Goal: Task Accomplishment & Management: Manage account settings

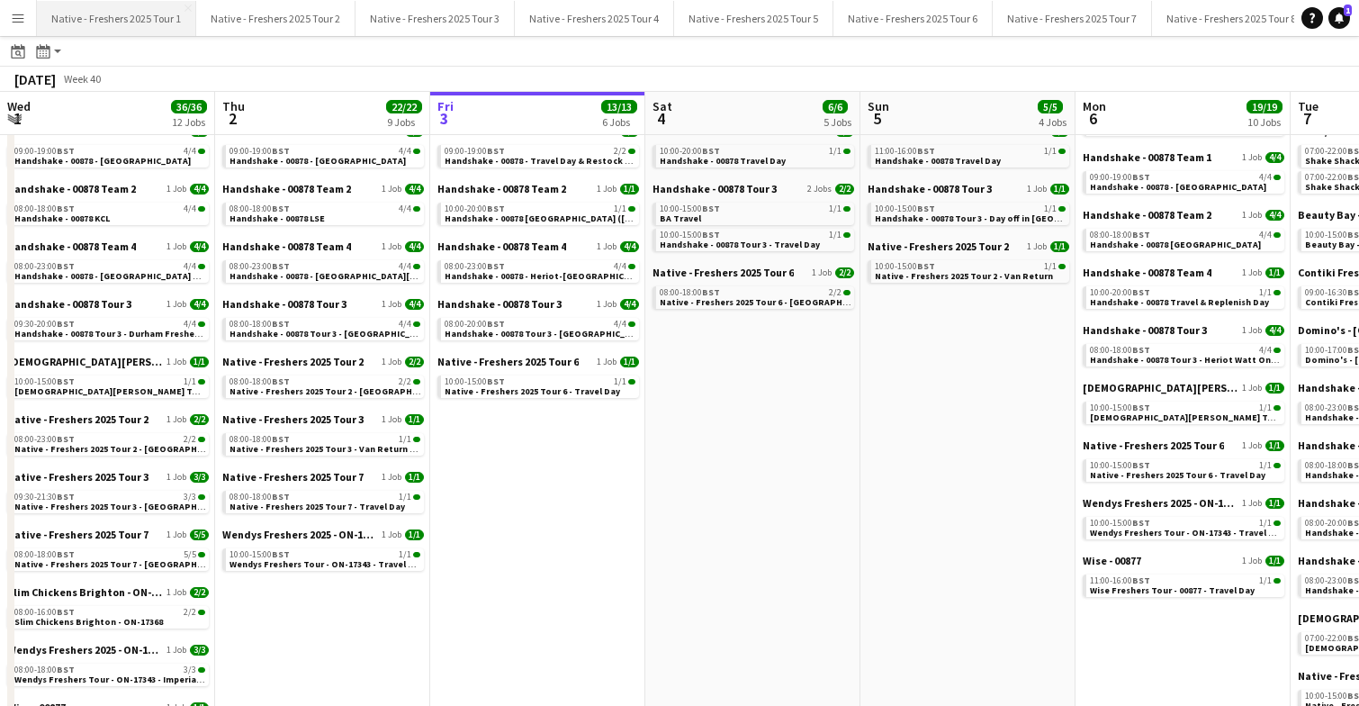
scroll to position [0, 782]
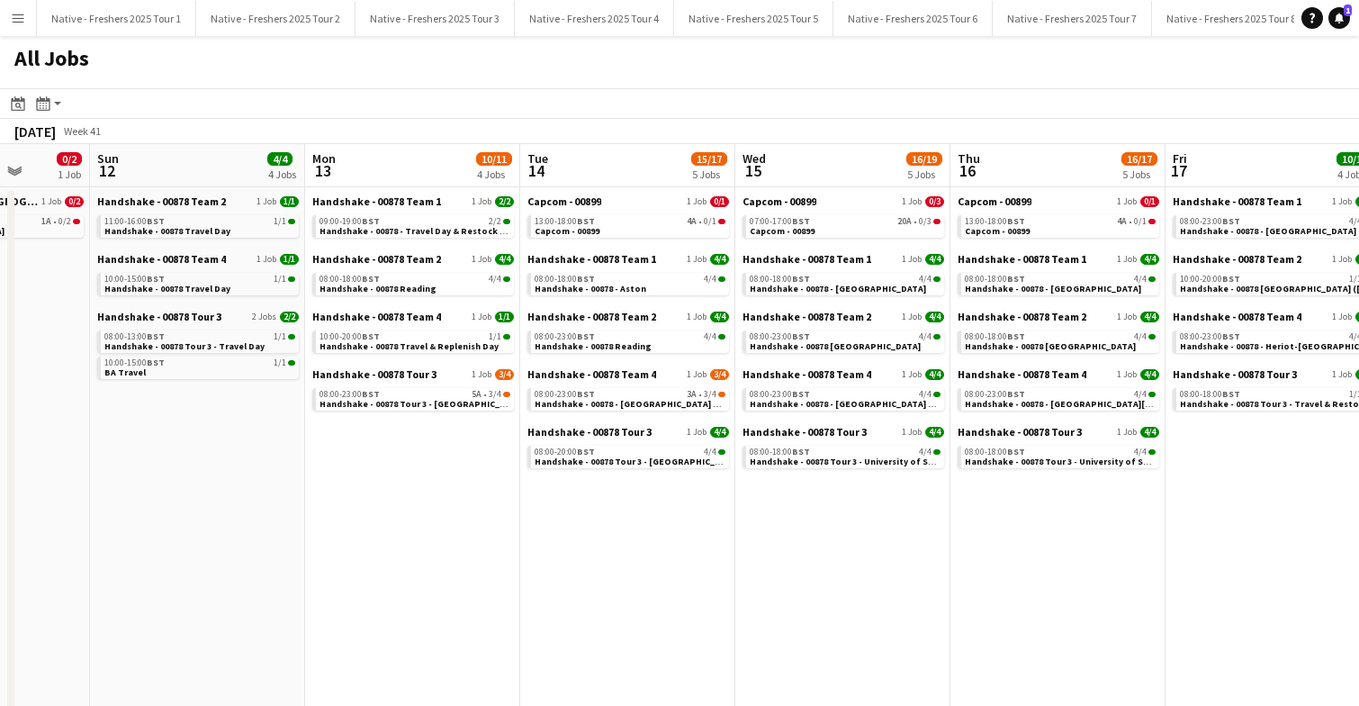
scroll to position [0, 777]
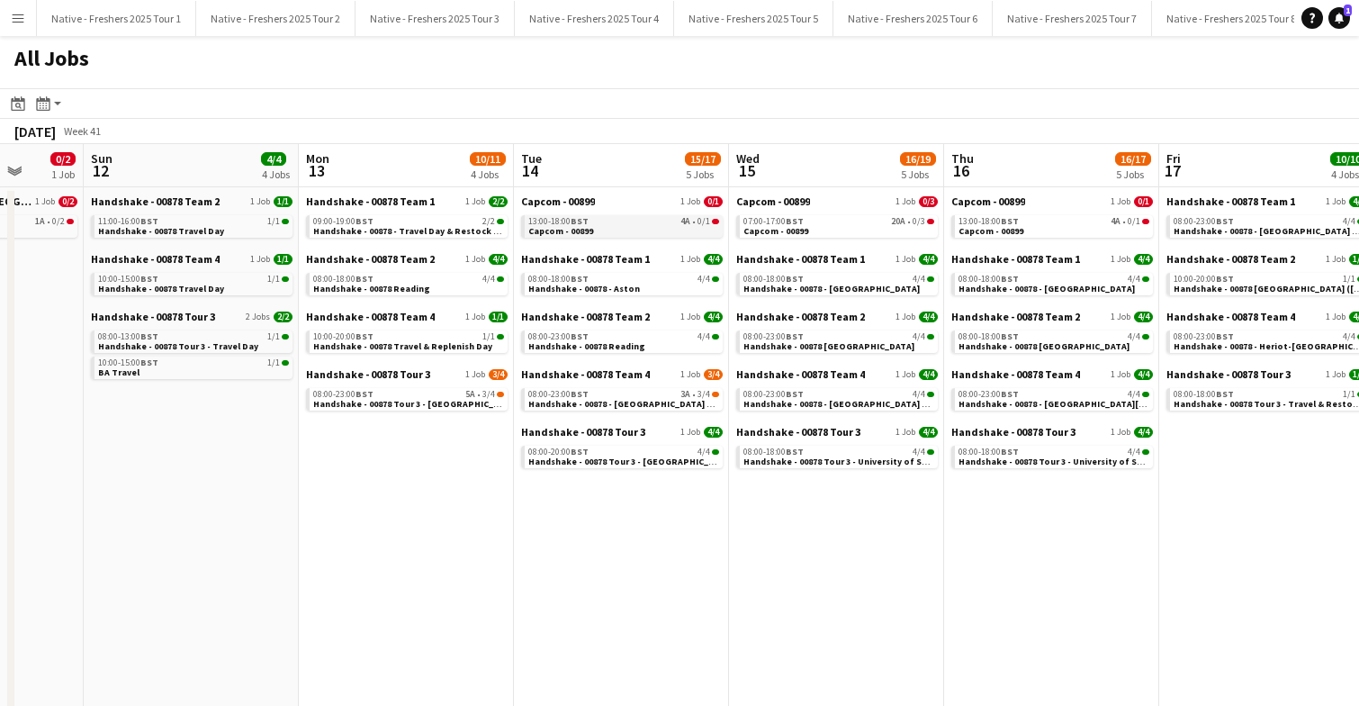
click at [647, 219] on div "13:00-18:00 BST 4A • 0/1" at bounding box center [623, 221] width 191 height 9
click at [10, 11] on button "Menu" at bounding box center [18, 18] width 36 height 36
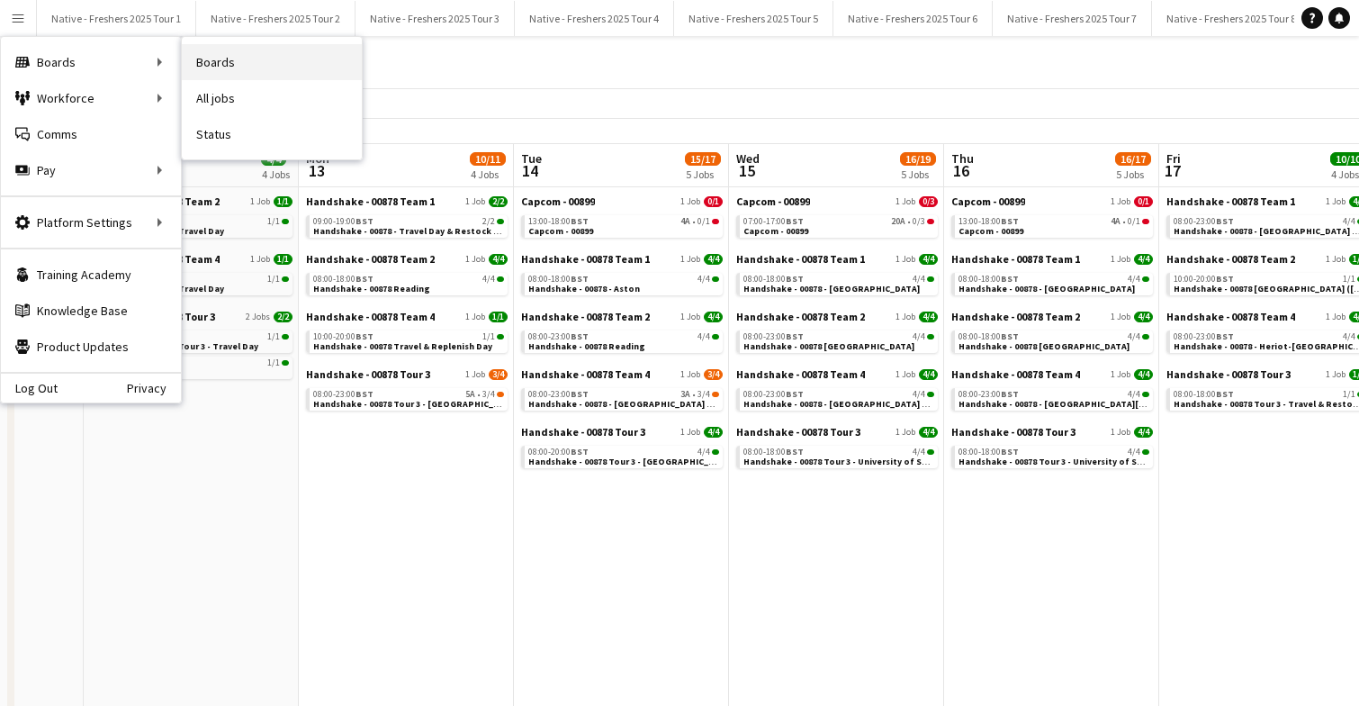
click at [268, 61] on link "Boards" at bounding box center [272, 62] width 180 height 36
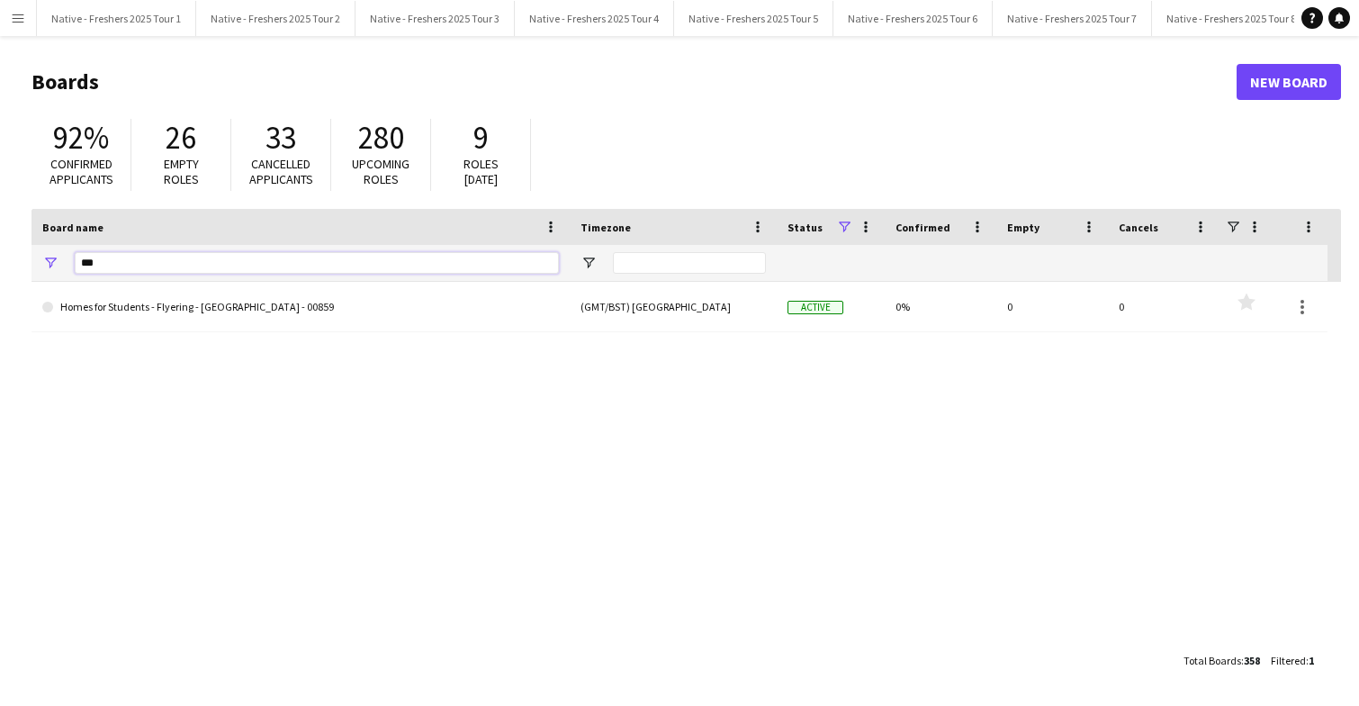
click at [194, 268] on input "***" at bounding box center [317, 263] width 484 height 22
type input "*"
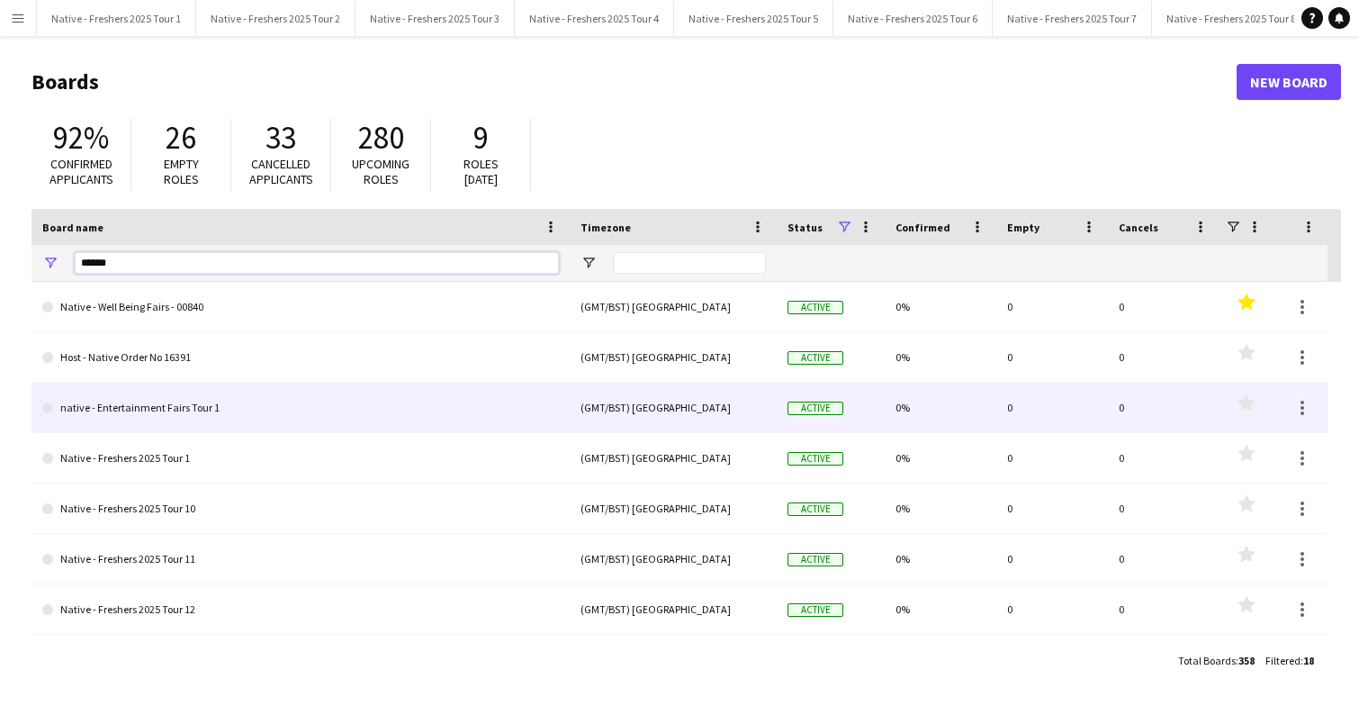
type input "******"
click at [345, 404] on link "native - Entertainment Fairs Tour 1" at bounding box center [300, 408] width 517 height 50
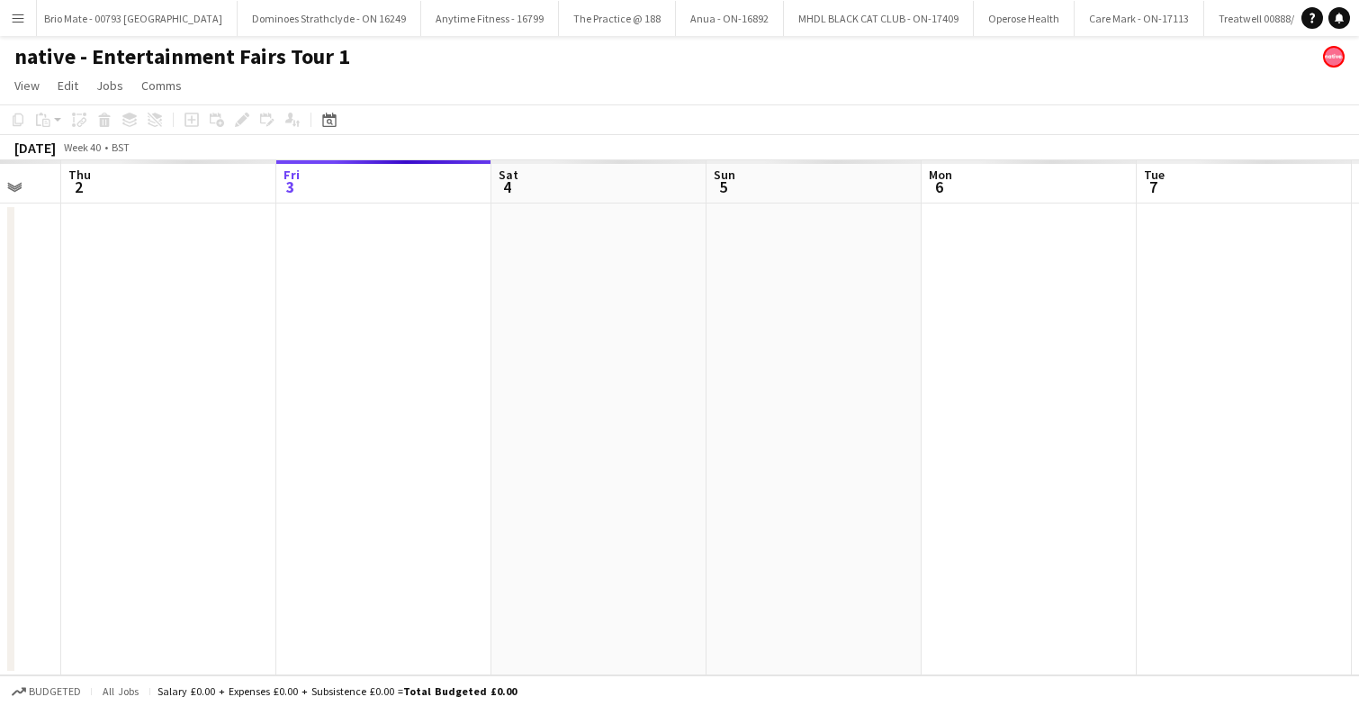
scroll to position [0, 365]
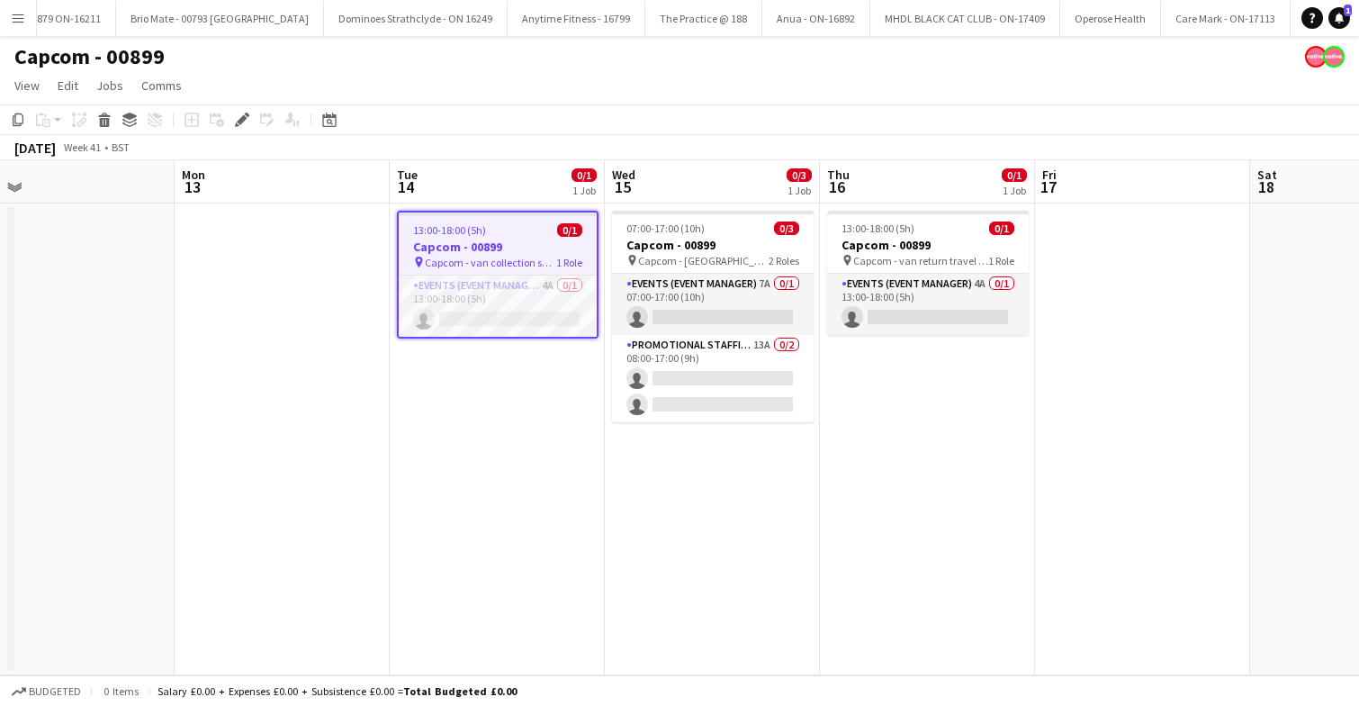
scroll to position [0, 457]
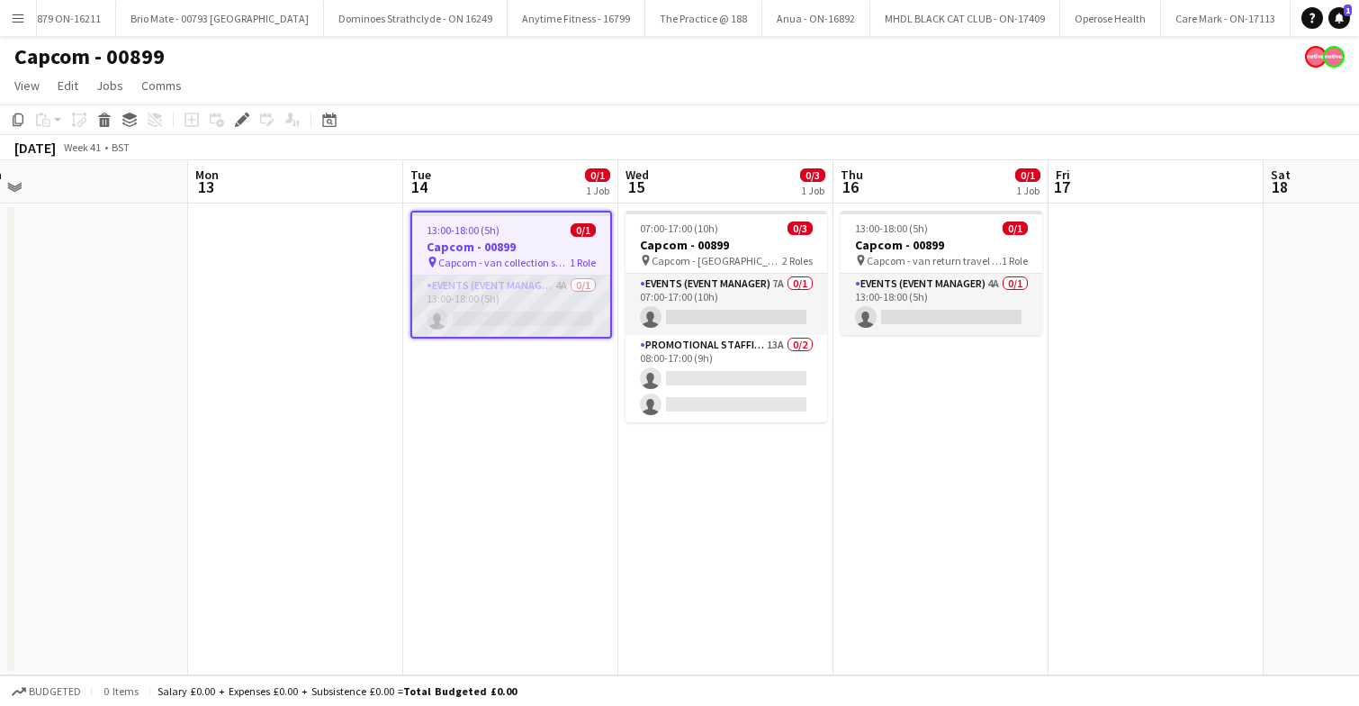
click at [550, 296] on app-card-role "Events (Event Manager) 4A 0/1 13:00-18:00 (5h) single-neutral-actions" at bounding box center [511, 305] width 198 height 61
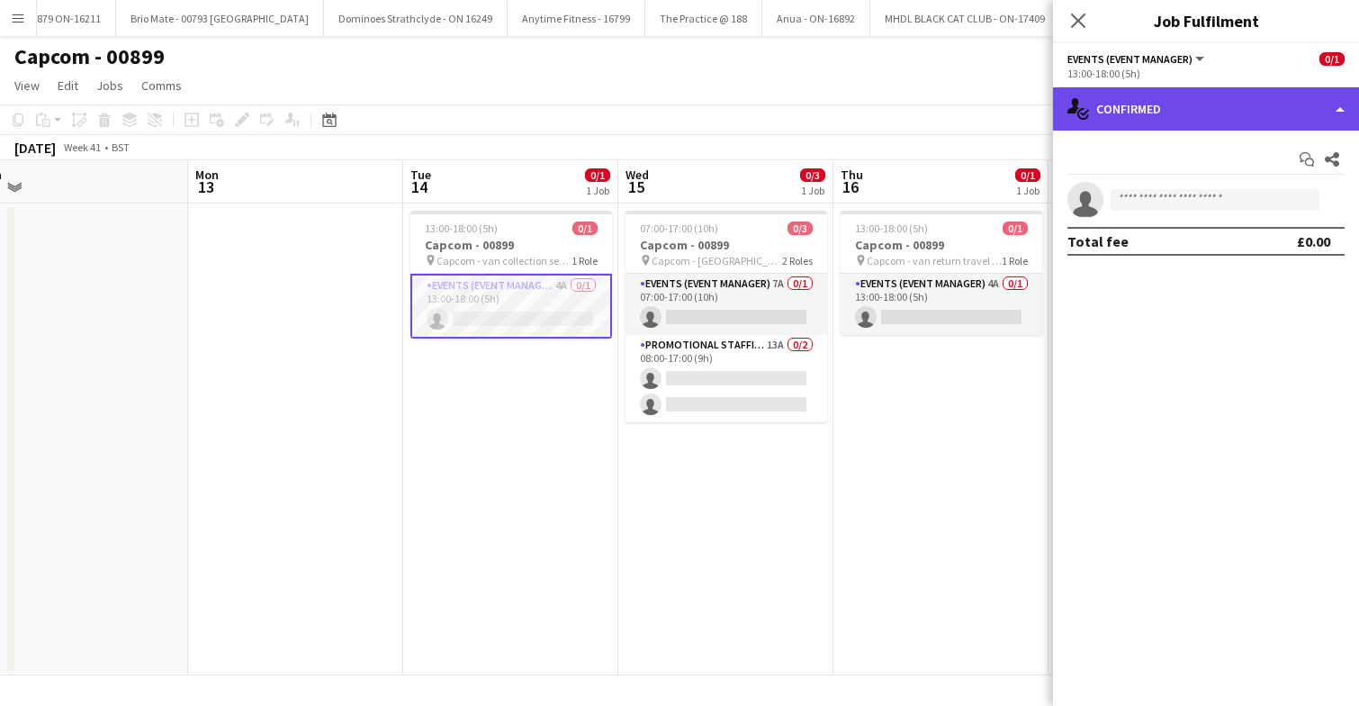
click at [1267, 106] on div "single-neutral-actions-check-2 Confirmed" at bounding box center [1206, 108] width 306 height 43
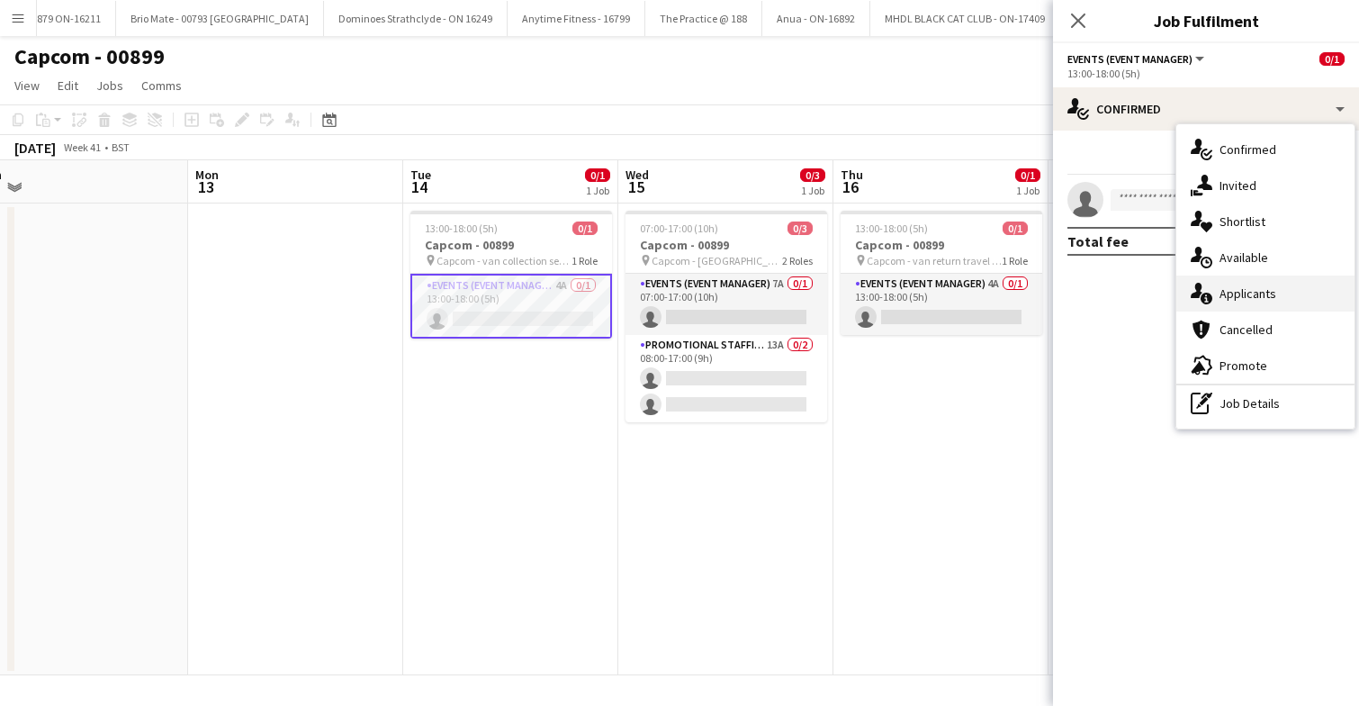
click at [1290, 293] on div "single-neutral-actions-information Applicants" at bounding box center [1265, 293] width 178 height 36
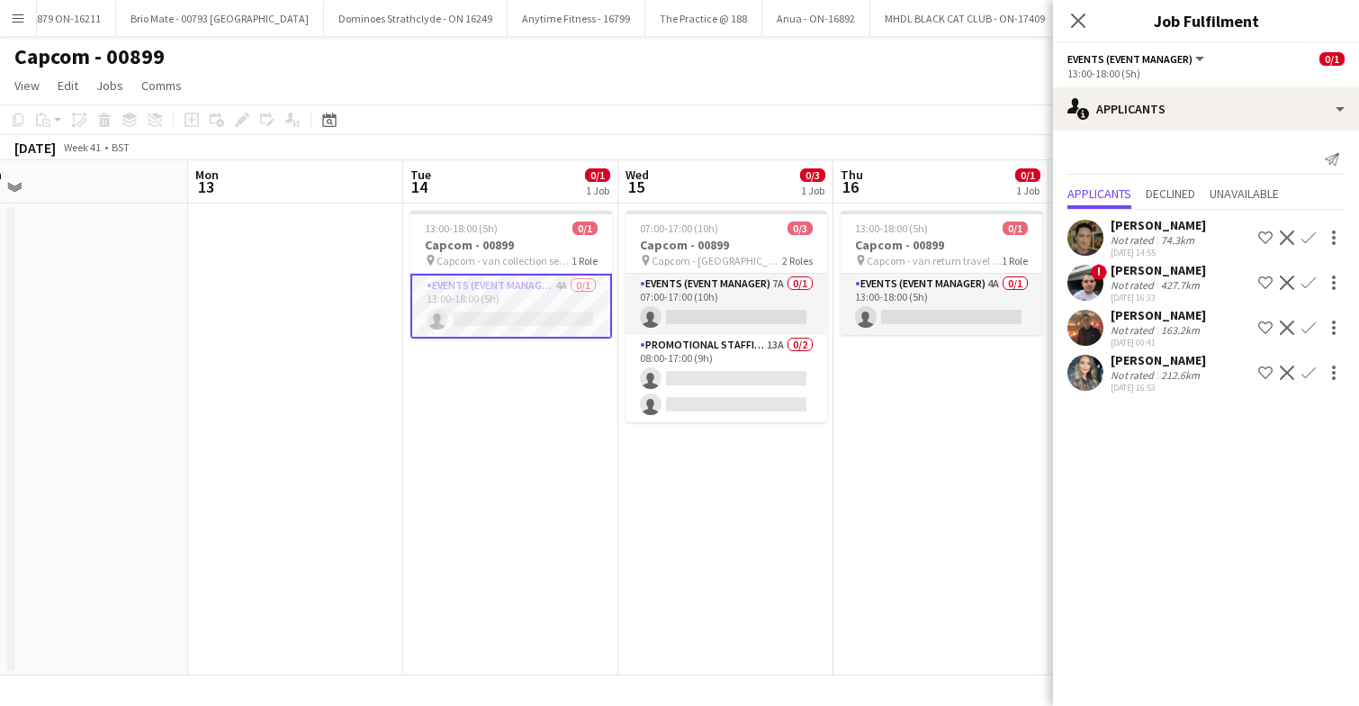
click at [1089, 368] on app-user-avatar at bounding box center [1085, 373] width 36 height 36
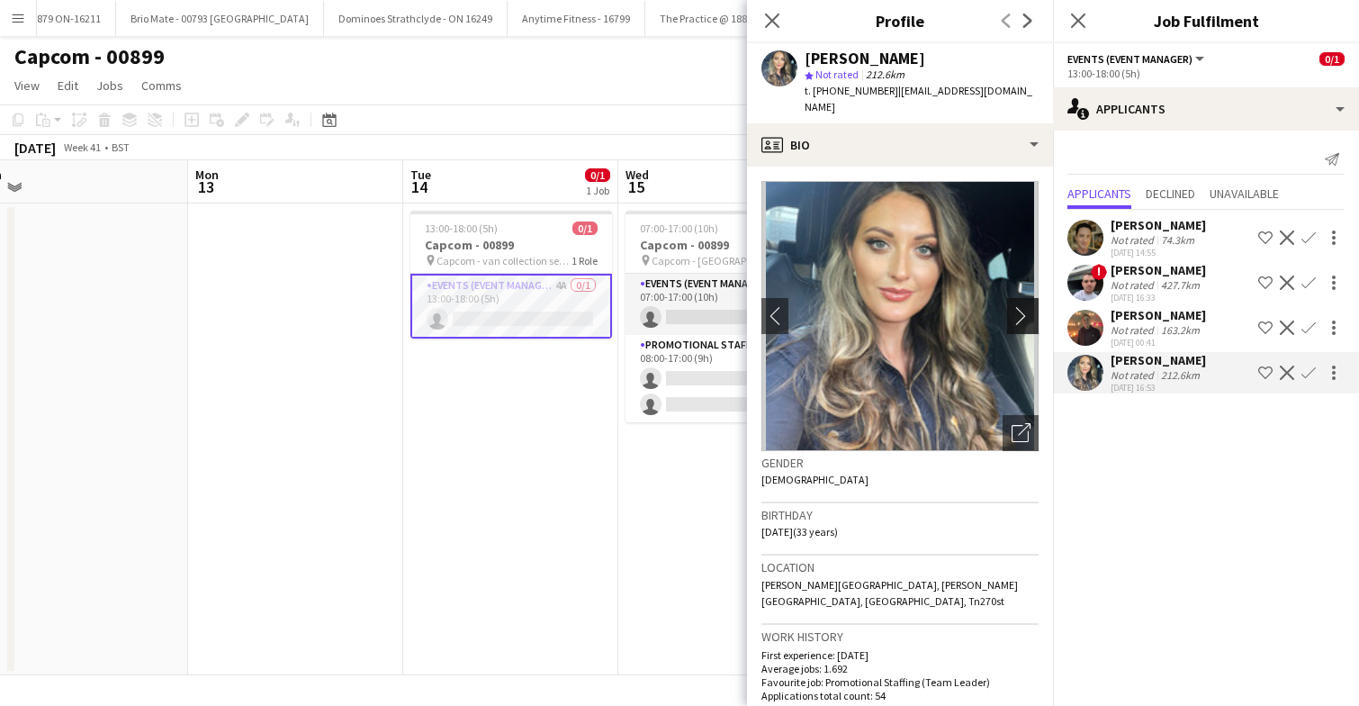
click at [1022, 313] on app-icon "chevron-right" at bounding box center [1026, 315] width 28 height 19
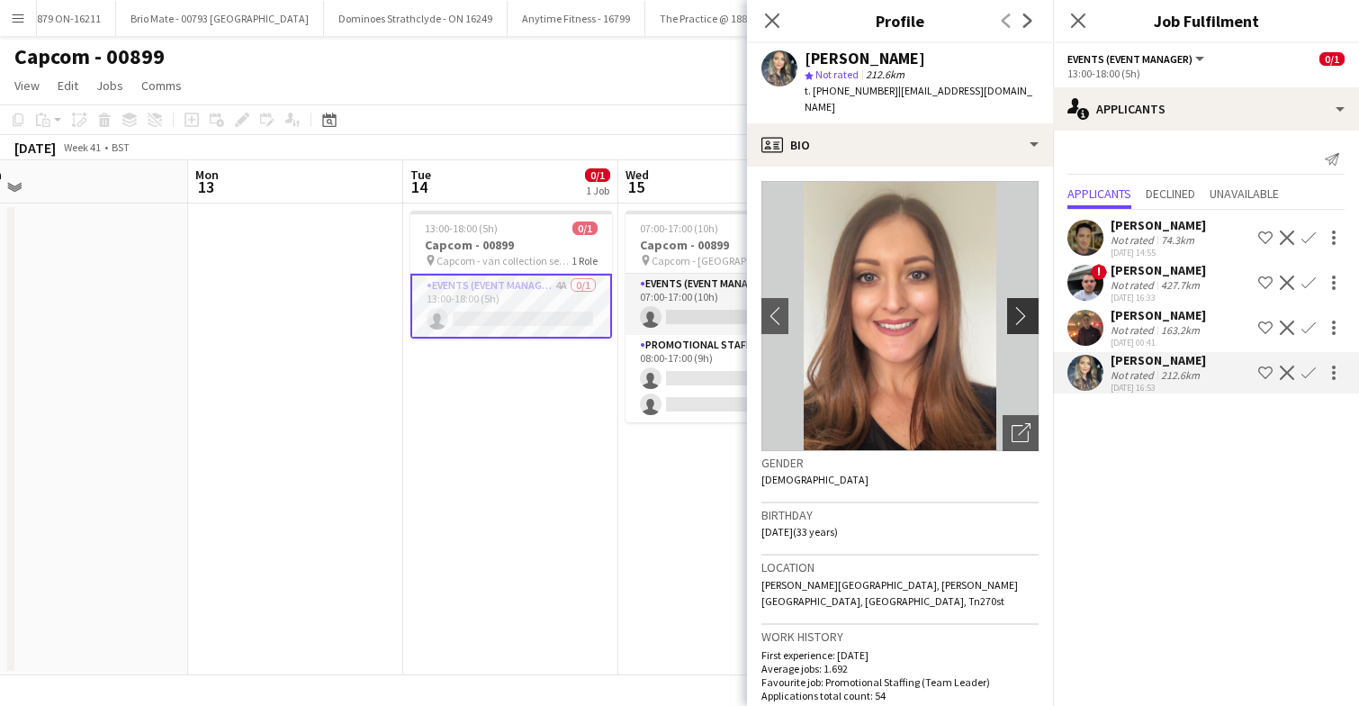
click at [1018, 312] on app-icon "chevron-right" at bounding box center [1026, 315] width 28 height 19
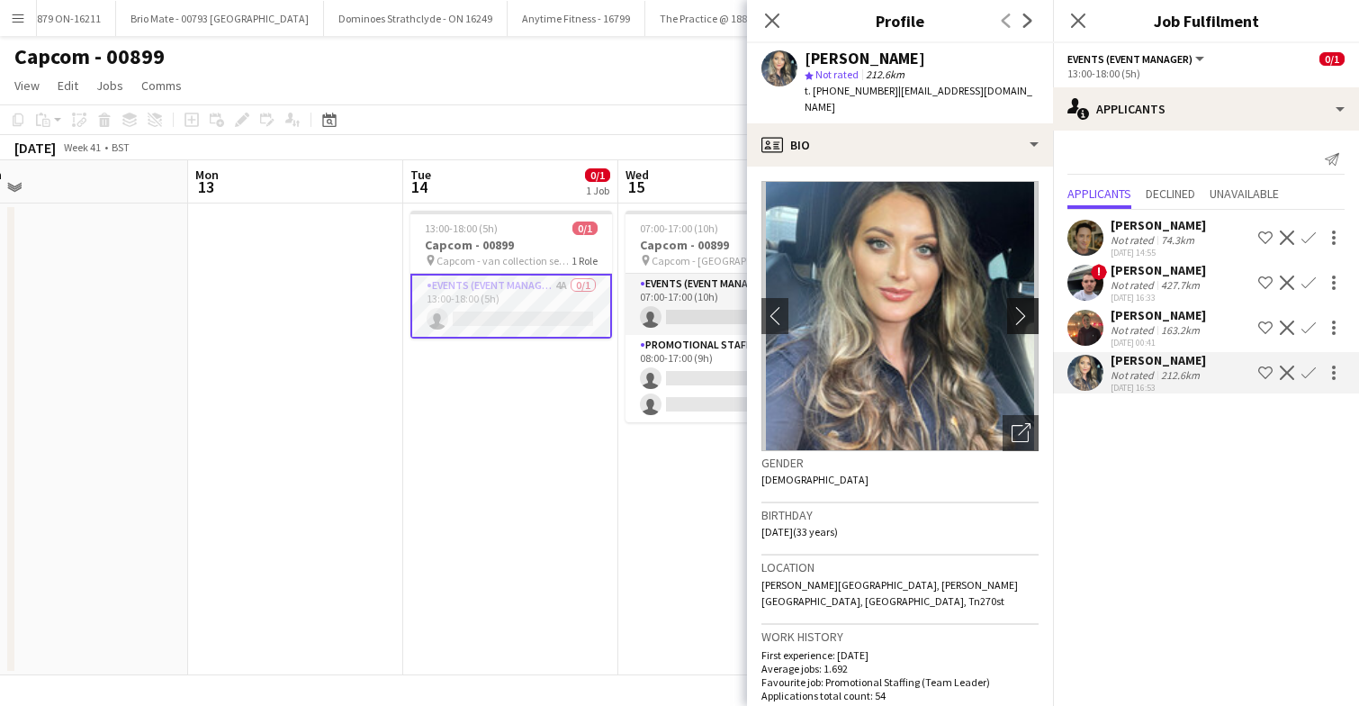
click at [1018, 312] on app-icon "chevron-right" at bounding box center [1026, 315] width 28 height 19
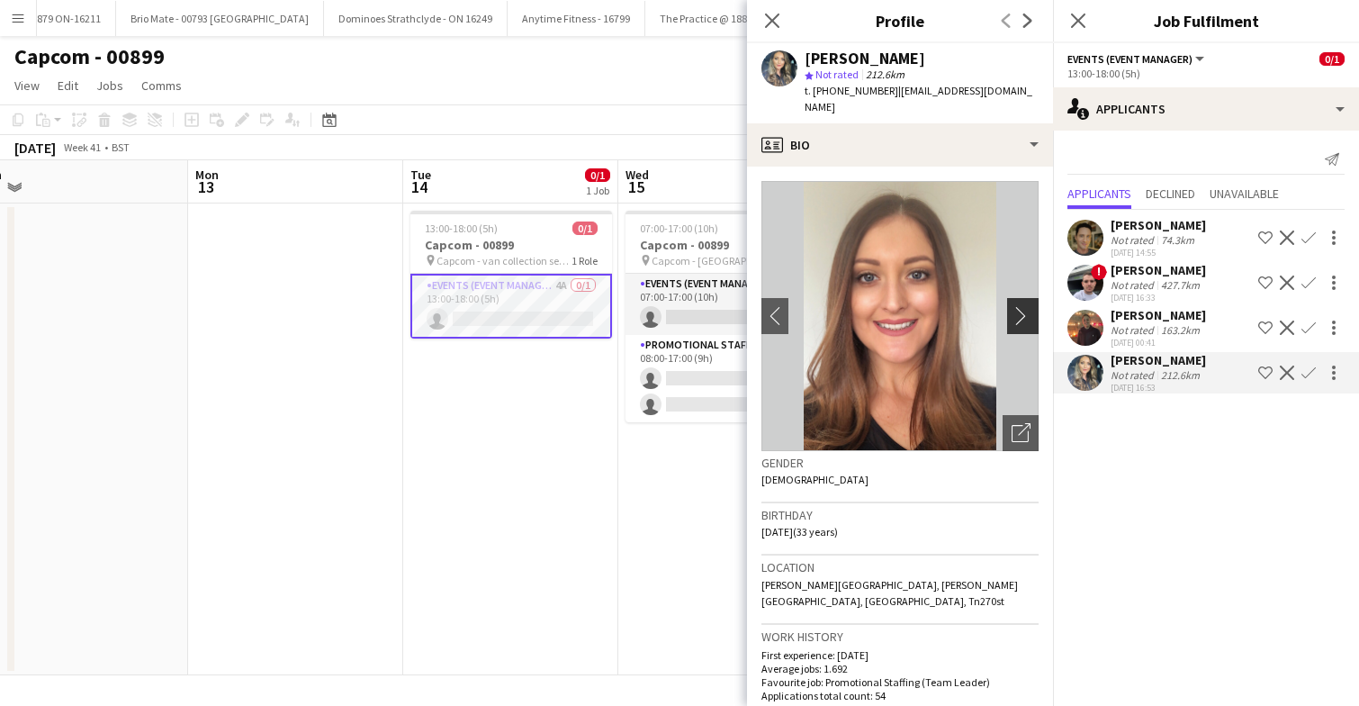
click at [1018, 312] on app-icon "chevron-right" at bounding box center [1026, 315] width 28 height 19
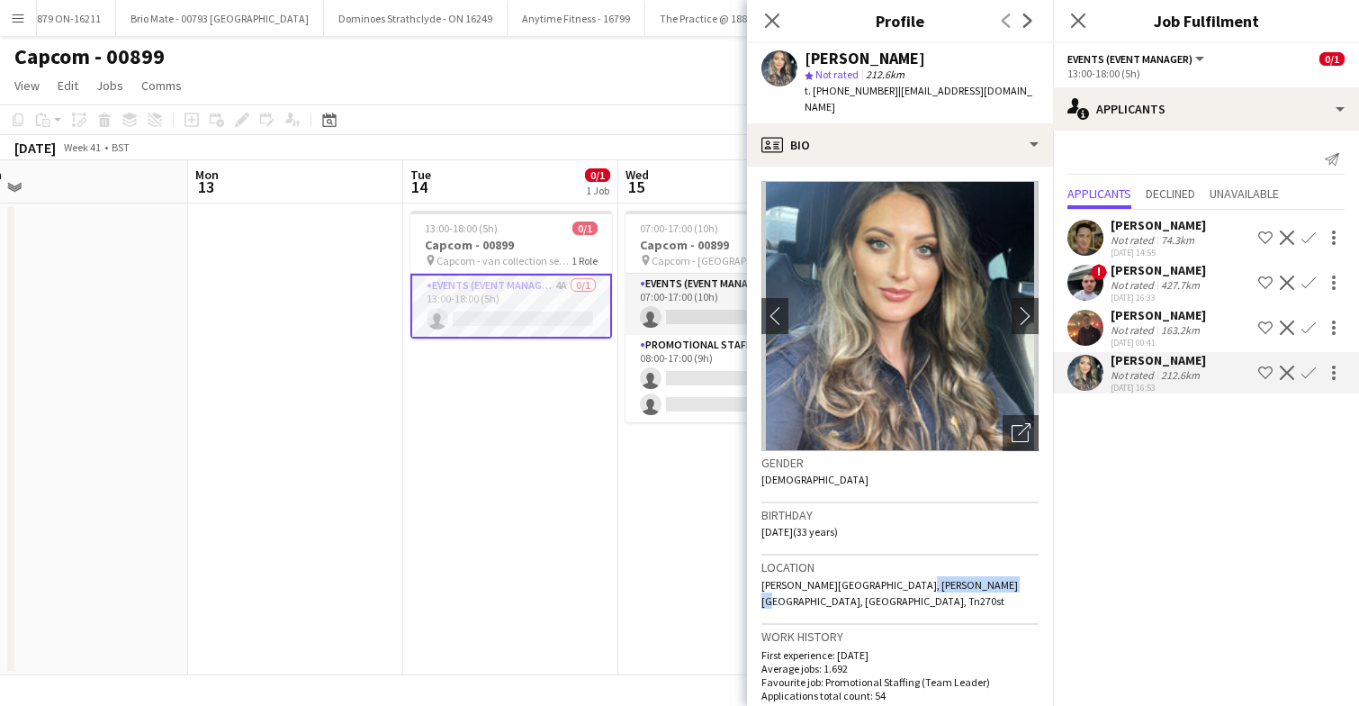
drag, startPoint x: 901, startPoint y: 586, endPoint x: 1026, endPoint y: 584, distance: 125.1
click at [1026, 584] on div "Location Munday cottage, Munday Bois, Pluckley, Tn270st" at bounding box center [899, 589] width 277 height 69
copy span "Pluckley, Tn270st"
click at [1020, 311] on app-icon "chevron-right" at bounding box center [1026, 315] width 28 height 19
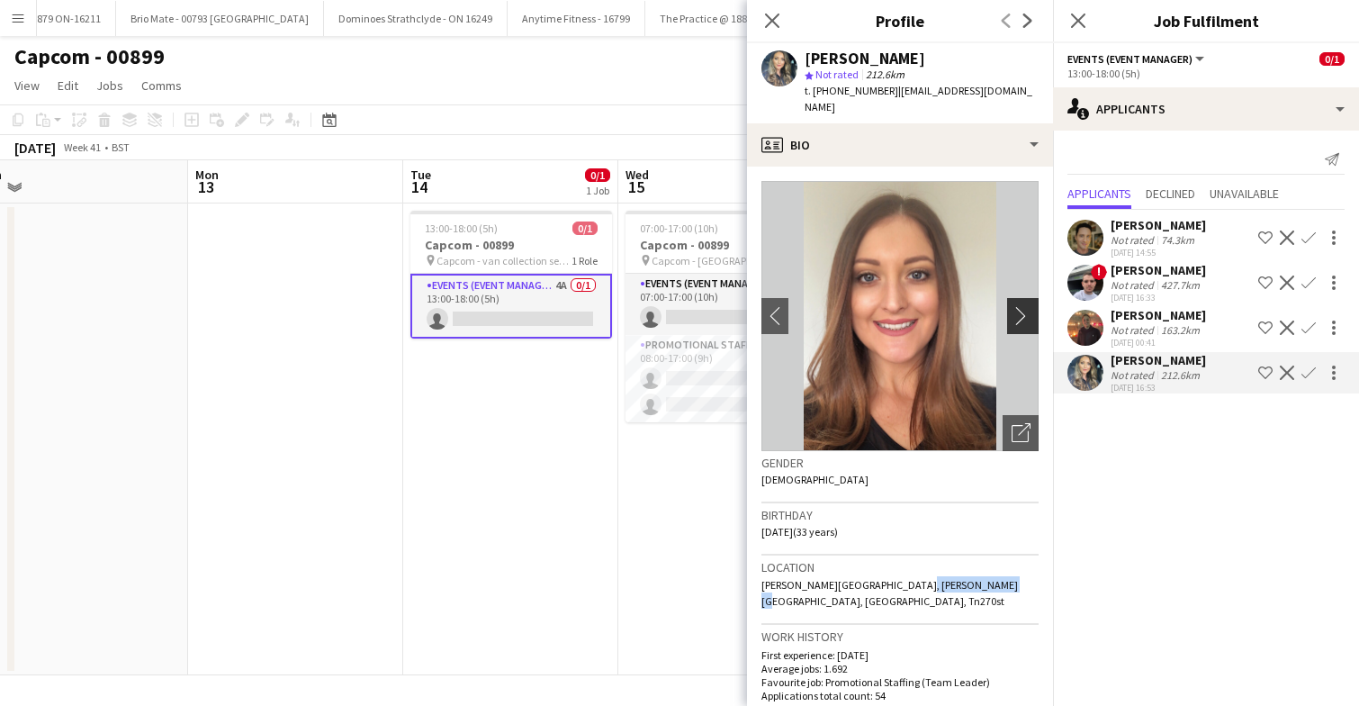
click at [1020, 311] on app-icon "chevron-right" at bounding box center [1026, 315] width 28 height 19
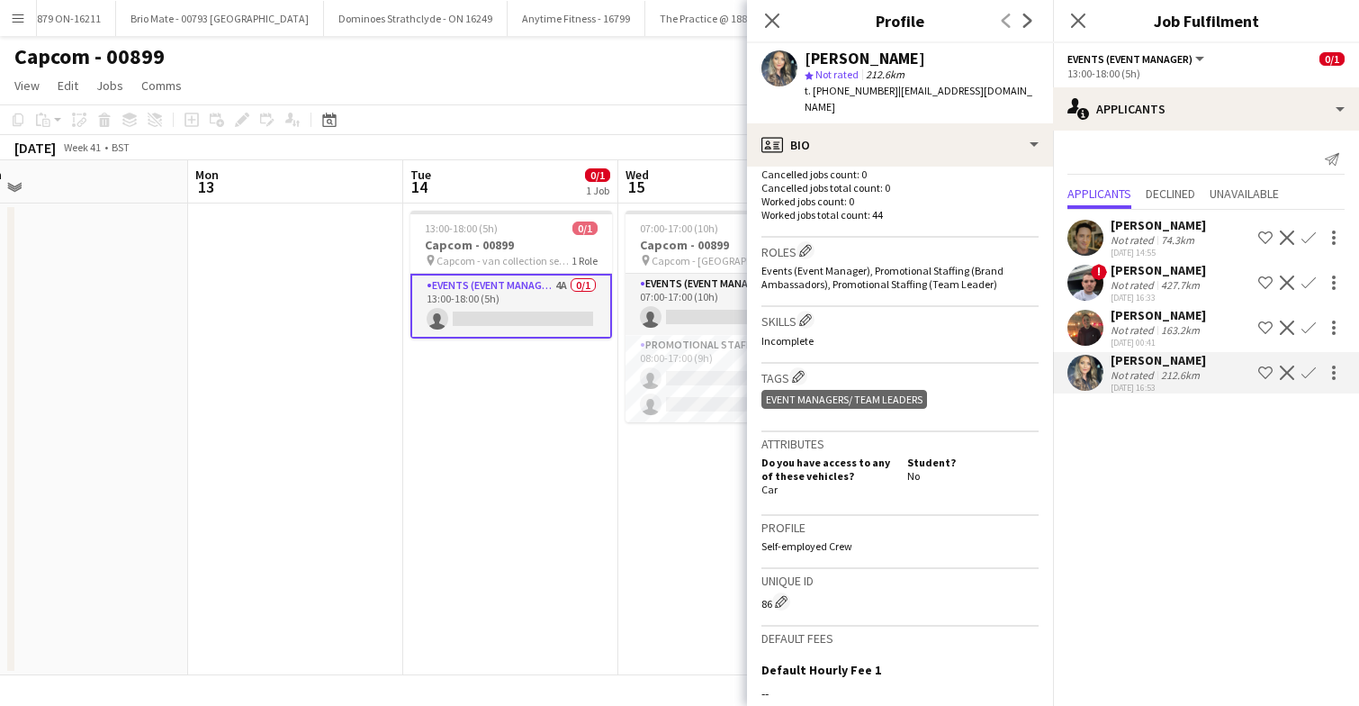
scroll to position [547, 0]
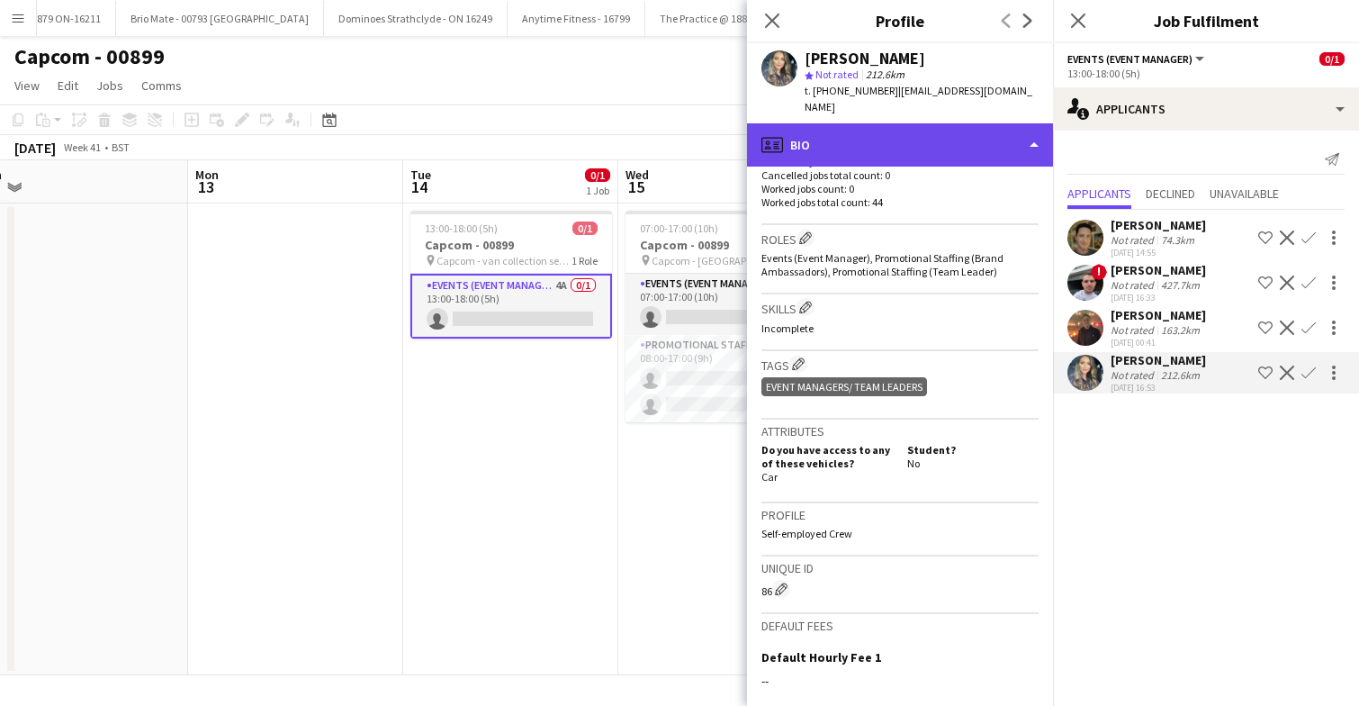
click at [970, 157] on div "profile Bio" at bounding box center [900, 144] width 306 height 43
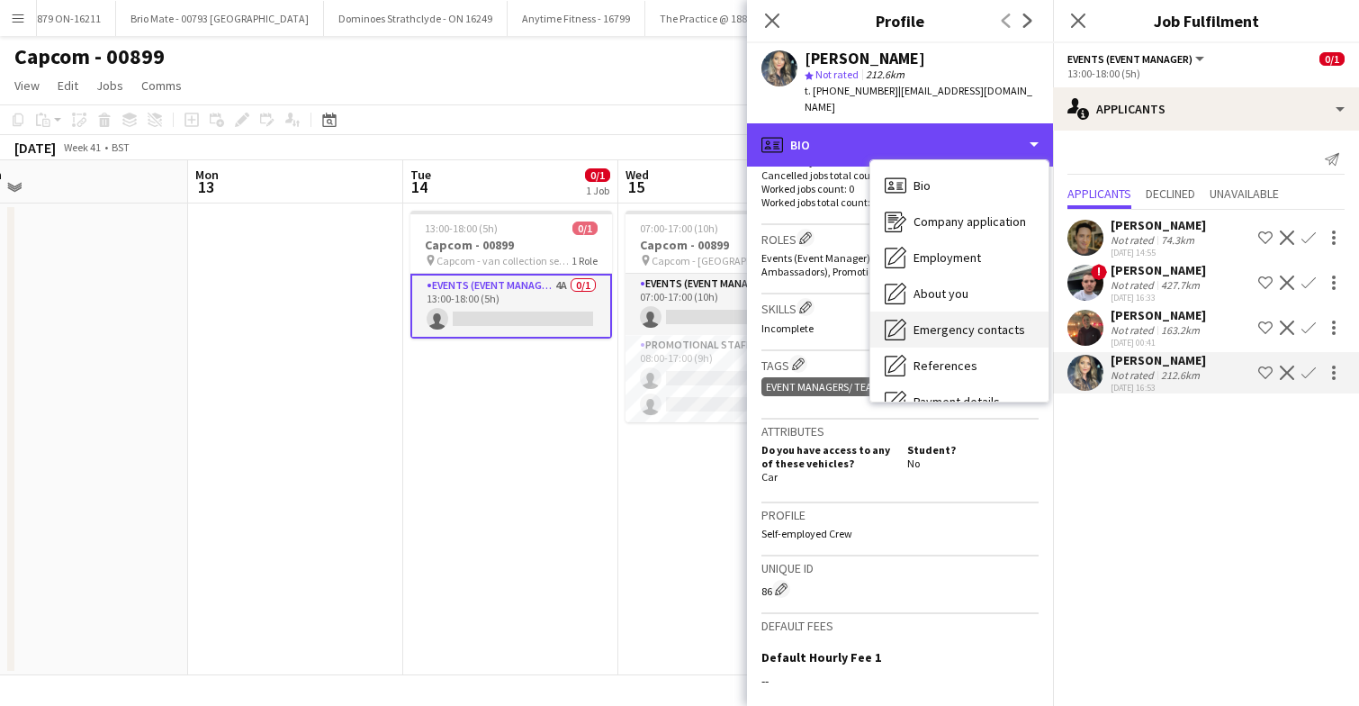
scroll to position [169, 0]
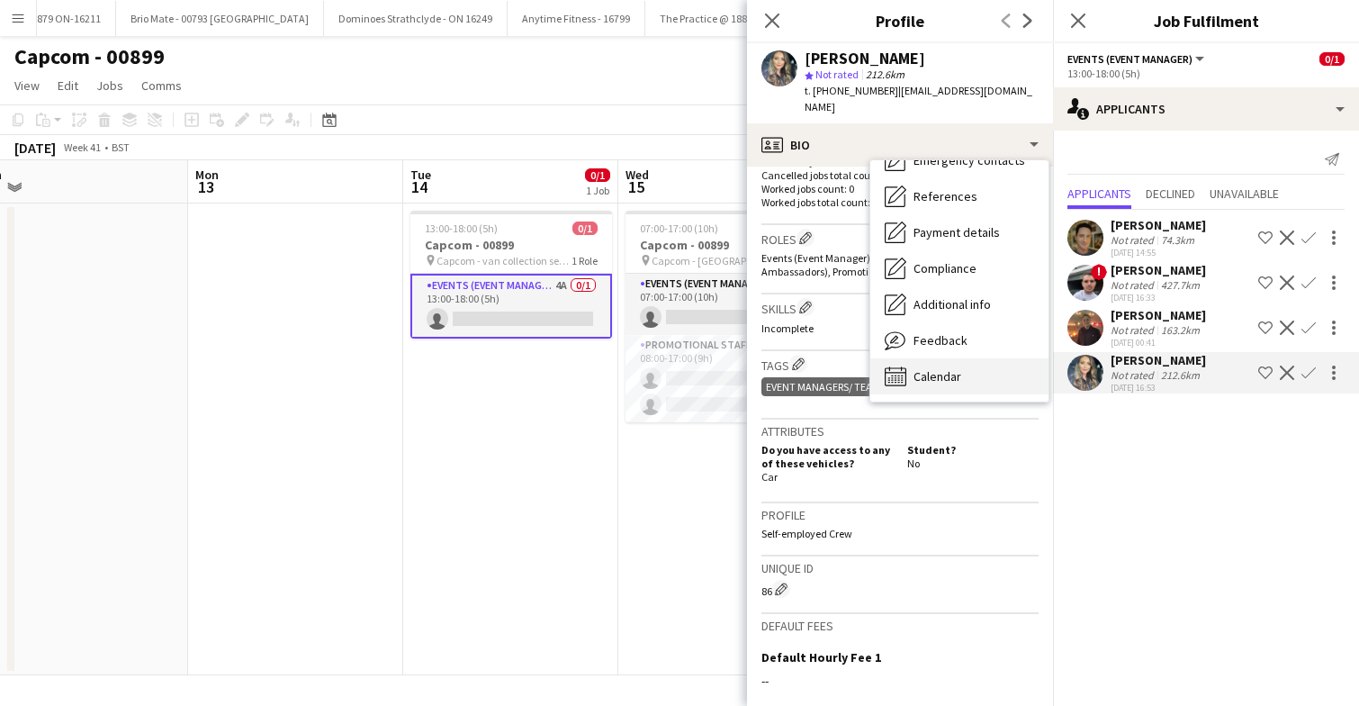
click at [952, 373] on span "Calendar" at bounding box center [938, 376] width 48 height 16
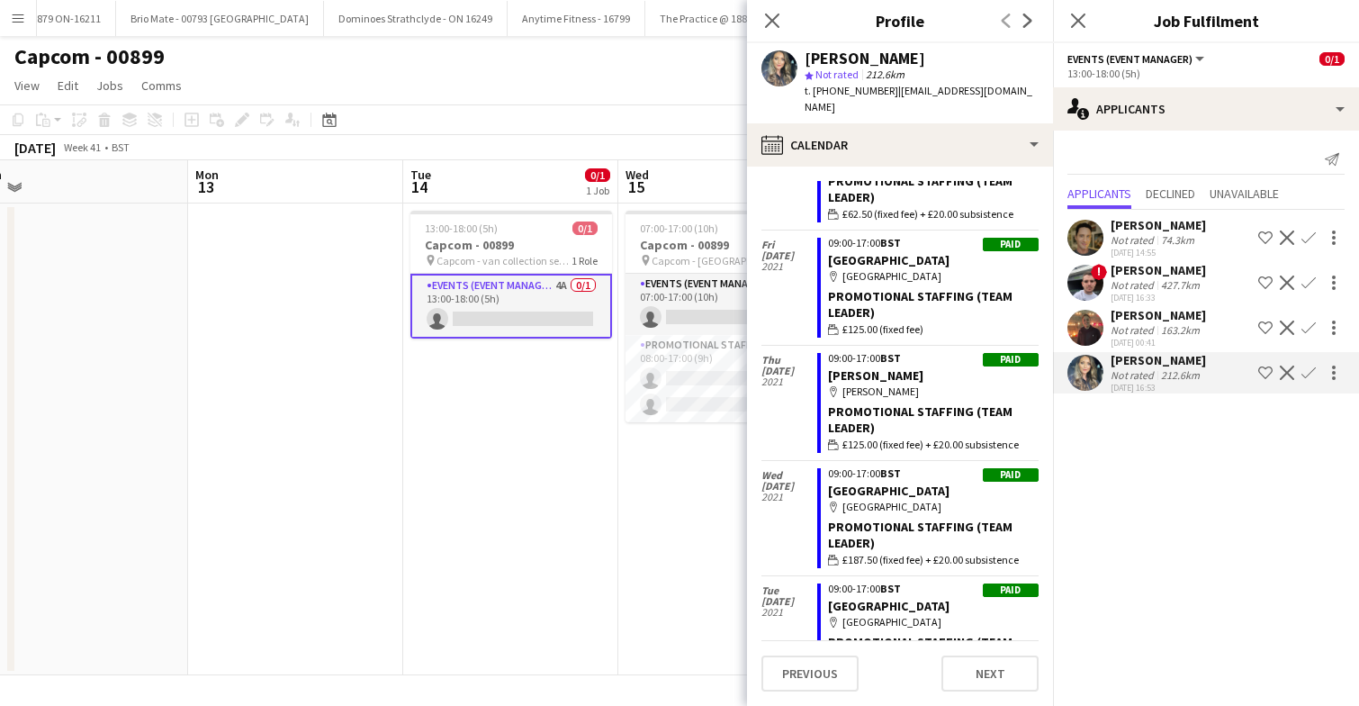
scroll to position [6256, 0]
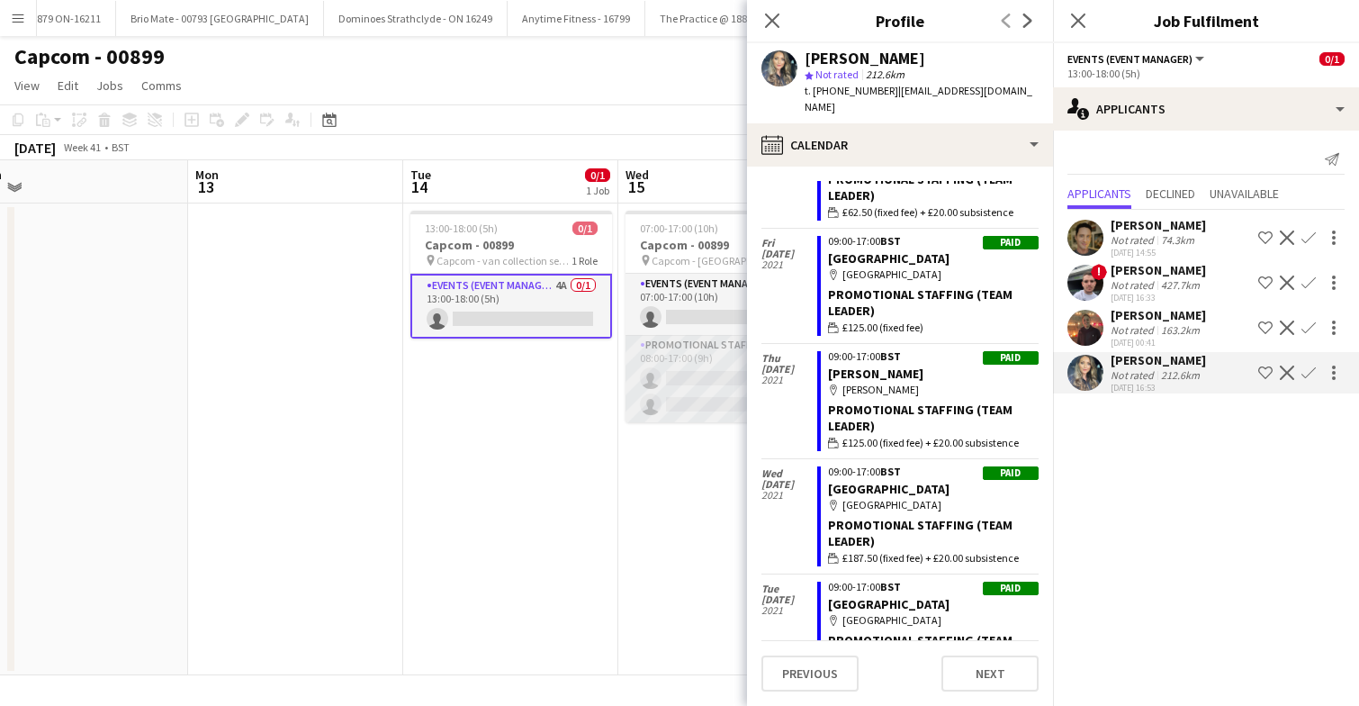
click at [699, 385] on app-card-role "Promotional Staffing (Brand Ambassadors) 13A 0/2 08:00-17:00 (9h) single-neutra…" at bounding box center [727, 378] width 202 height 87
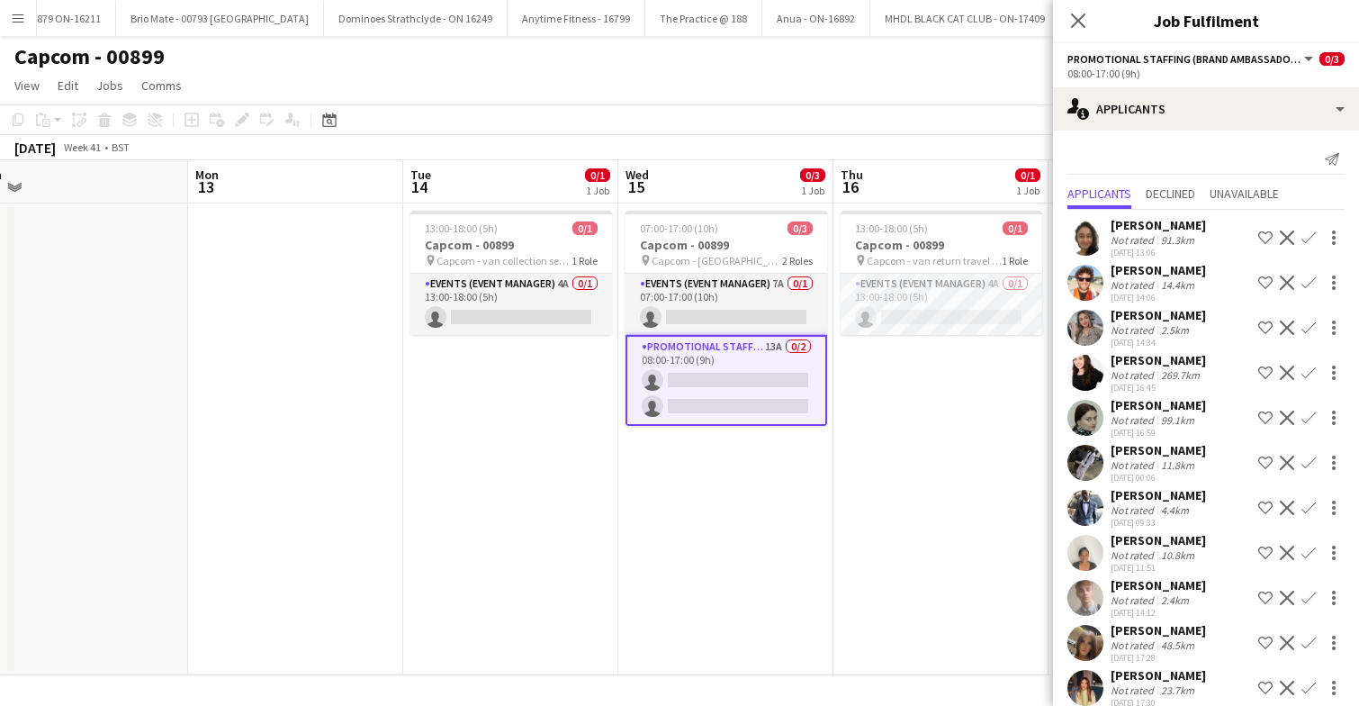
click at [1095, 283] on app-user-avatar at bounding box center [1085, 283] width 36 height 36
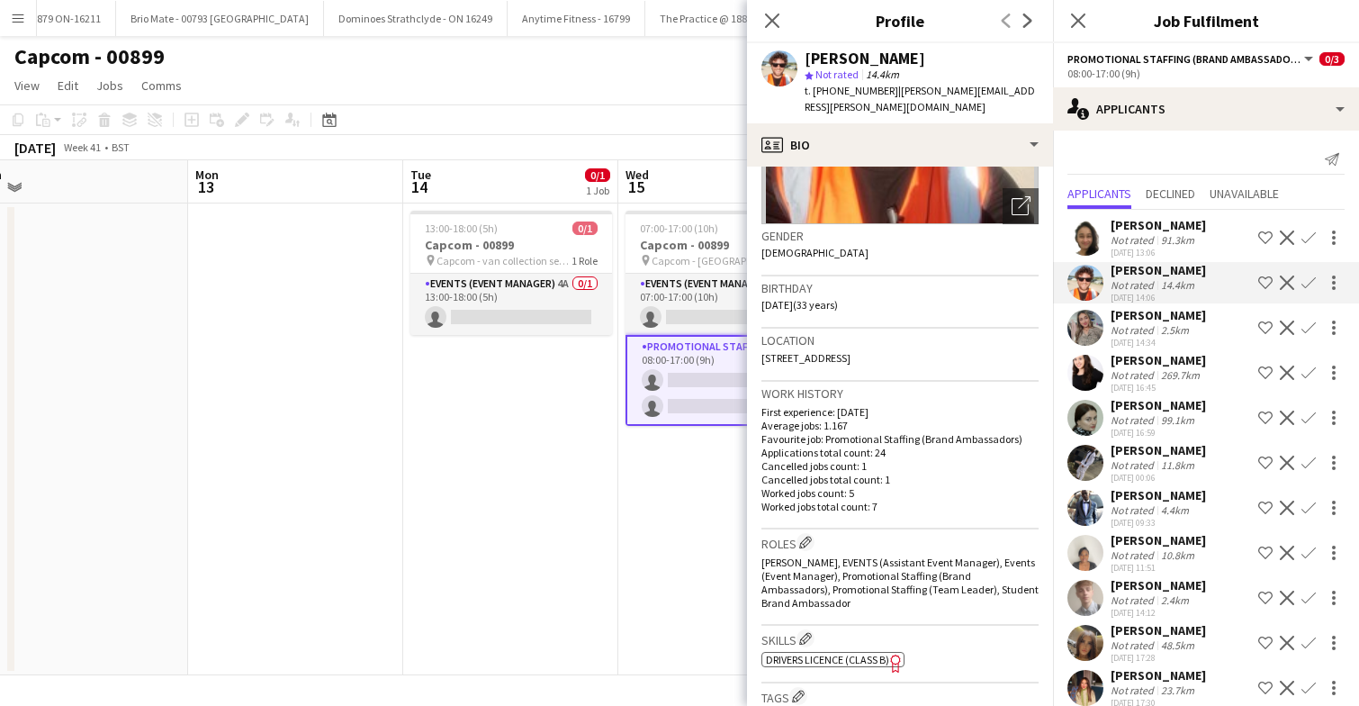
scroll to position [0, 0]
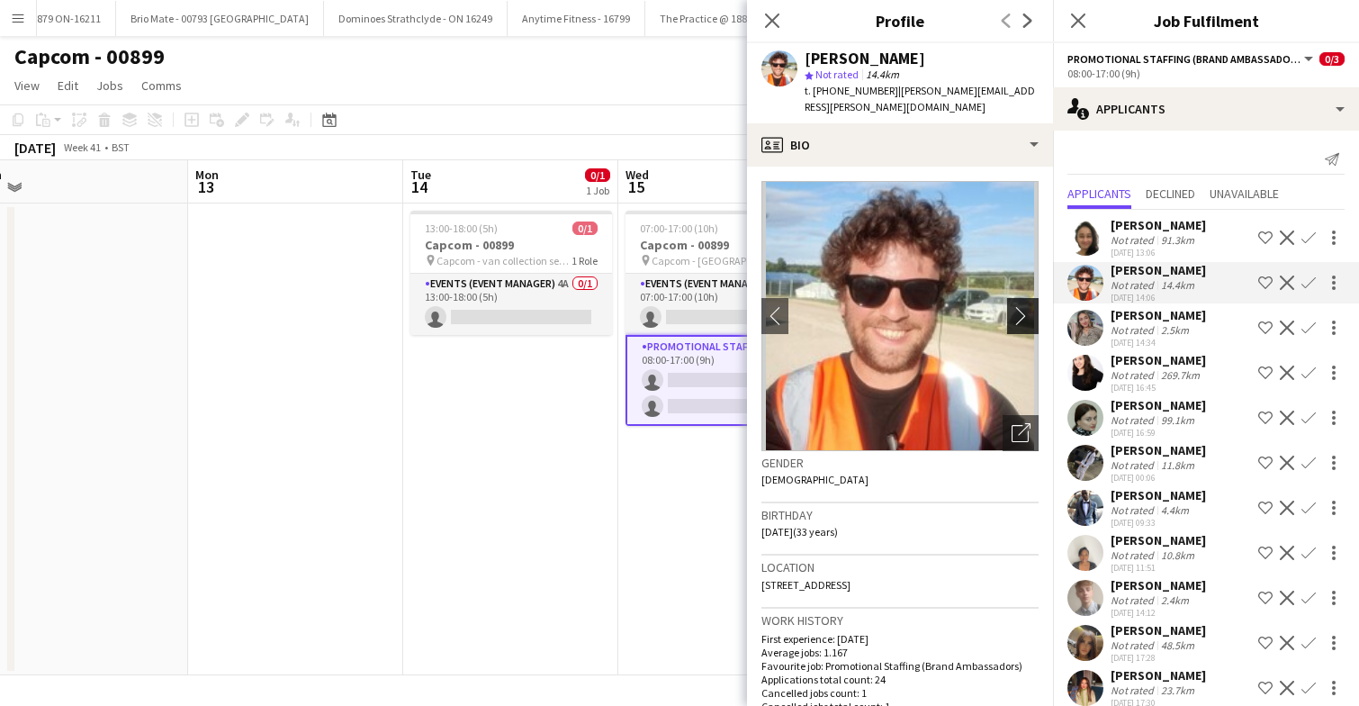
click at [1025, 306] on app-icon "chevron-right" at bounding box center [1026, 315] width 28 height 19
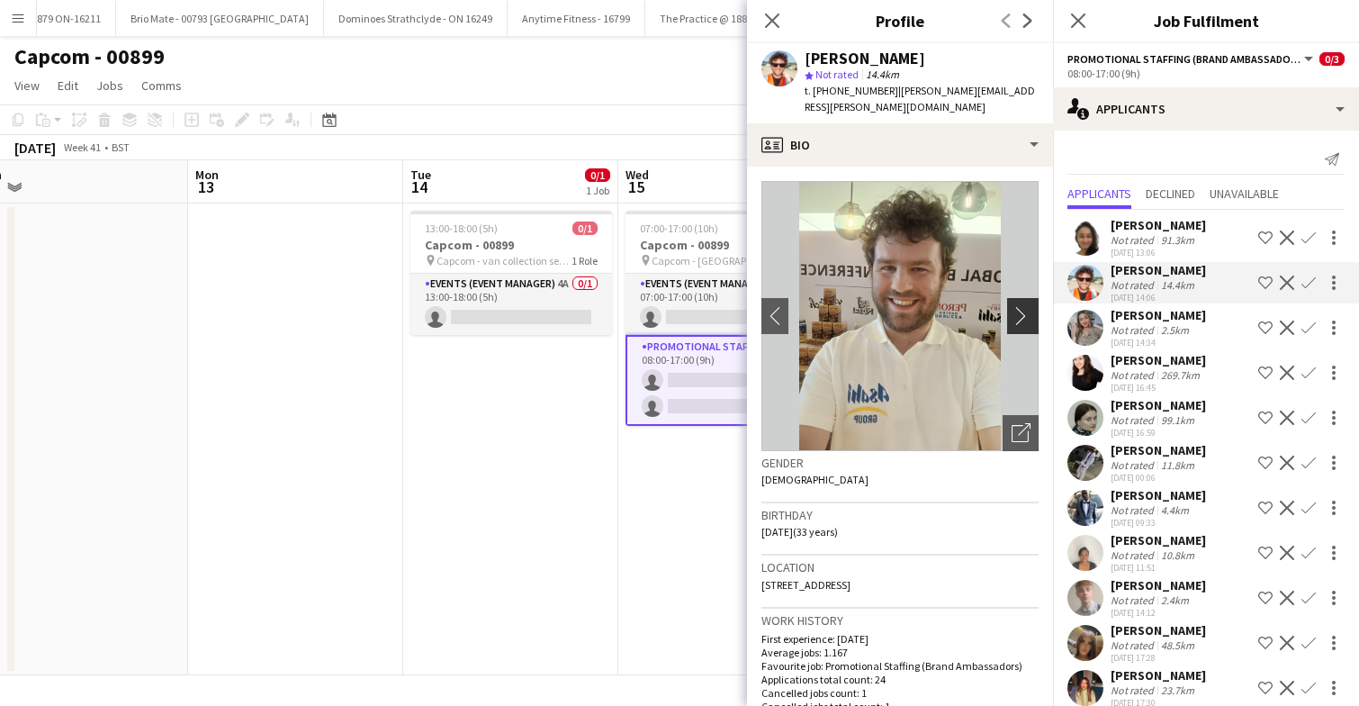
click at [1022, 306] on app-icon "chevron-right" at bounding box center [1026, 315] width 28 height 19
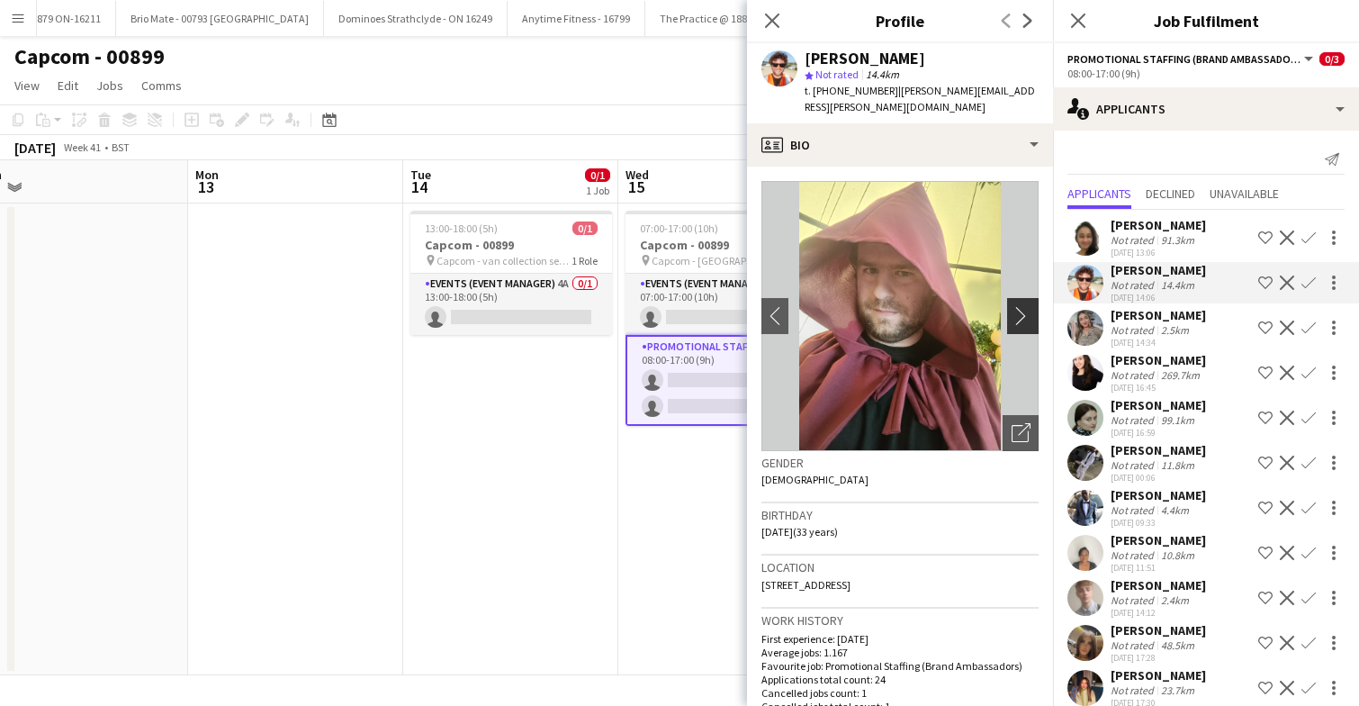
click at [1022, 306] on app-icon "chevron-right" at bounding box center [1026, 315] width 28 height 19
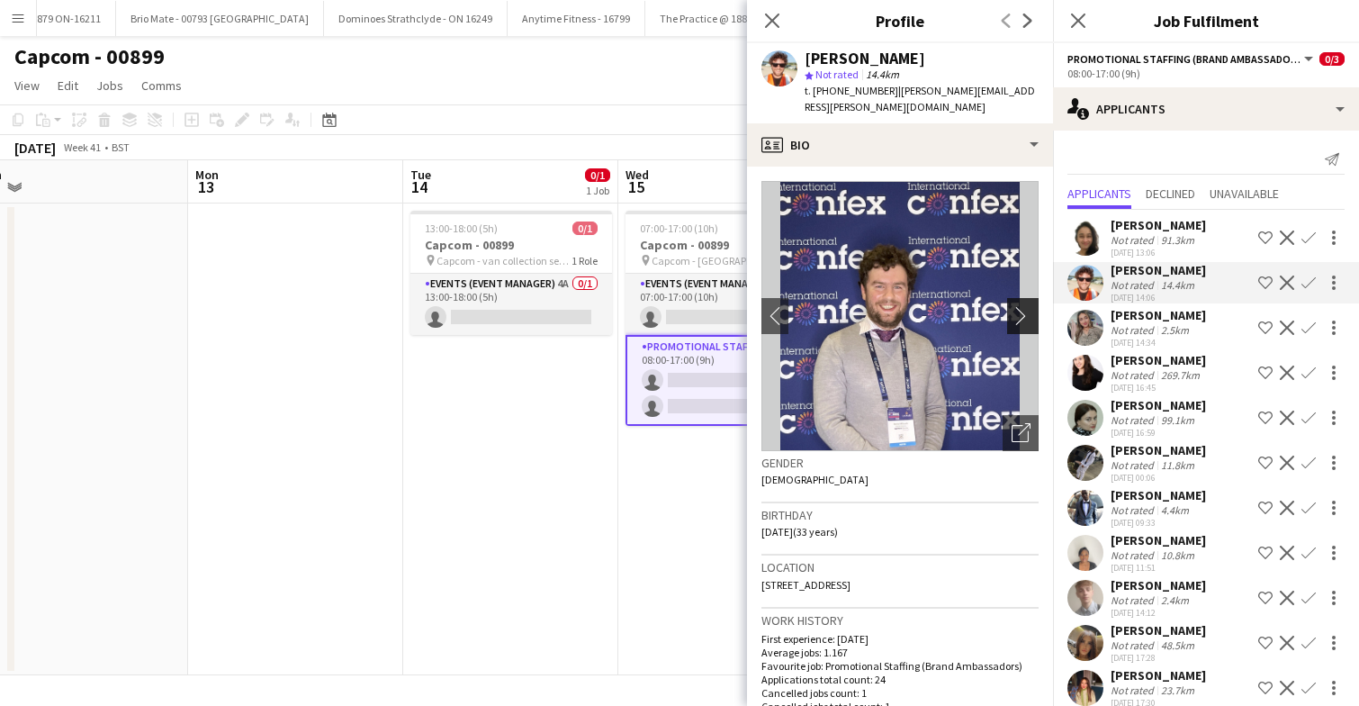
click at [1022, 306] on app-icon "chevron-right" at bounding box center [1026, 315] width 28 height 19
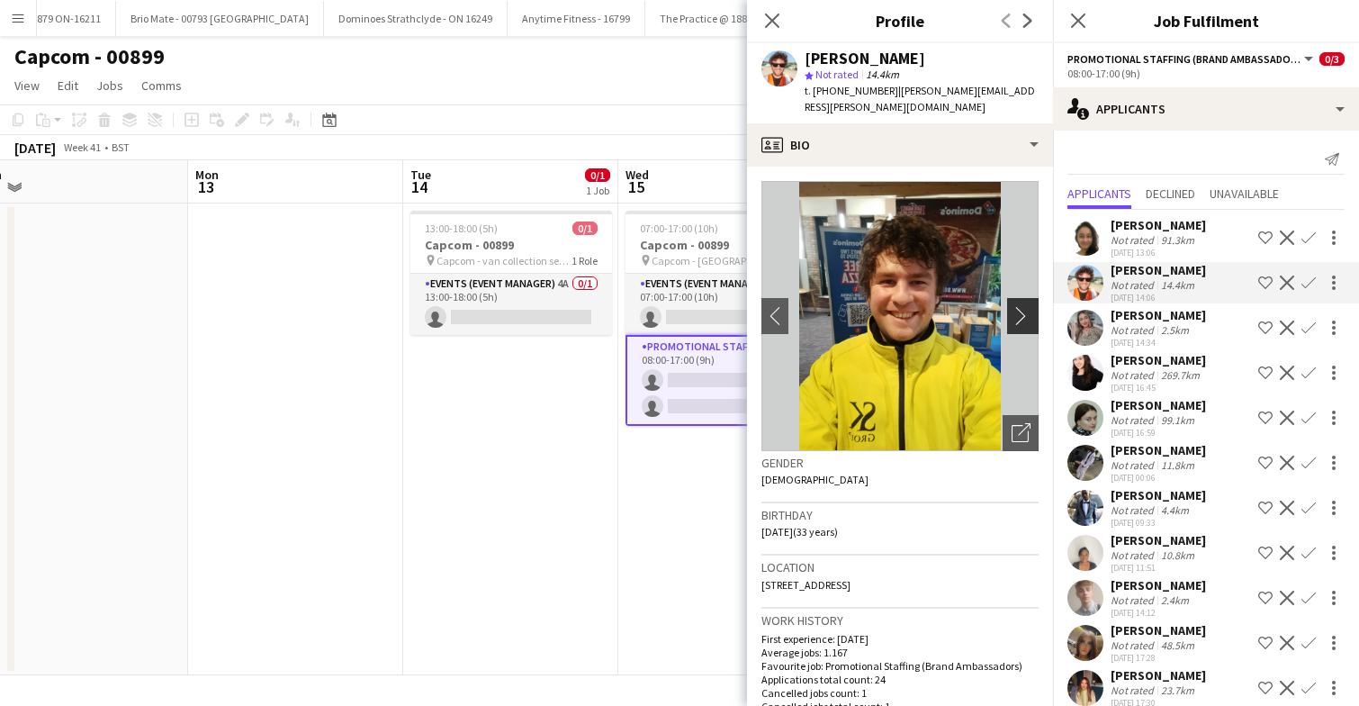
click at [1022, 306] on app-icon "chevron-right" at bounding box center [1026, 315] width 28 height 19
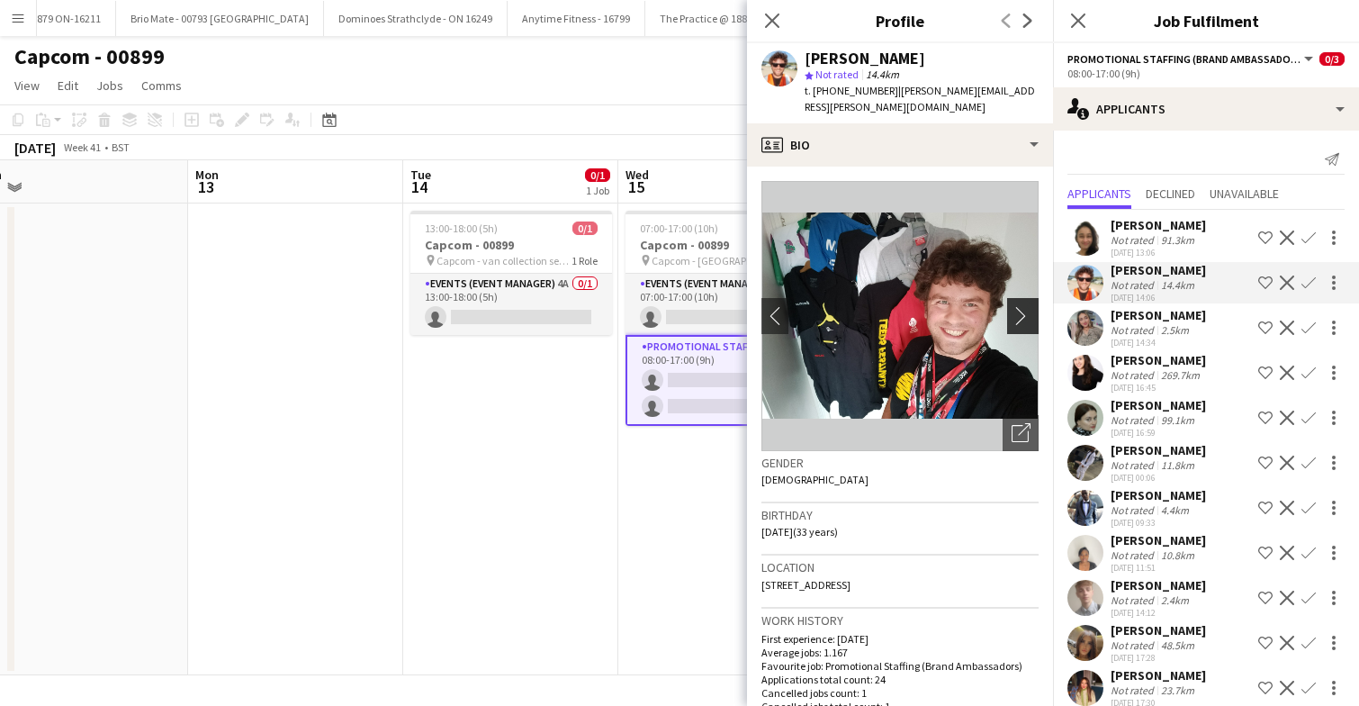
click at [1022, 306] on app-icon "chevron-right" at bounding box center [1026, 315] width 28 height 19
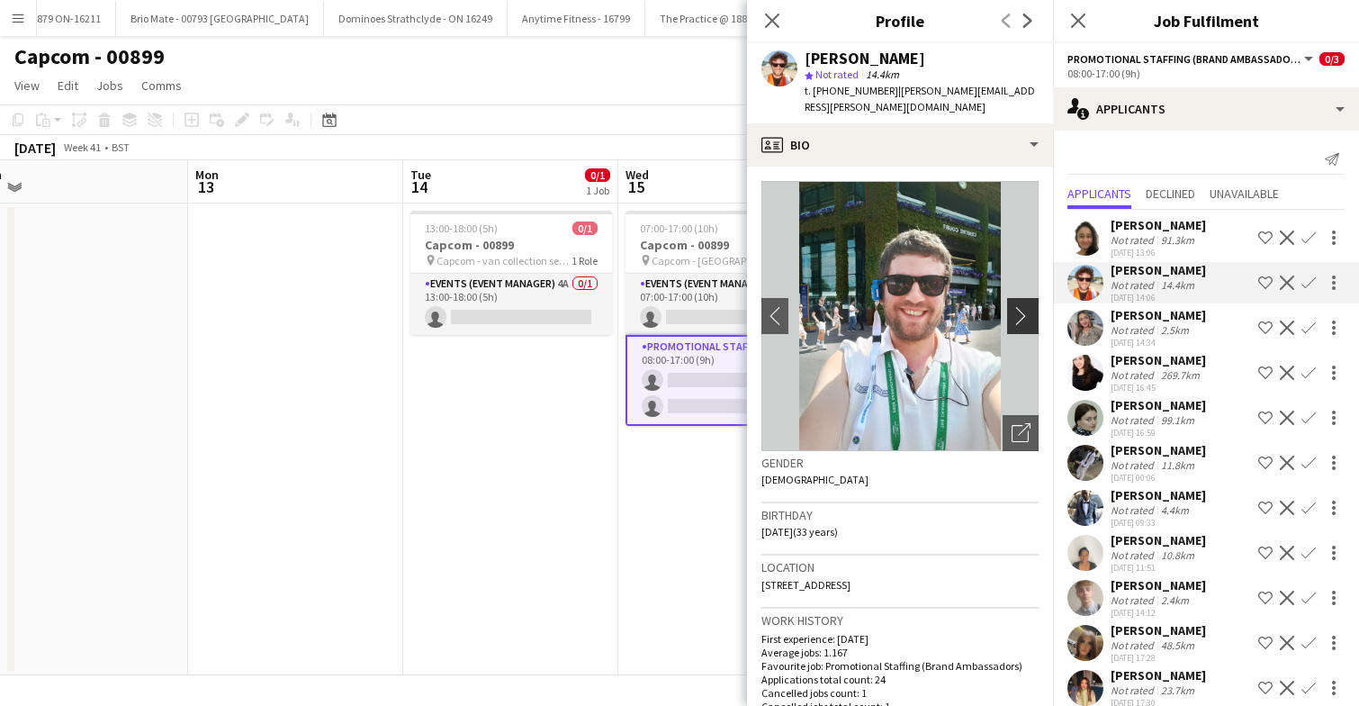
click at [1022, 306] on app-icon "chevron-right" at bounding box center [1026, 315] width 28 height 19
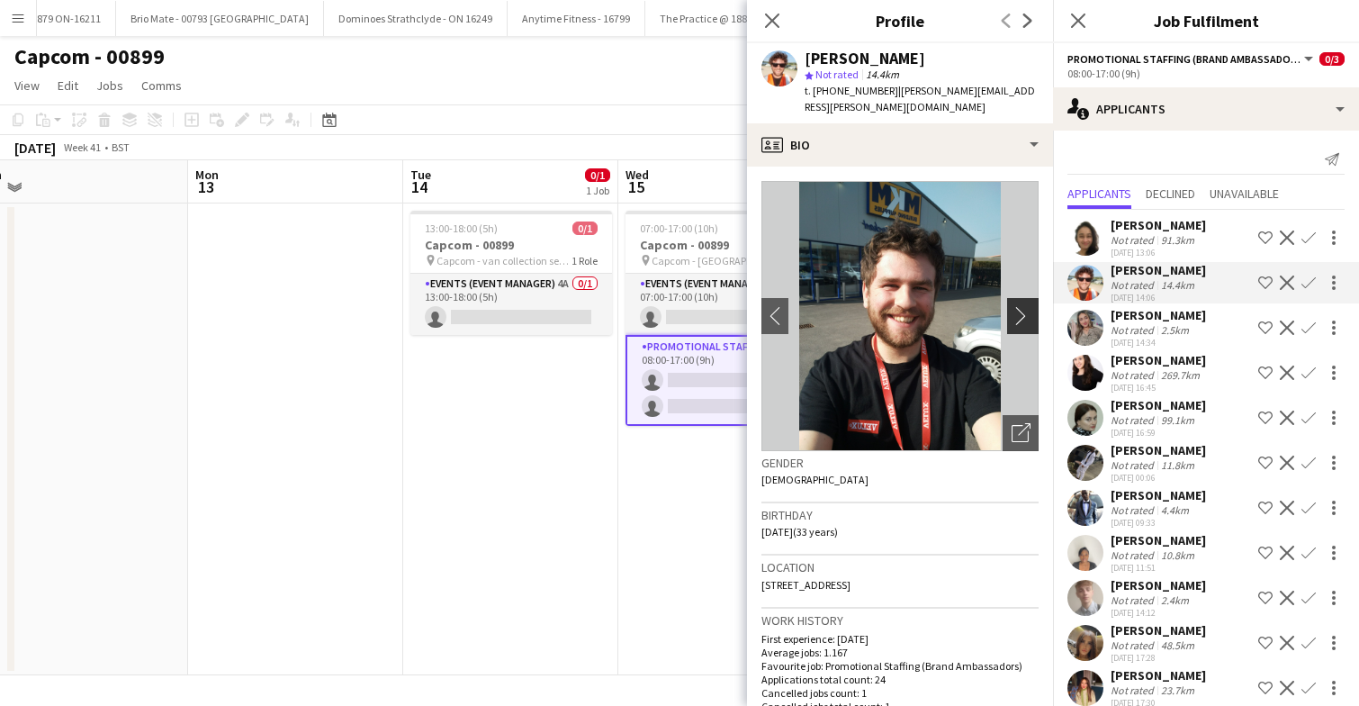
click at [1022, 306] on app-icon "chevron-right" at bounding box center [1026, 315] width 28 height 19
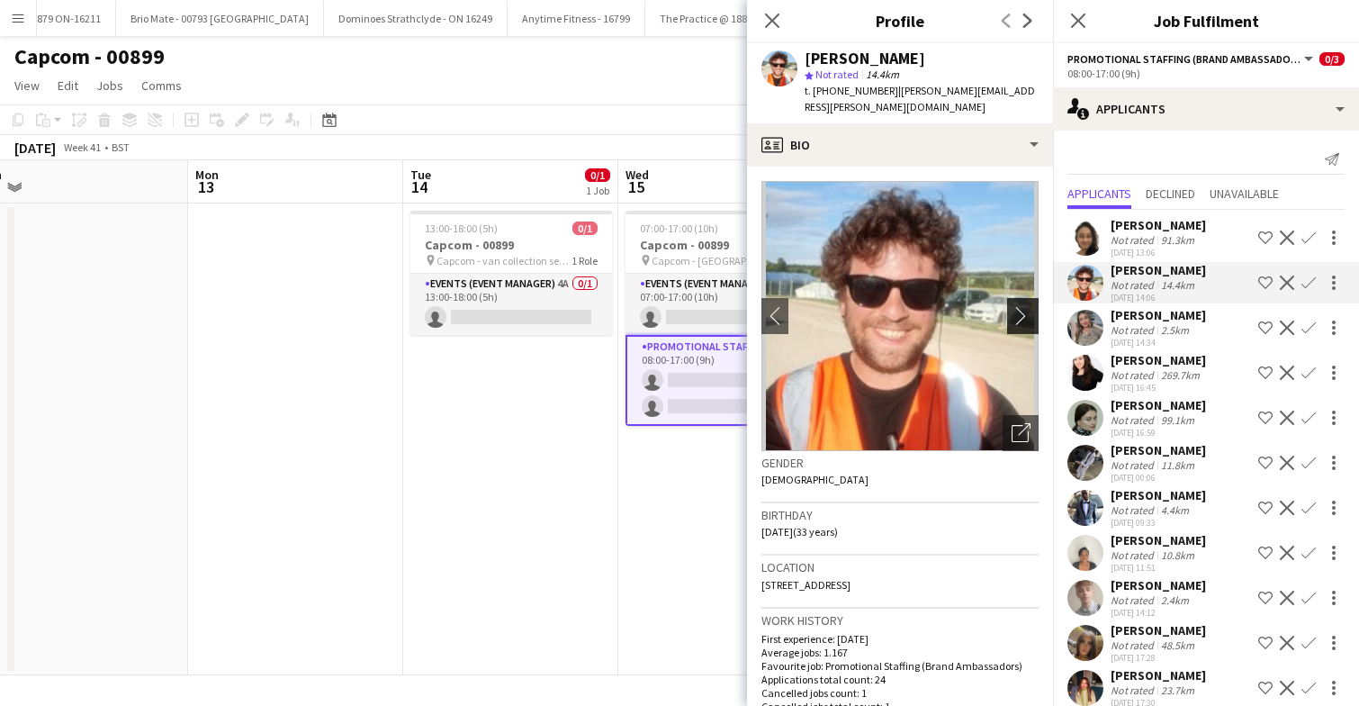
click at [1022, 306] on app-icon "chevron-right" at bounding box center [1026, 315] width 28 height 19
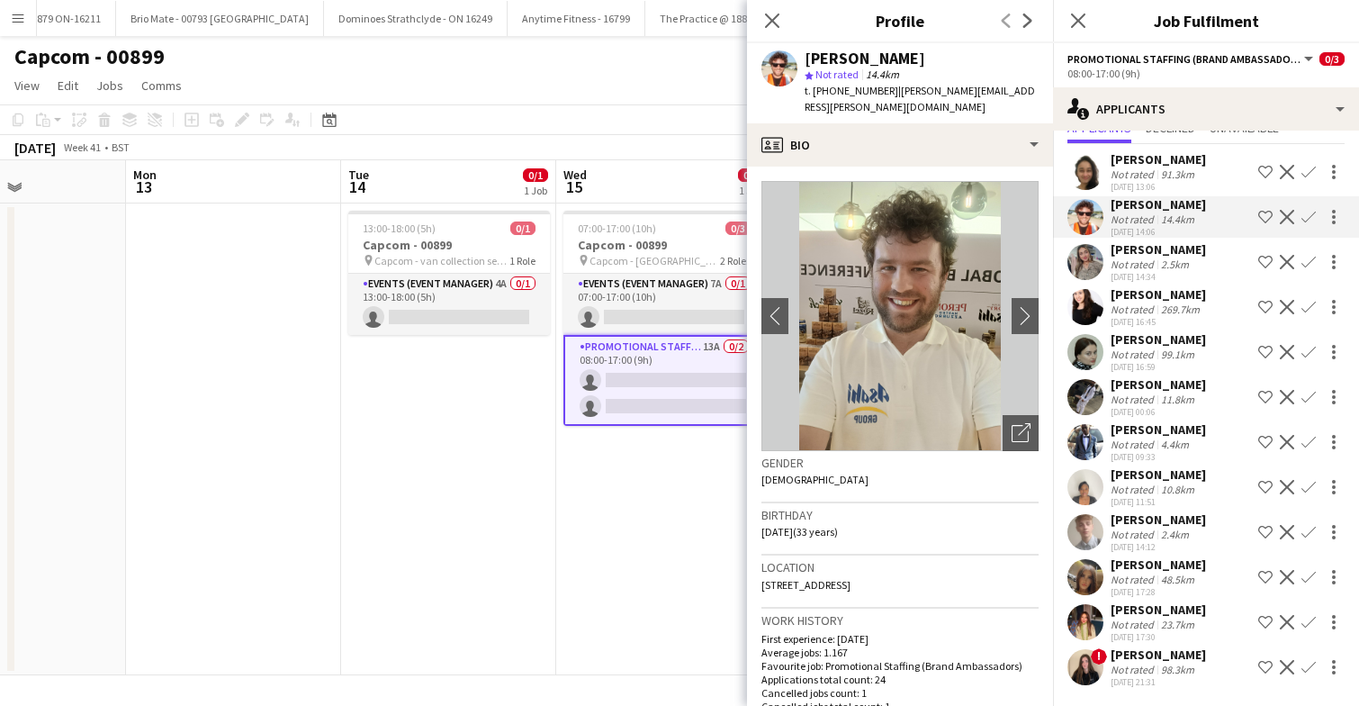
scroll to position [0, 526]
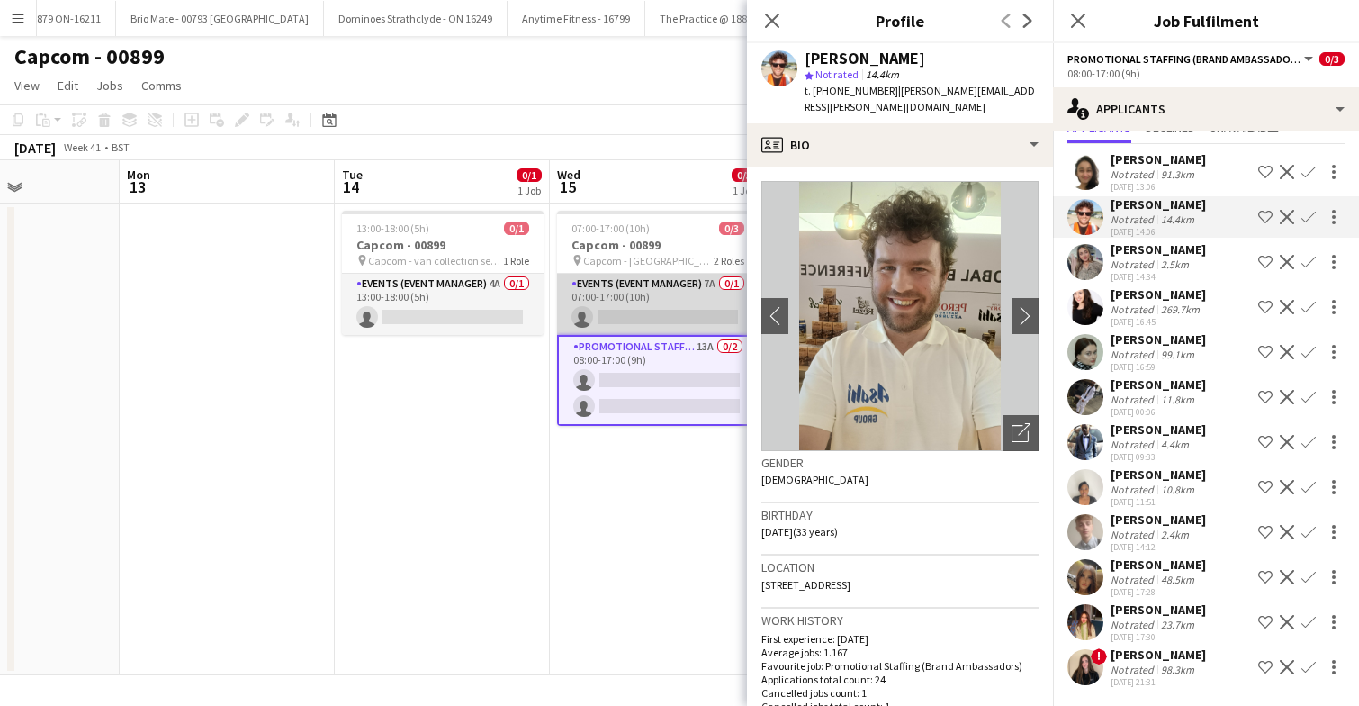
click at [642, 304] on app-card-role "Events (Event Manager) 7A 0/1 07:00-17:00 (10h) single-neutral-actions" at bounding box center [658, 304] width 202 height 61
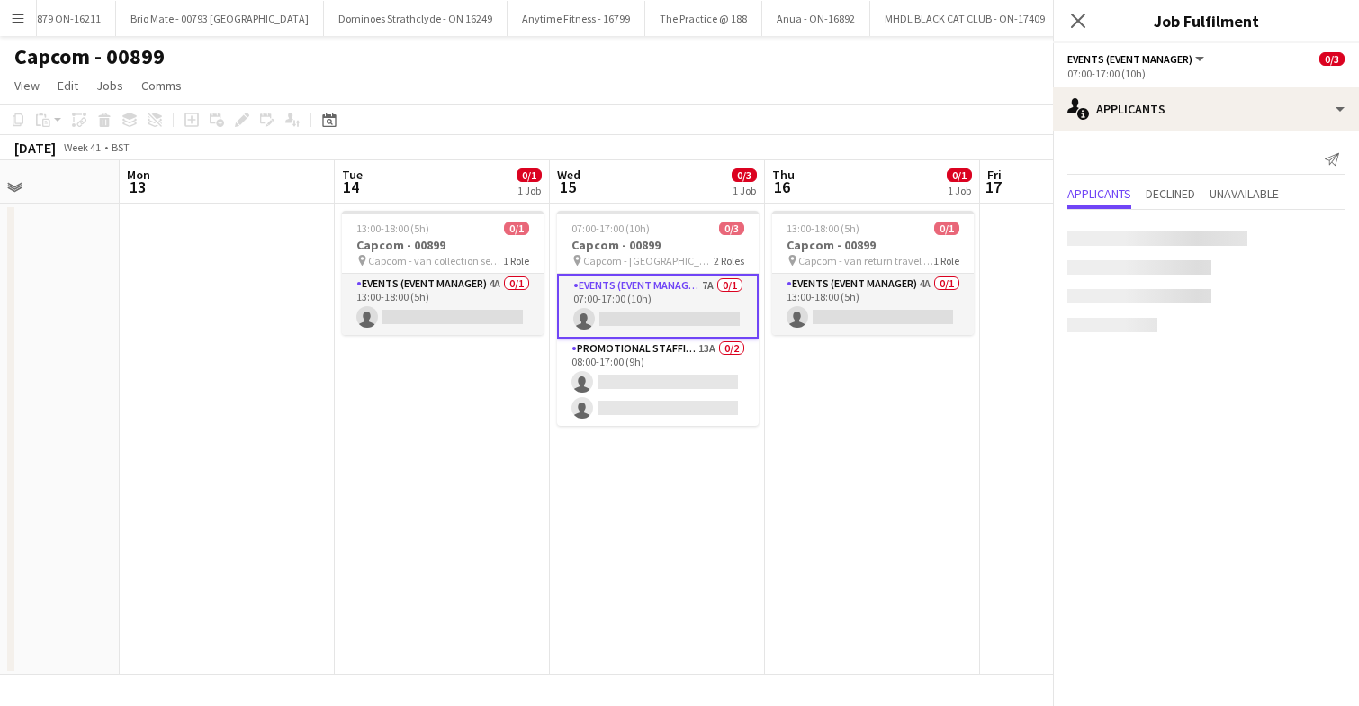
scroll to position [0, 0]
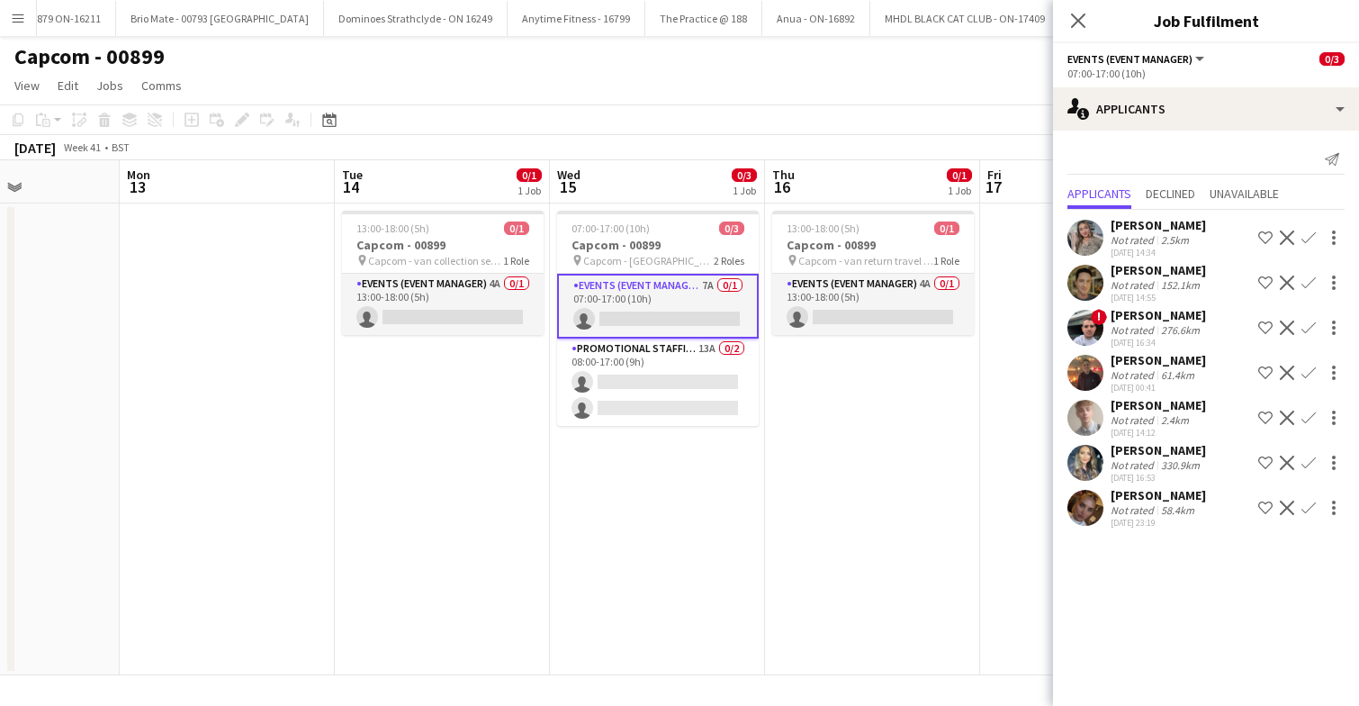
click at [1086, 383] on app-user-avatar at bounding box center [1085, 373] width 36 height 36
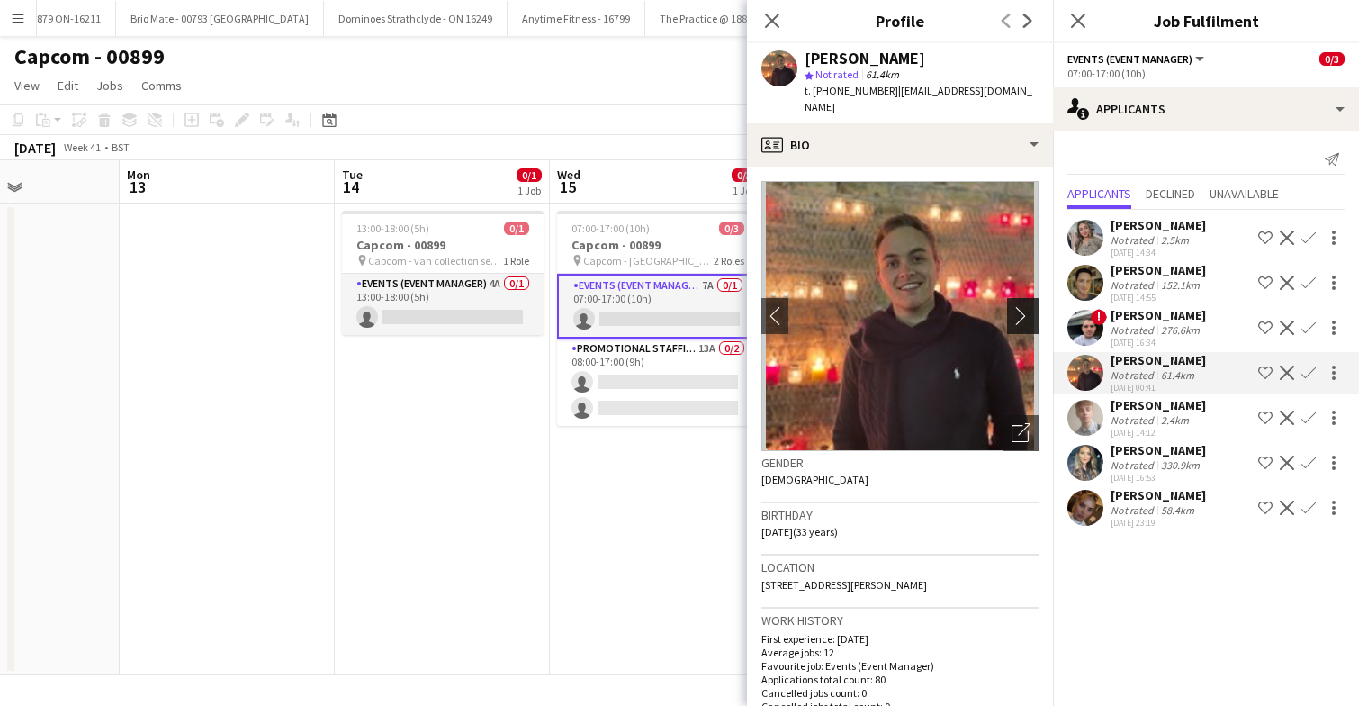
click at [1028, 306] on app-icon "chevron-right" at bounding box center [1026, 315] width 28 height 19
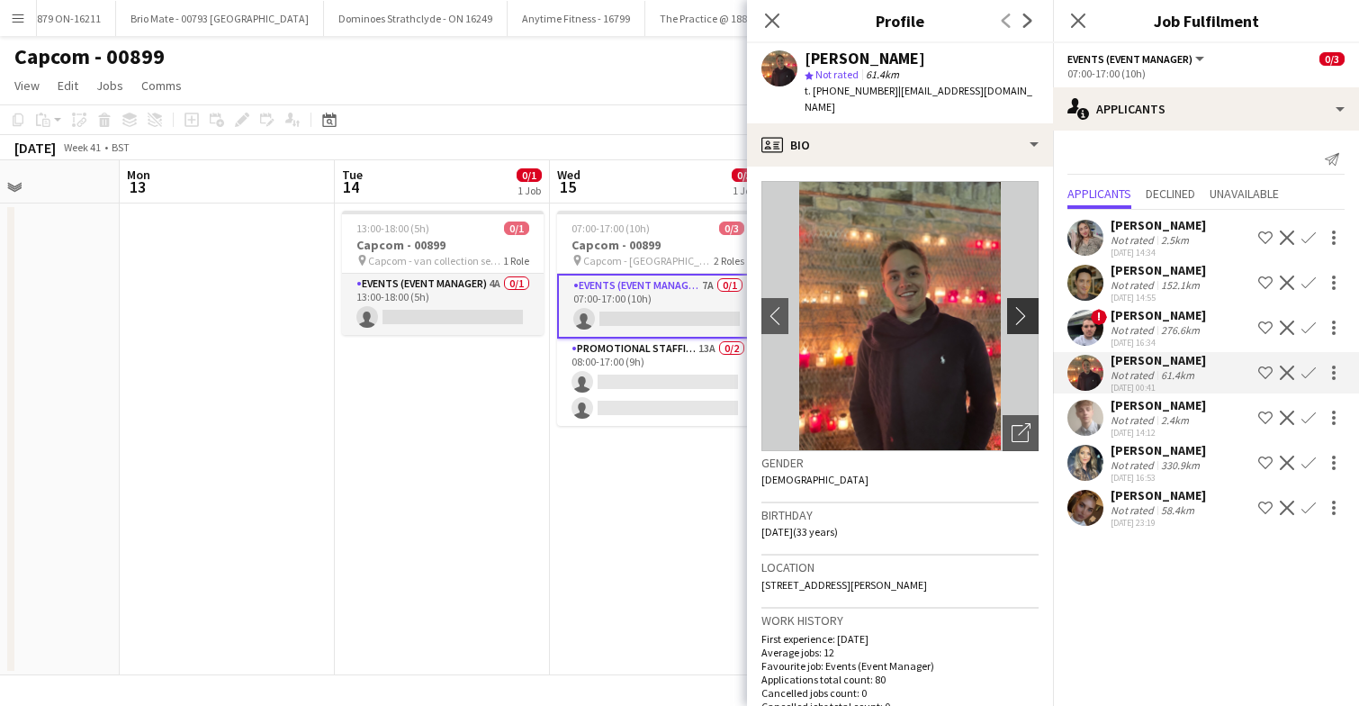
click at [1022, 306] on app-icon "chevron-right" at bounding box center [1026, 315] width 28 height 19
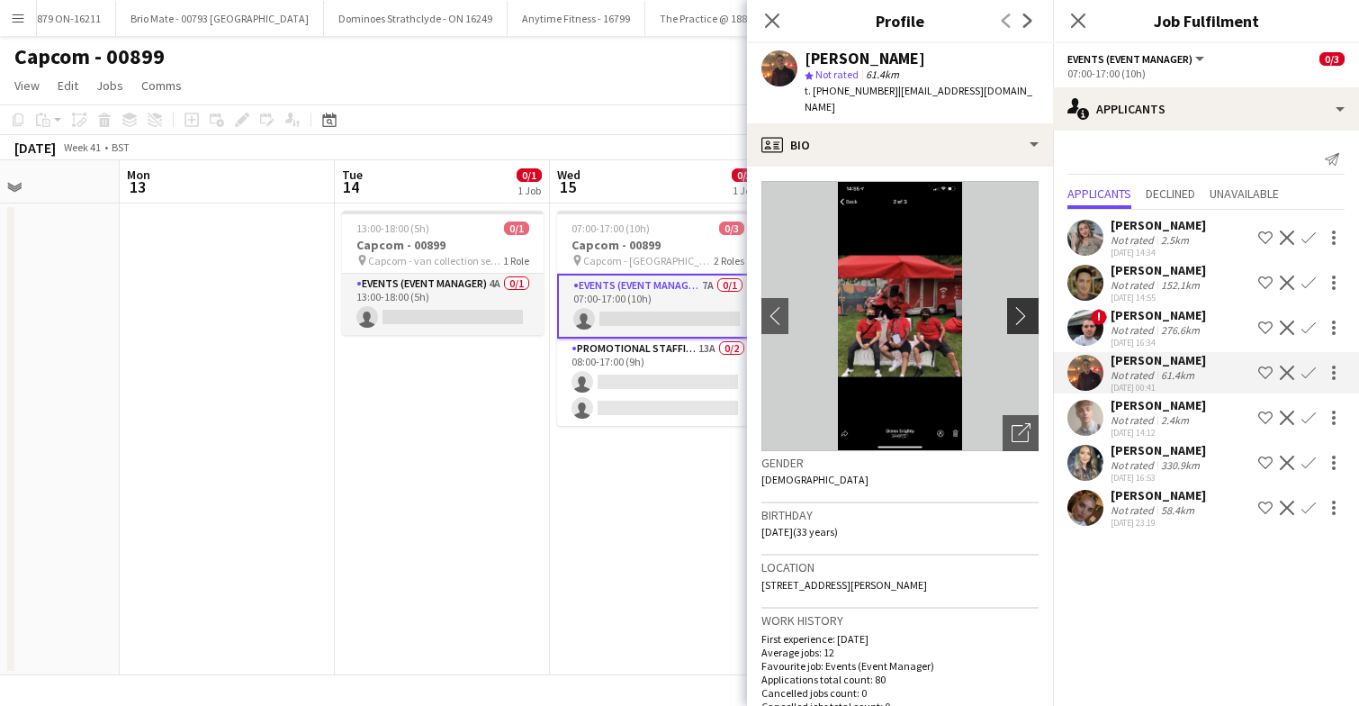
click at [1022, 306] on app-icon "chevron-right" at bounding box center [1026, 315] width 28 height 19
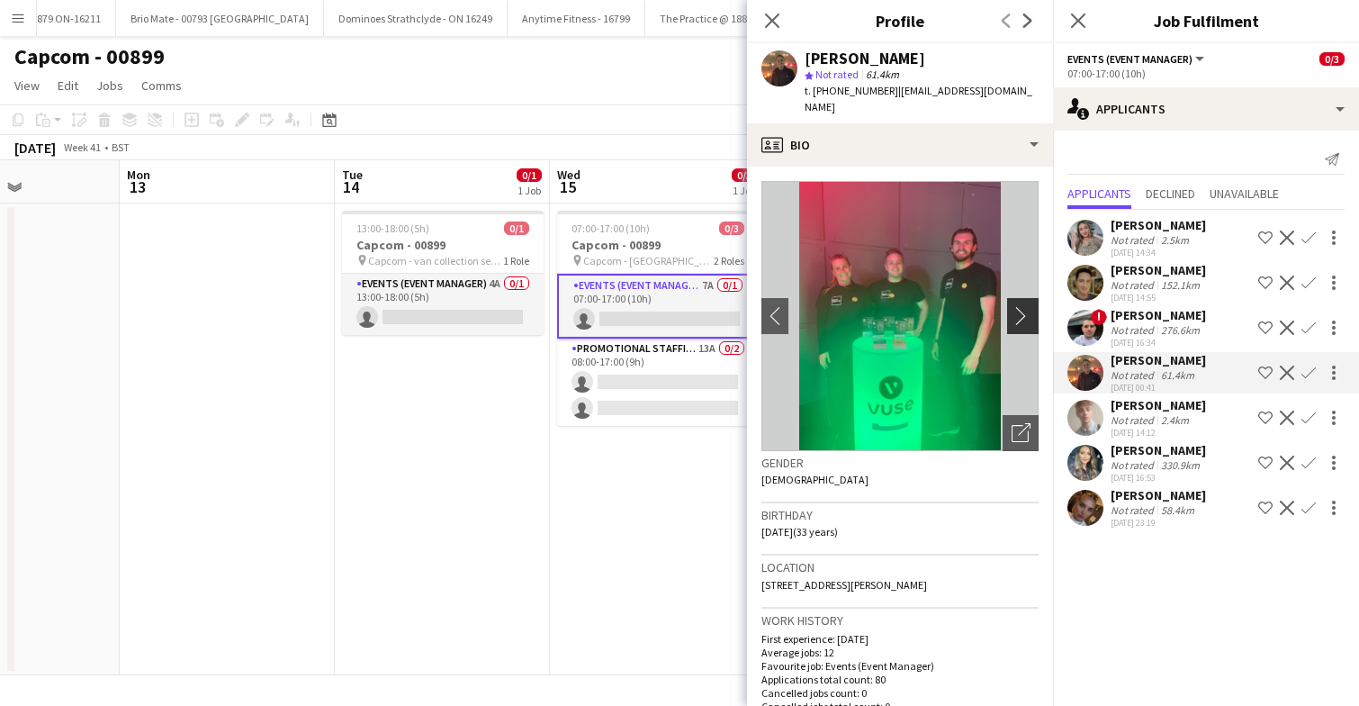
click at [1022, 306] on app-icon "chevron-right" at bounding box center [1026, 315] width 28 height 19
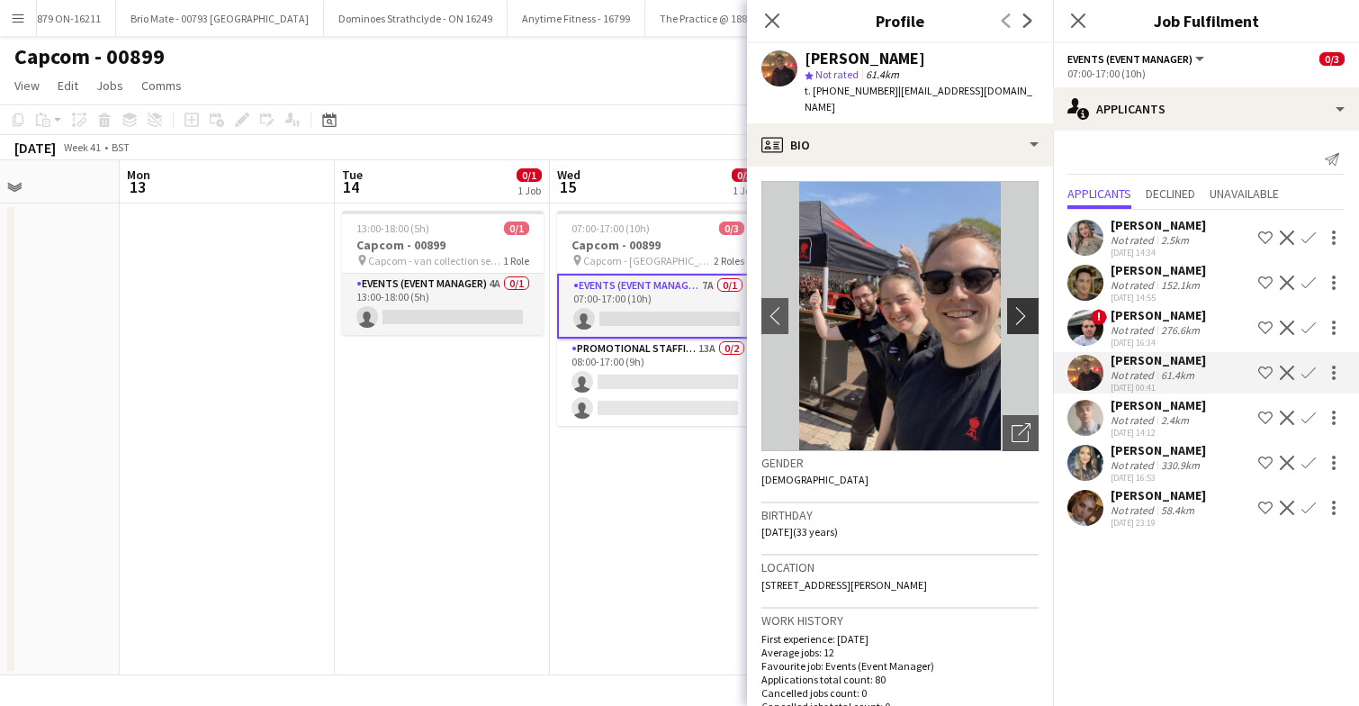
click at [1022, 306] on app-icon "chevron-right" at bounding box center [1026, 315] width 28 height 19
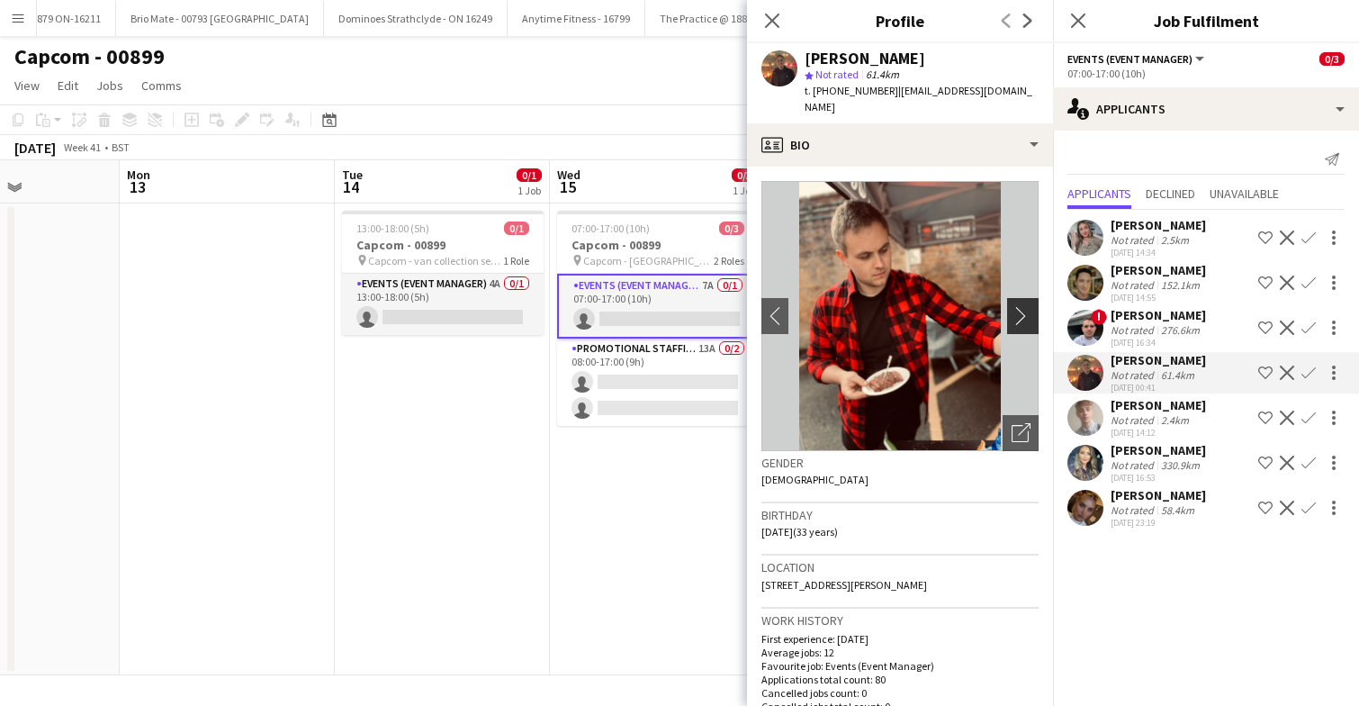
click at [1022, 306] on app-icon "chevron-right" at bounding box center [1026, 315] width 28 height 19
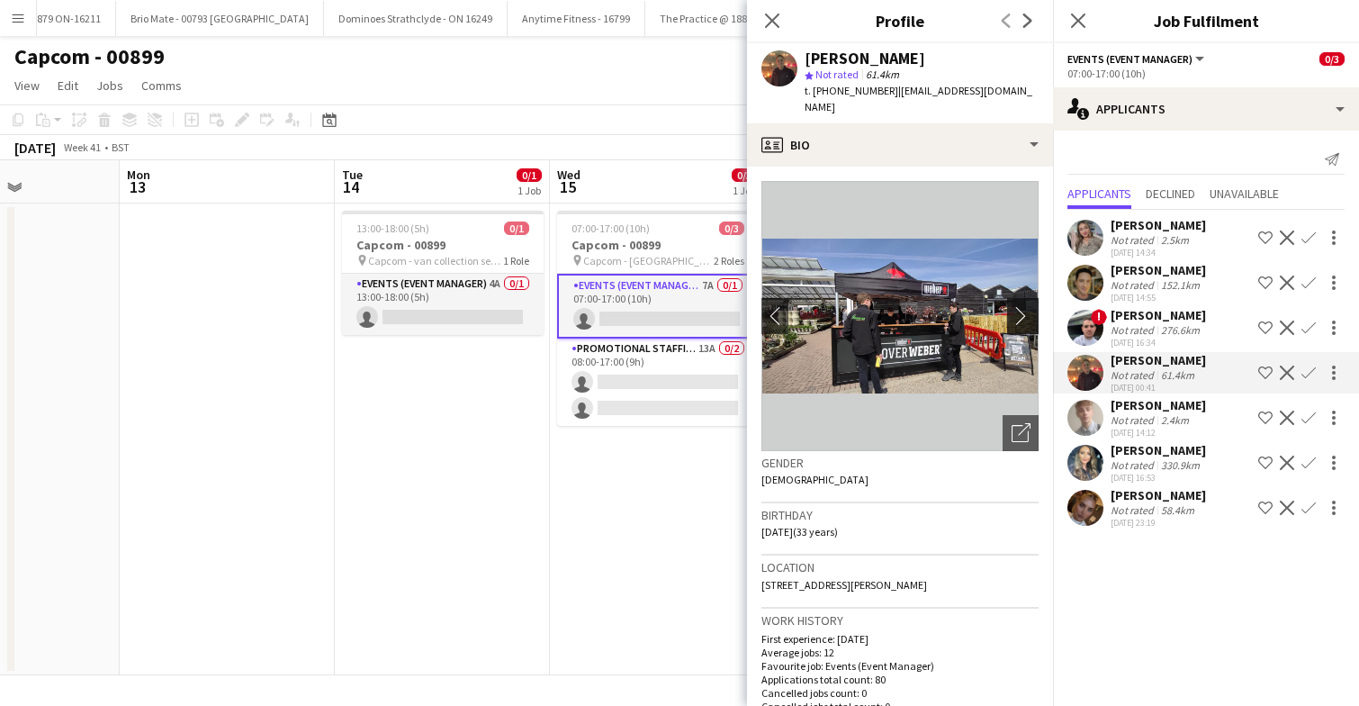
click at [1022, 306] on app-icon "chevron-right" at bounding box center [1026, 315] width 28 height 19
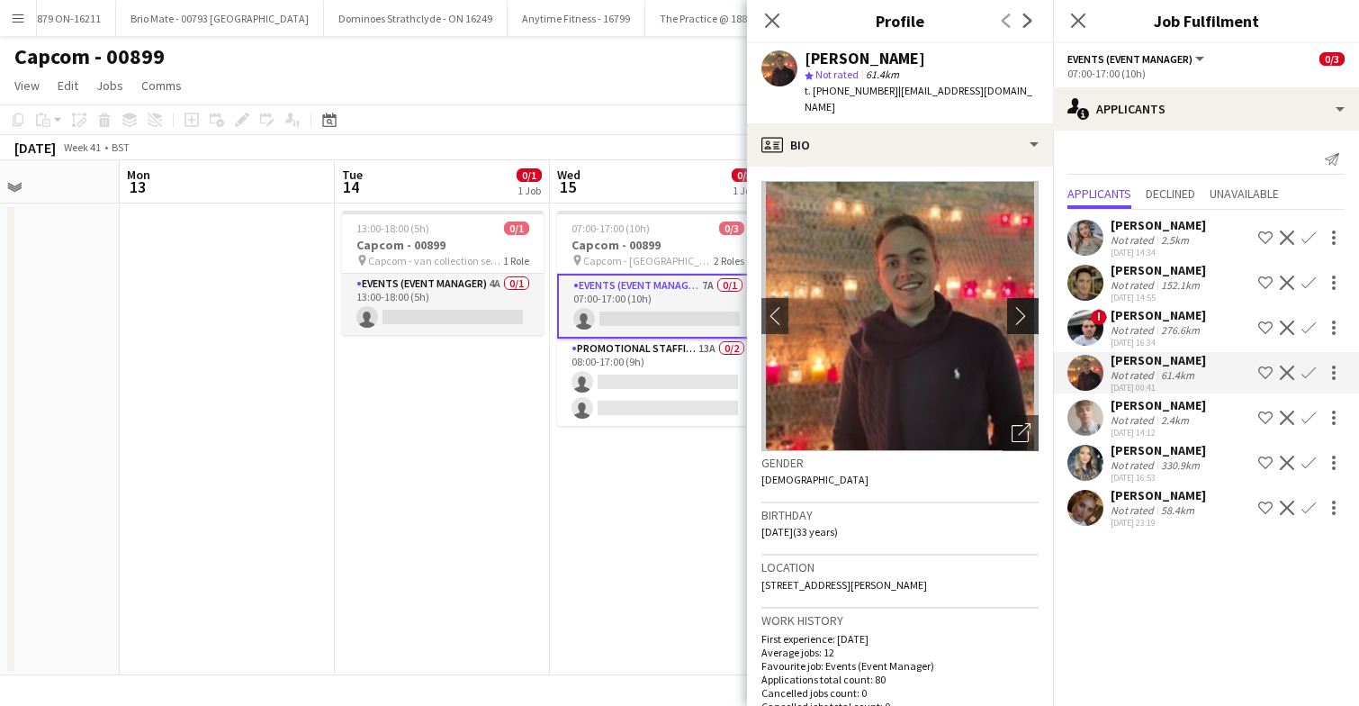
click at [1022, 306] on app-icon "chevron-right" at bounding box center [1026, 315] width 28 height 19
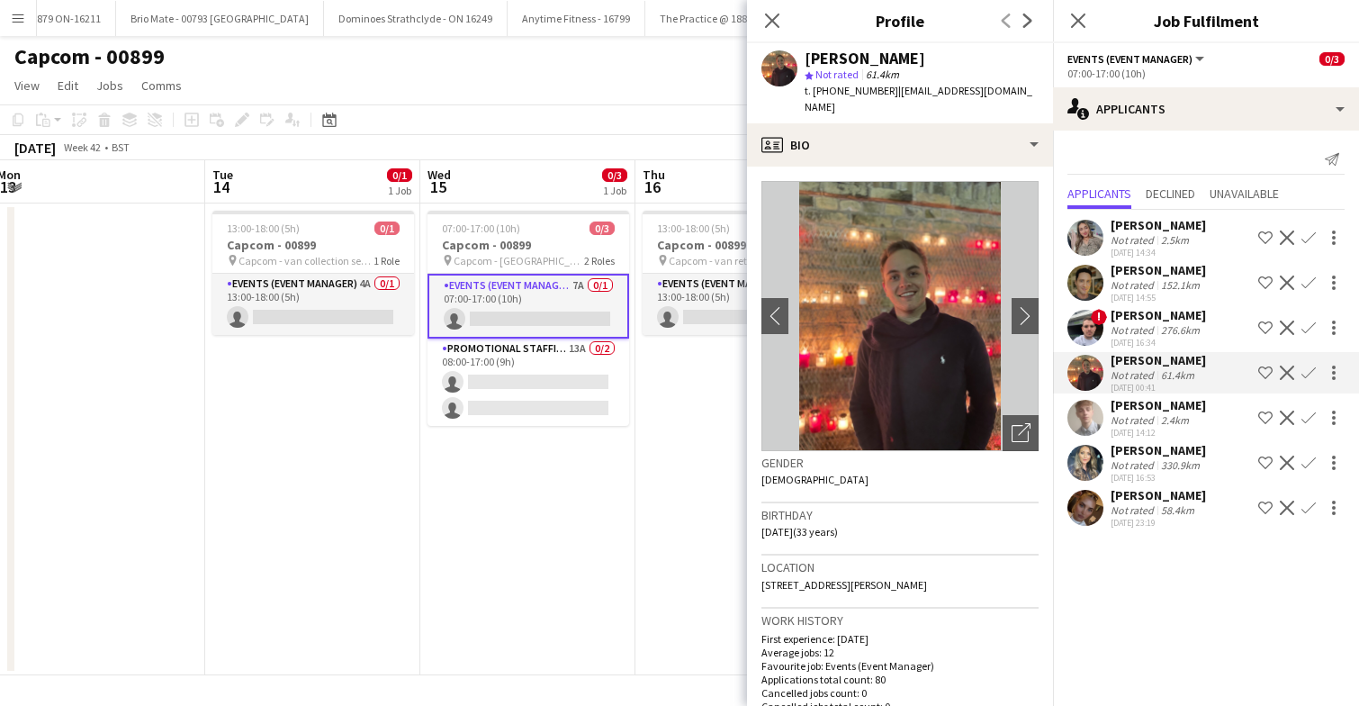
scroll to position [0, 658]
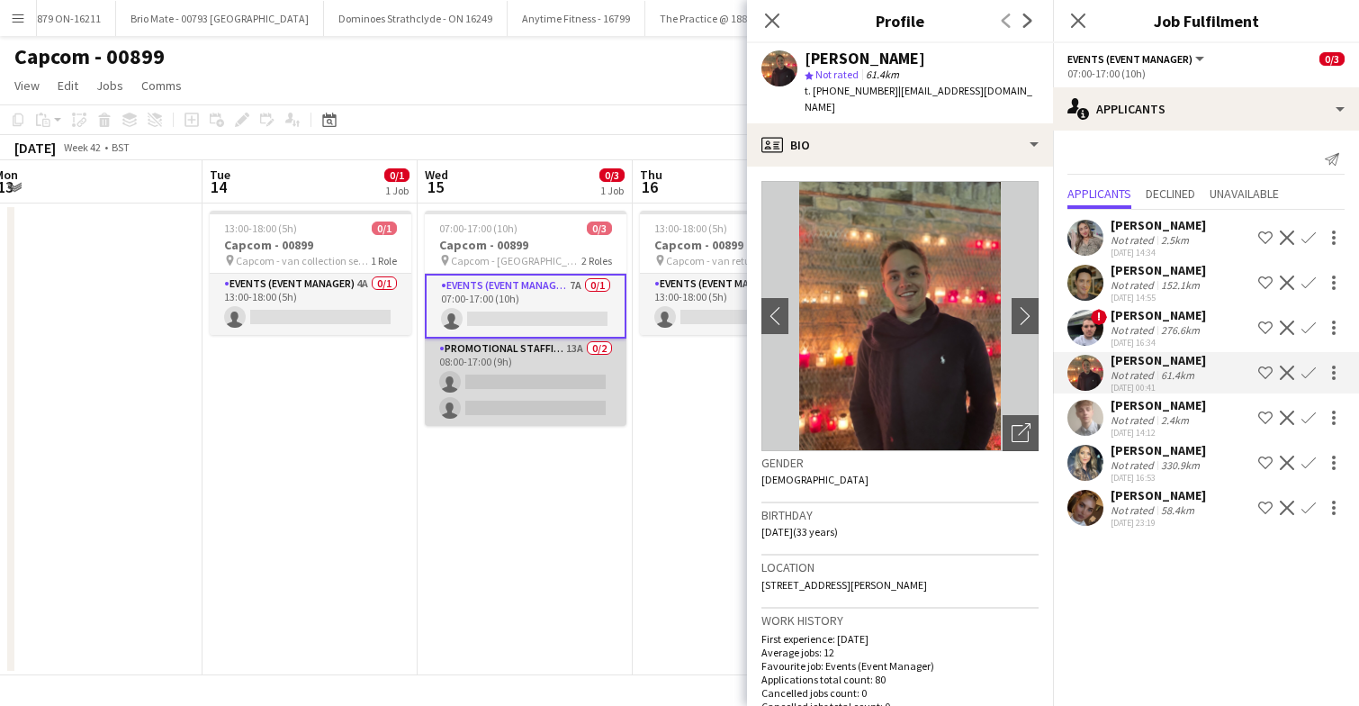
click at [536, 376] on app-card-role "Promotional Staffing (Brand Ambassadors) 13A 0/2 08:00-17:00 (9h) single-neutra…" at bounding box center [526, 381] width 202 height 87
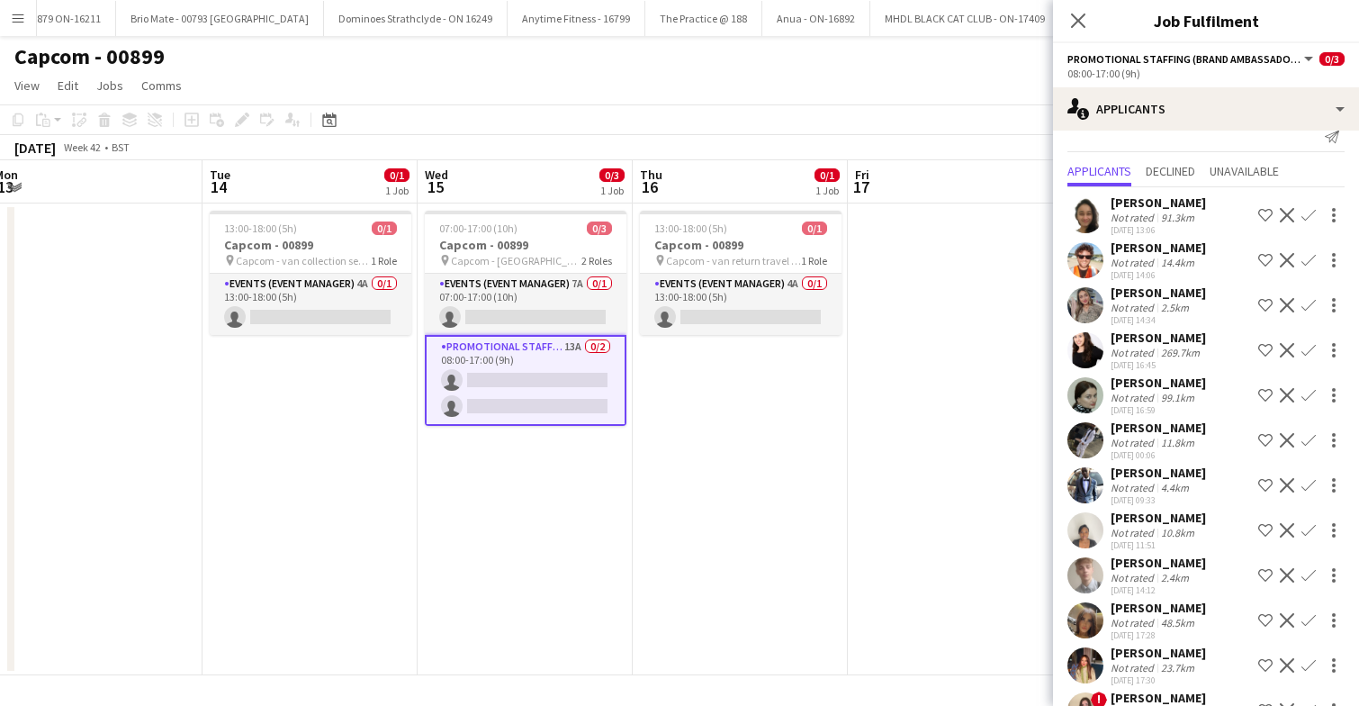
scroll to position [0, 0]
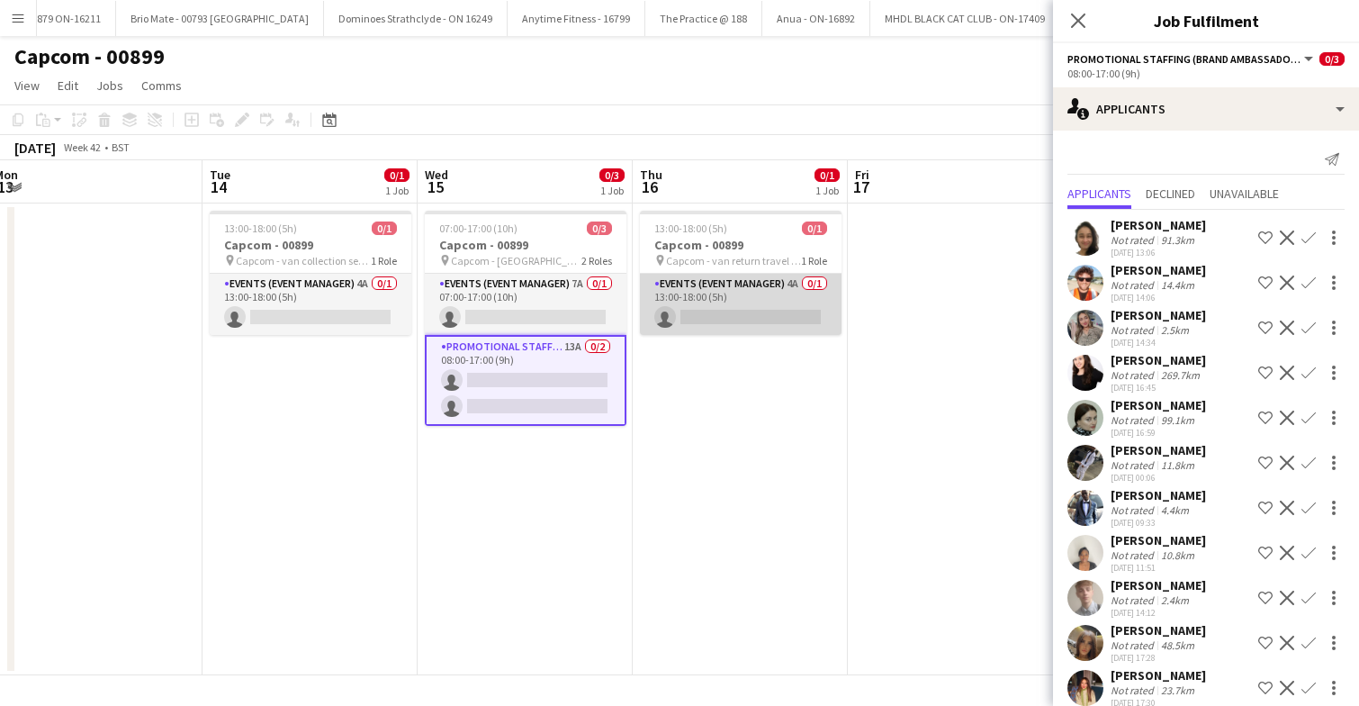
click at [771, 299] on app-card-role "Events (Event Manager) 4A 0/1 13:00-18:00 (5h) single-neutral-actions" at bounding box center [741, 304] width 202 height 61
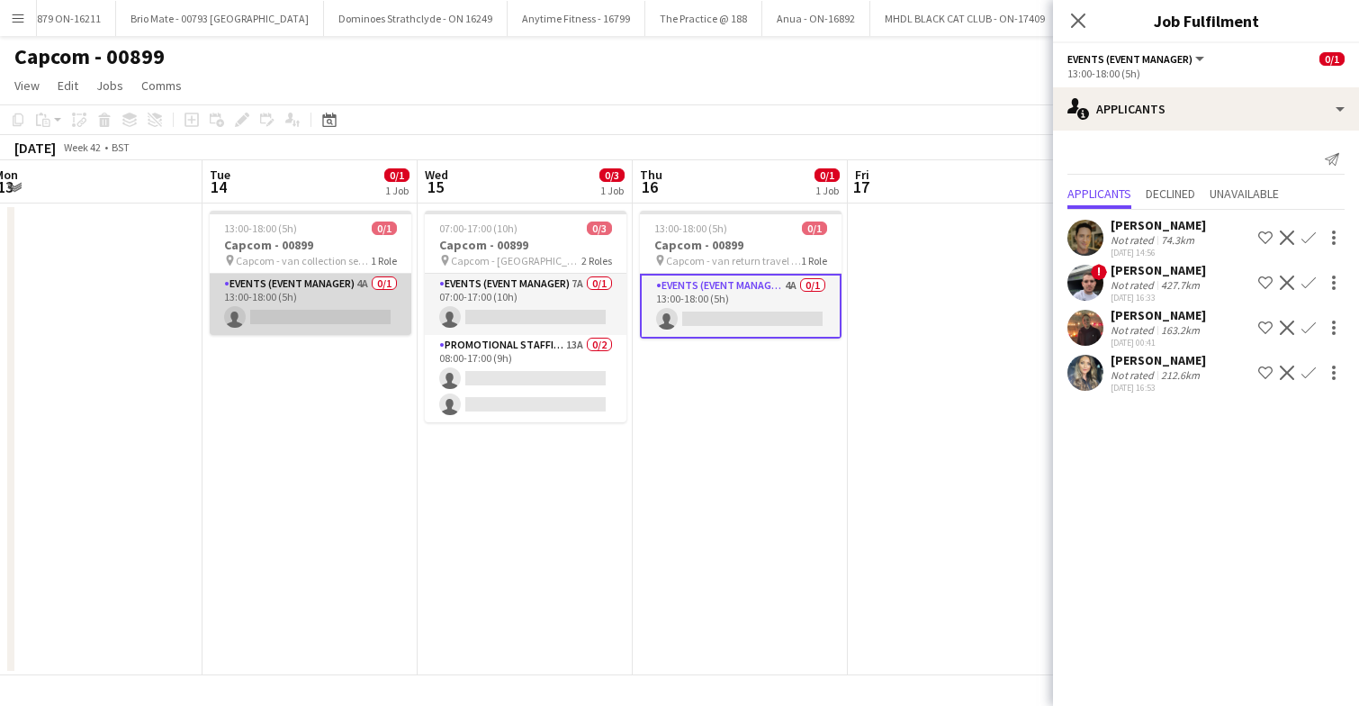
click at [321, 299] on app-card-role "Events (Event Manager) 4A 0/1 13:00-18:00 (5h) single-neutral-actions" at bounding box center [311, 304] width 202 height 61
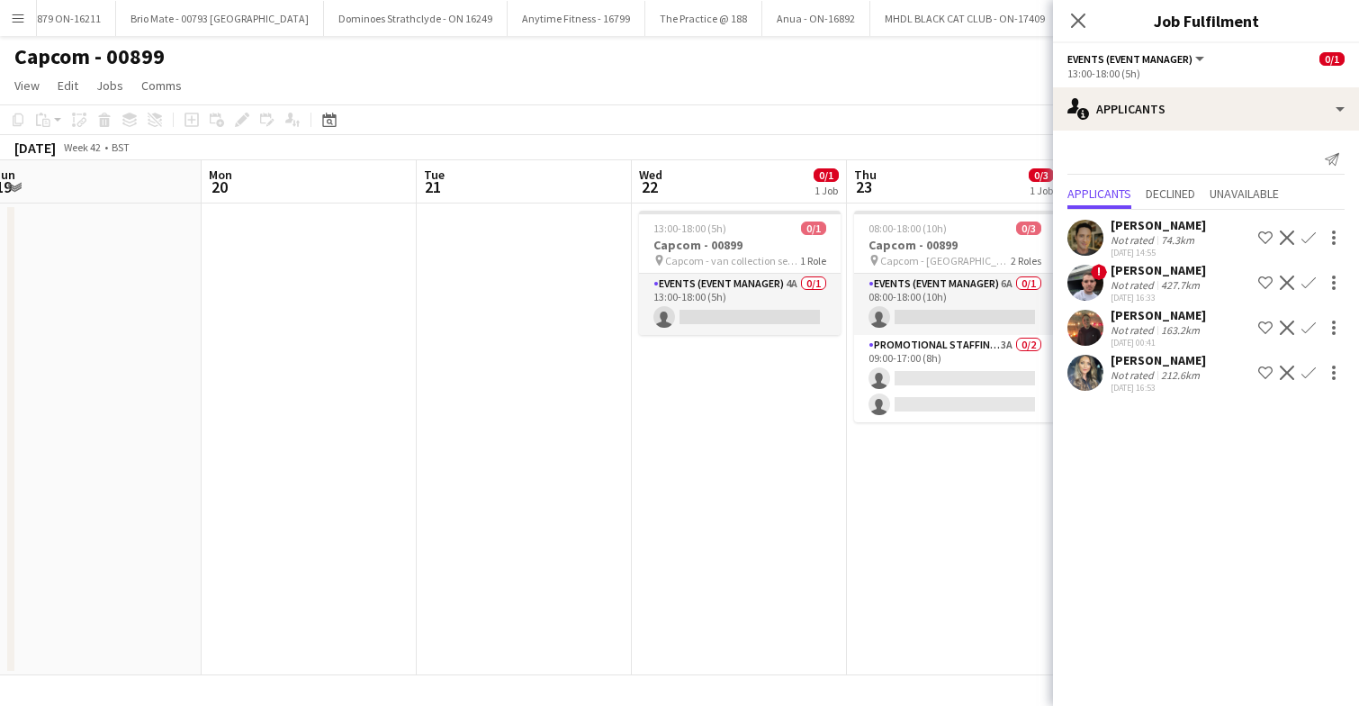
scroll to position [0, 821]
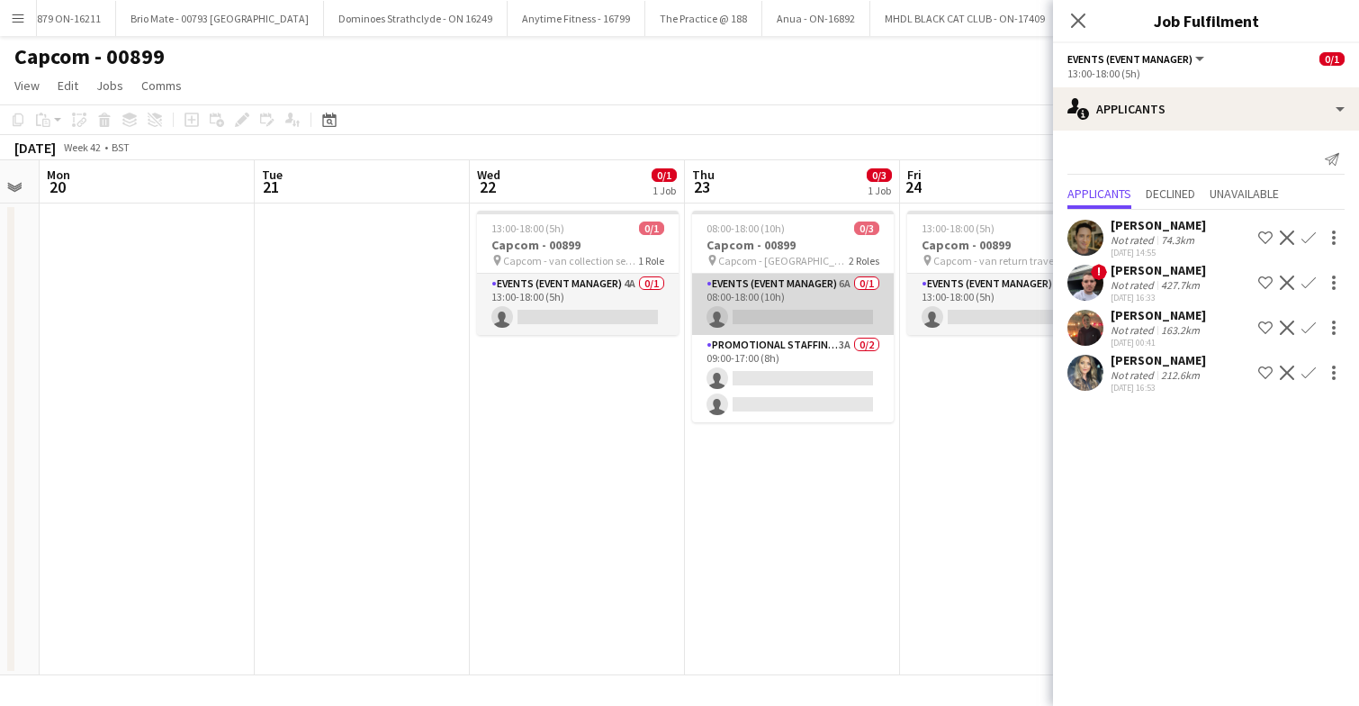
click at [810, 307] on app-card-role "Events (Event Manager) 6A 0/1 08:00-18:00 (10h) single-neutral-actions" at bounding box center [793, 304] width 202 height 61
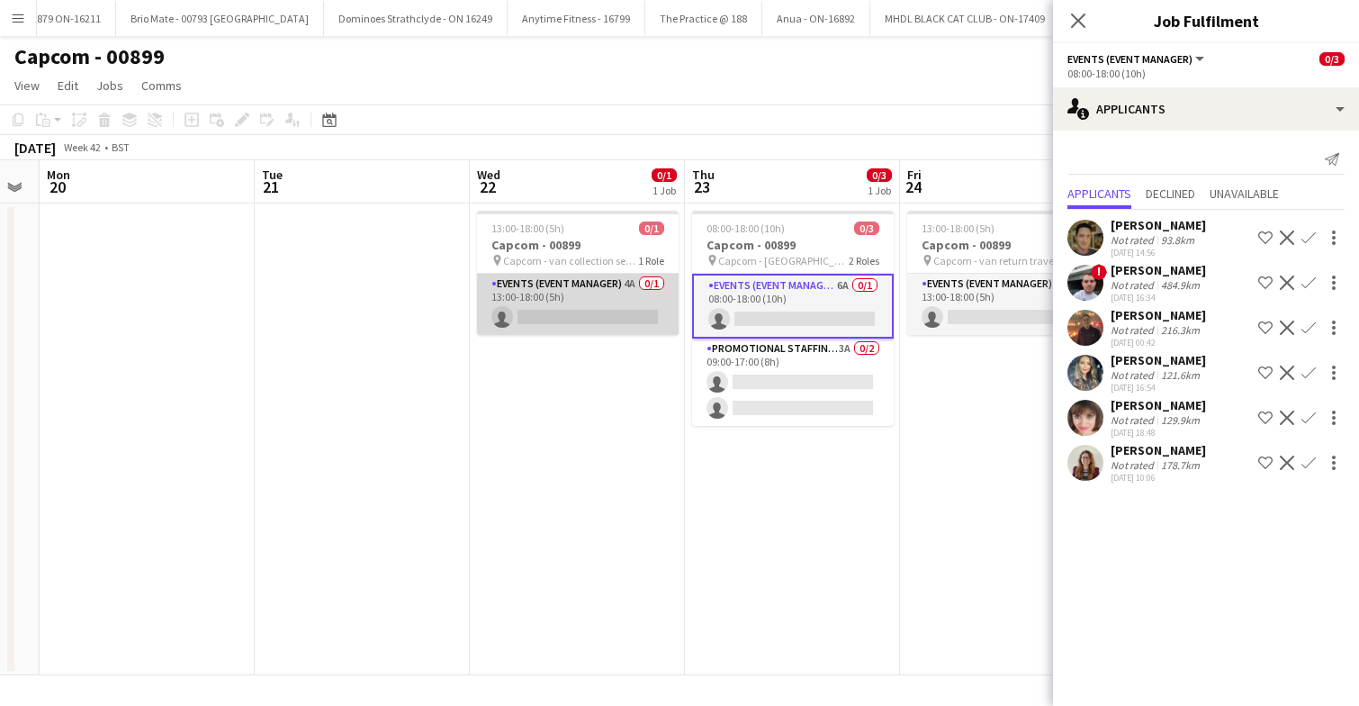
click at [628, 293] on app-card-role "Events (Event Manager) 4A 0/1 13:00-18:00 (5h) single-neutral-actions" at bounding box center [578, 304] width 202 height 61
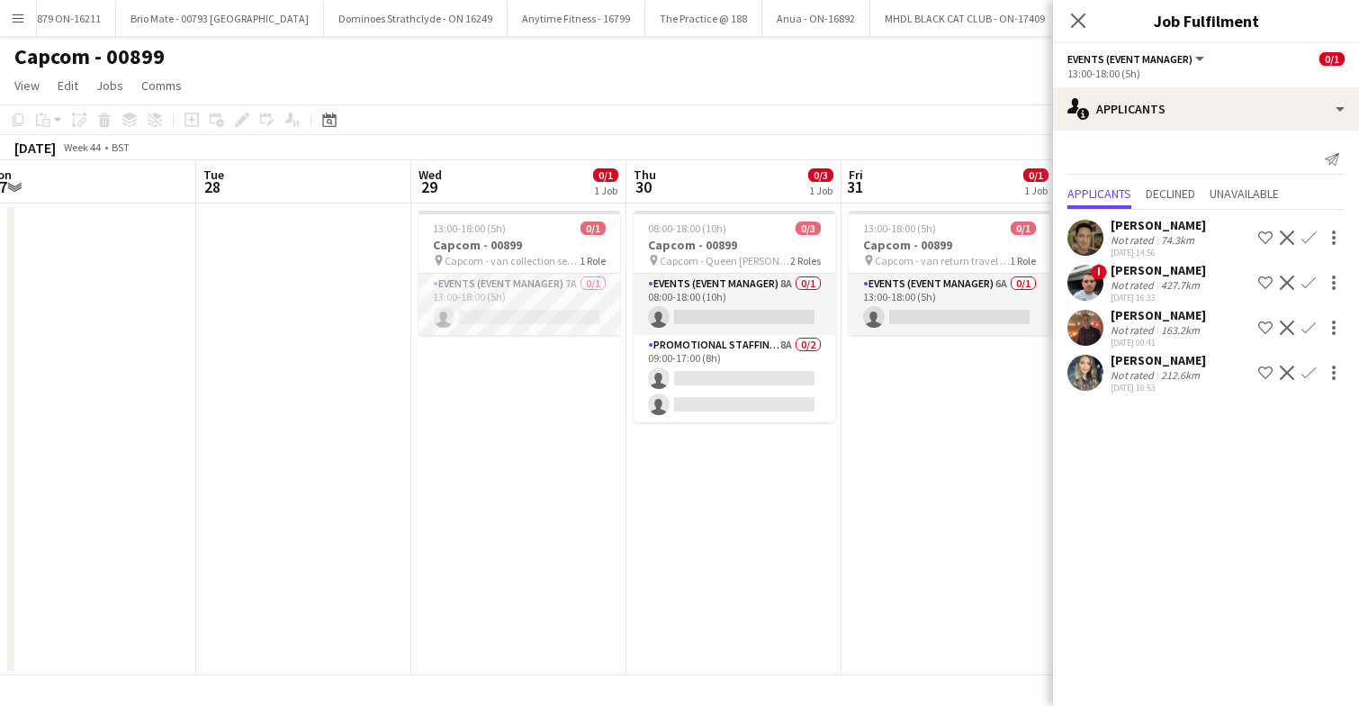
scroll to position [0, 668]
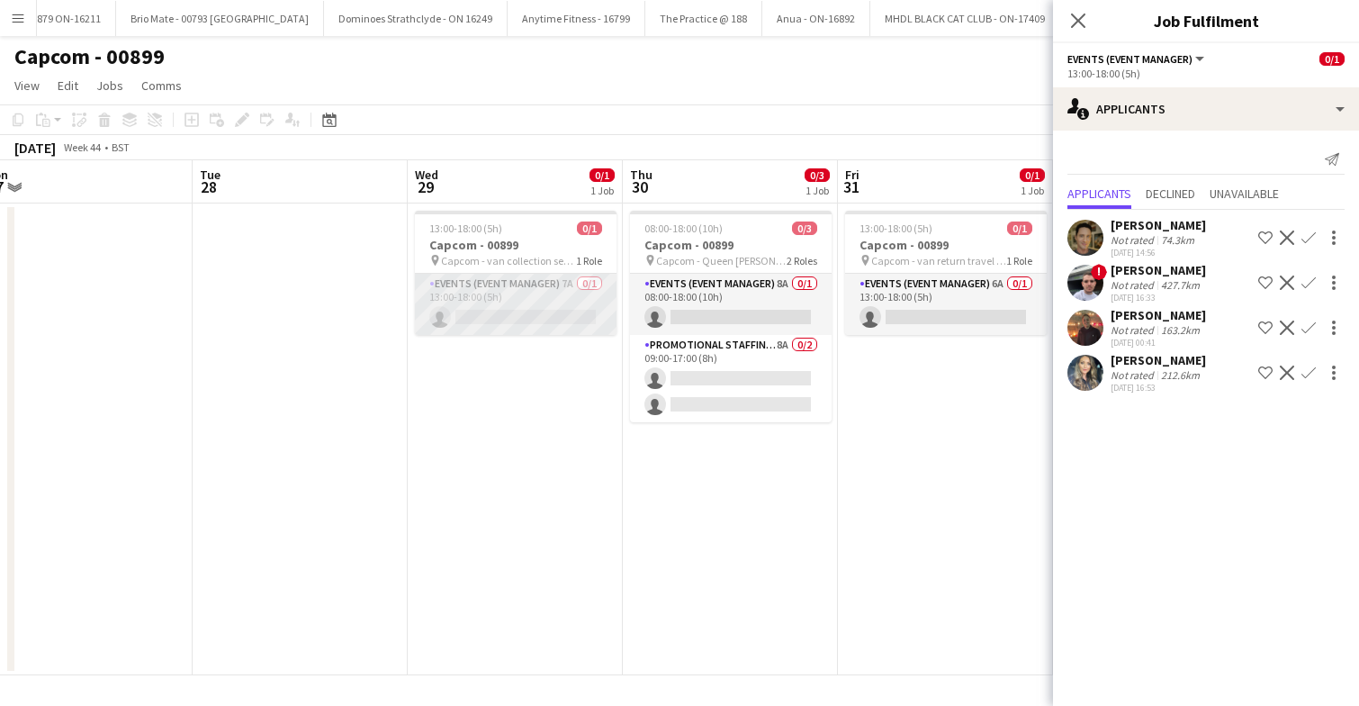
click at [510, 308] on app-card-role "Events (Event Manager) 7A 0/1 13:00-18:00 (5h) single-neutral-actions" at bounding box center [516, 304] width 202 height 61
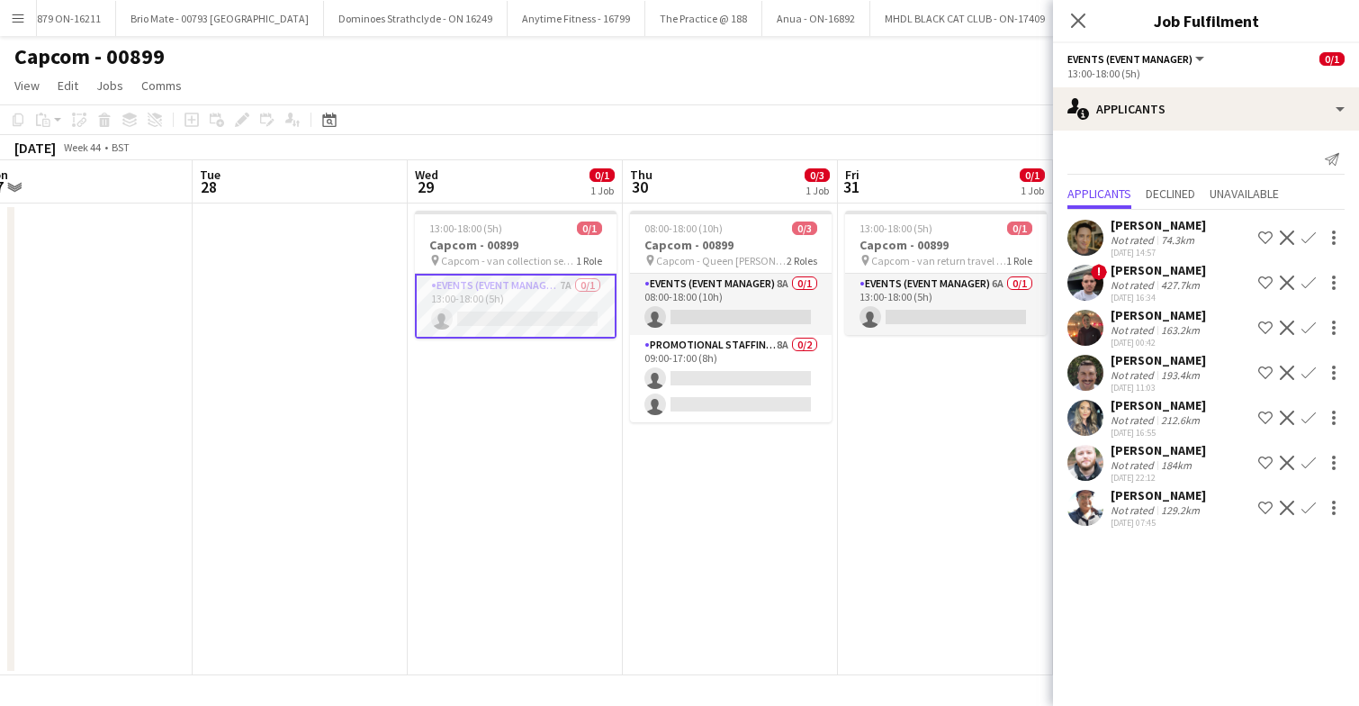
click at [1087, 457] on app-user-avatar at bounding box center [1085, 463] width 36 height 36
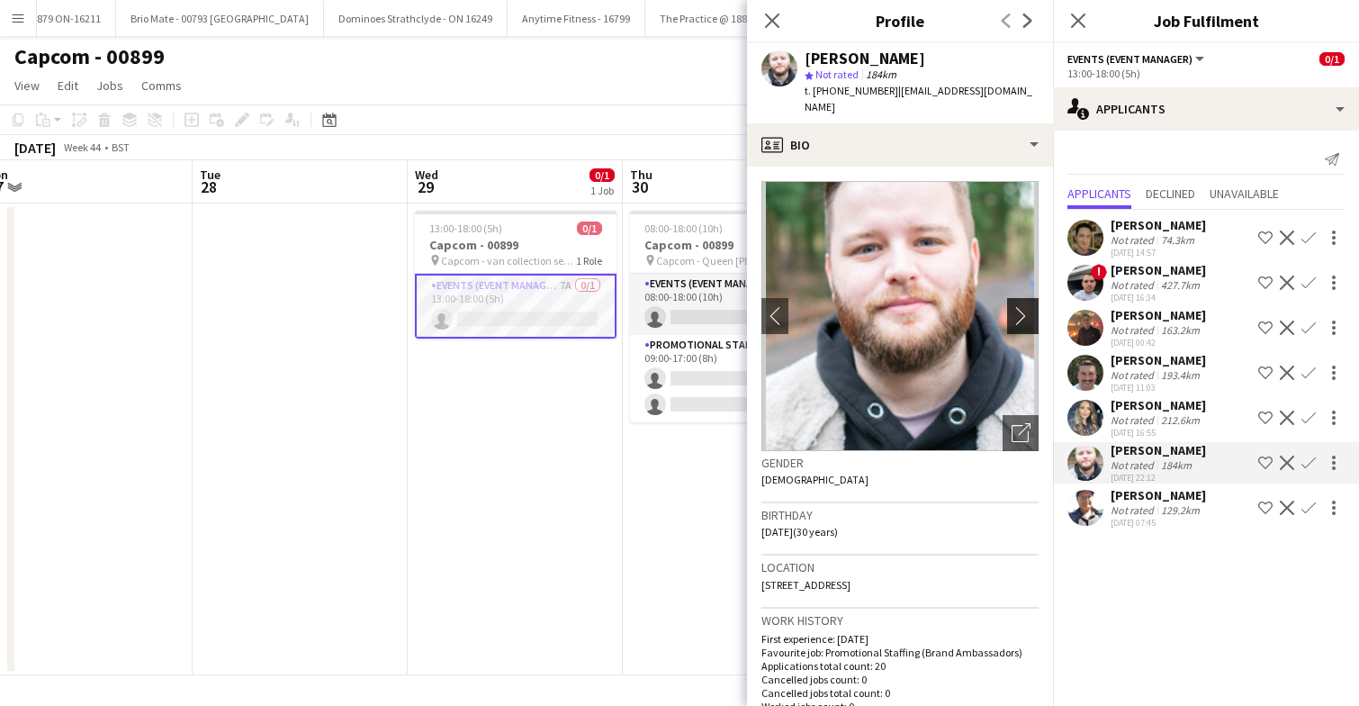
click at [1021, 306] on app-icon "chevron-right" at bounding box center [1026, 315] width 28 height 19
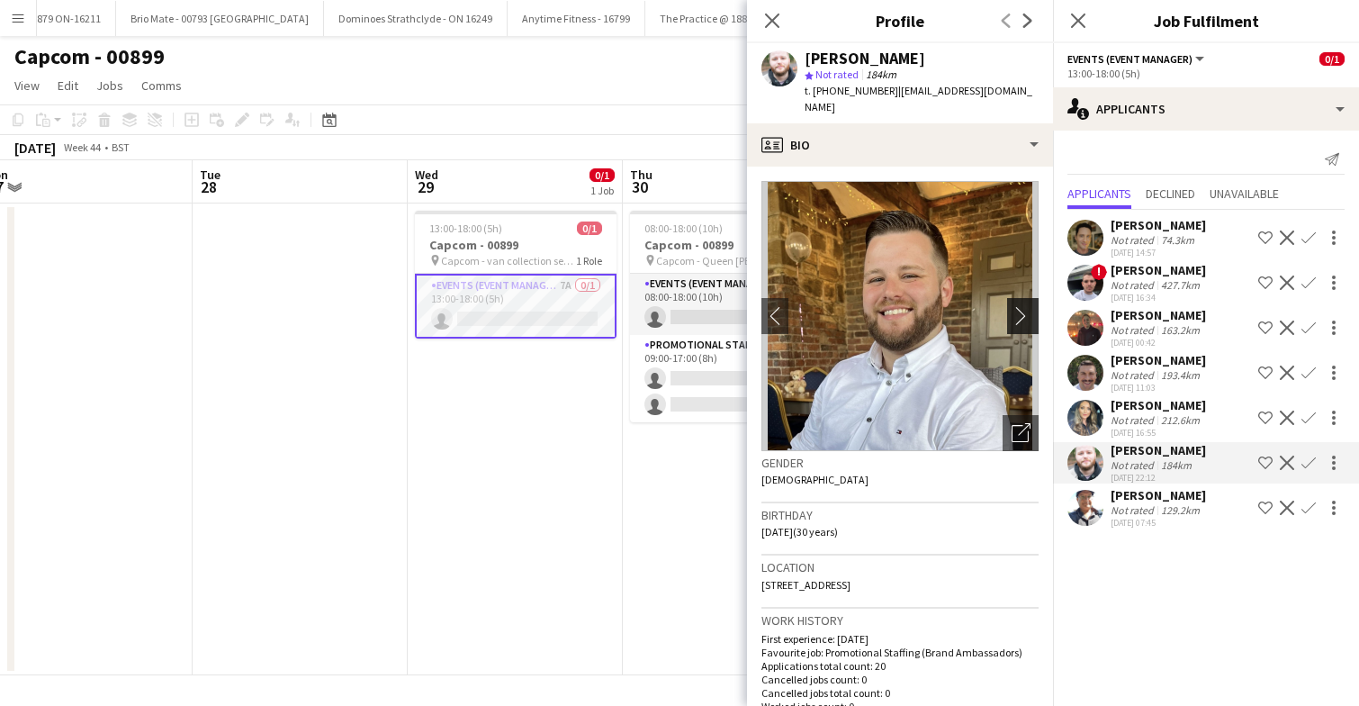
click at [1021, 306] on app-icon "chevron-right" at bounding box center [1026, 315] width 28 height 19
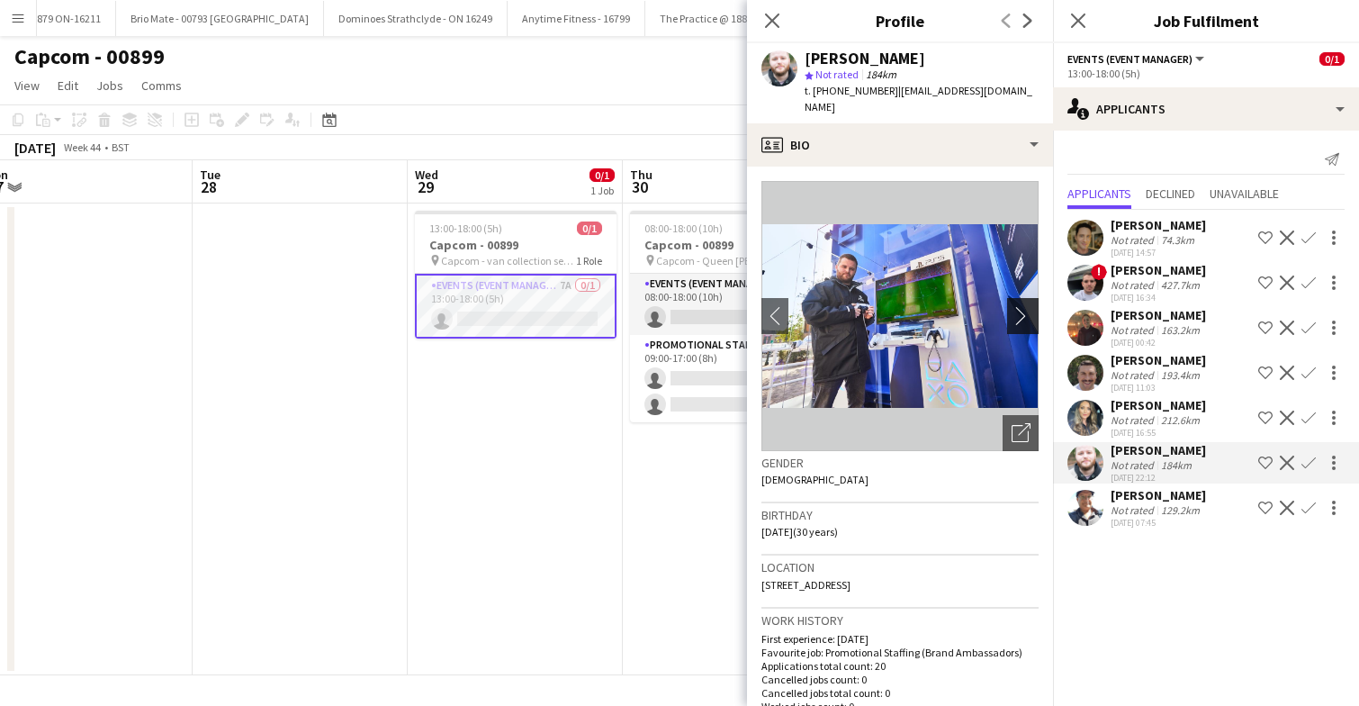
click at [1025, 306] on app-icon "chevron-right" at bounding box center [1026, 315] width 28 height 19
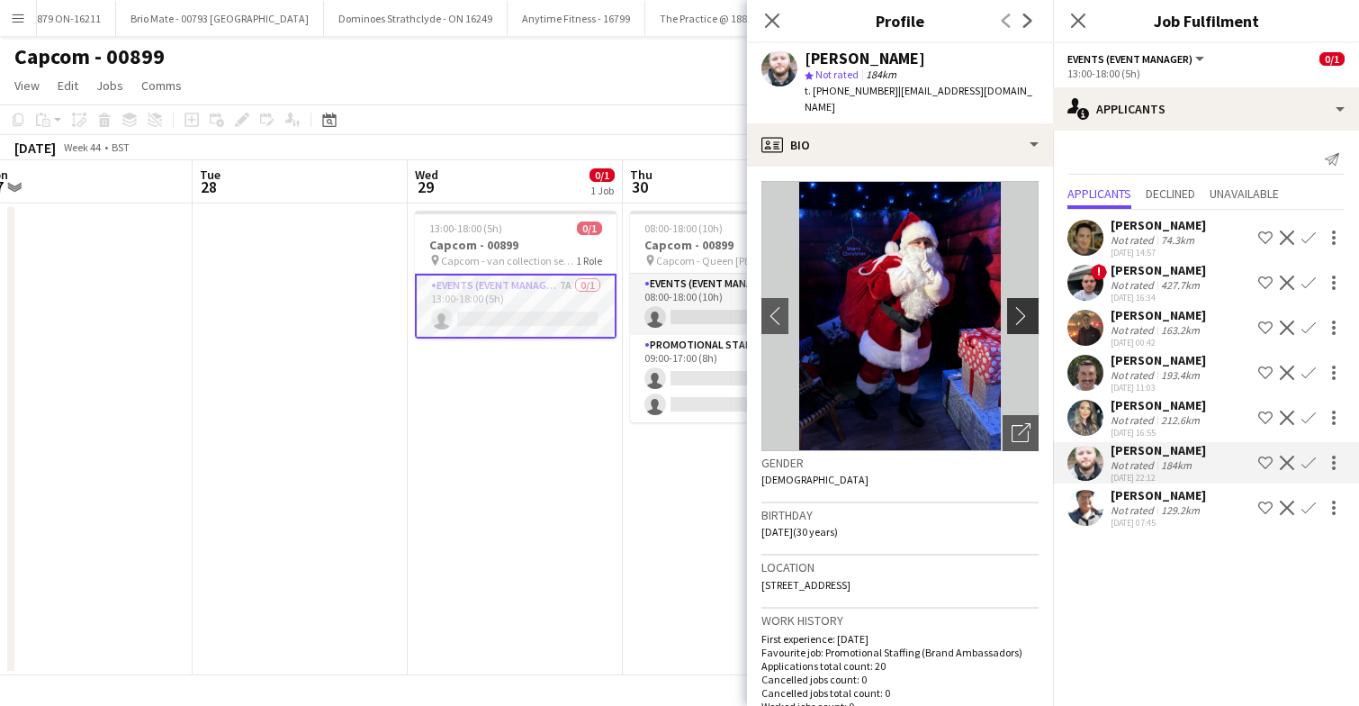
click at [1025, 306] on app-icon "chevron-right" at bounding box center [1026, 315] width 28 height 19
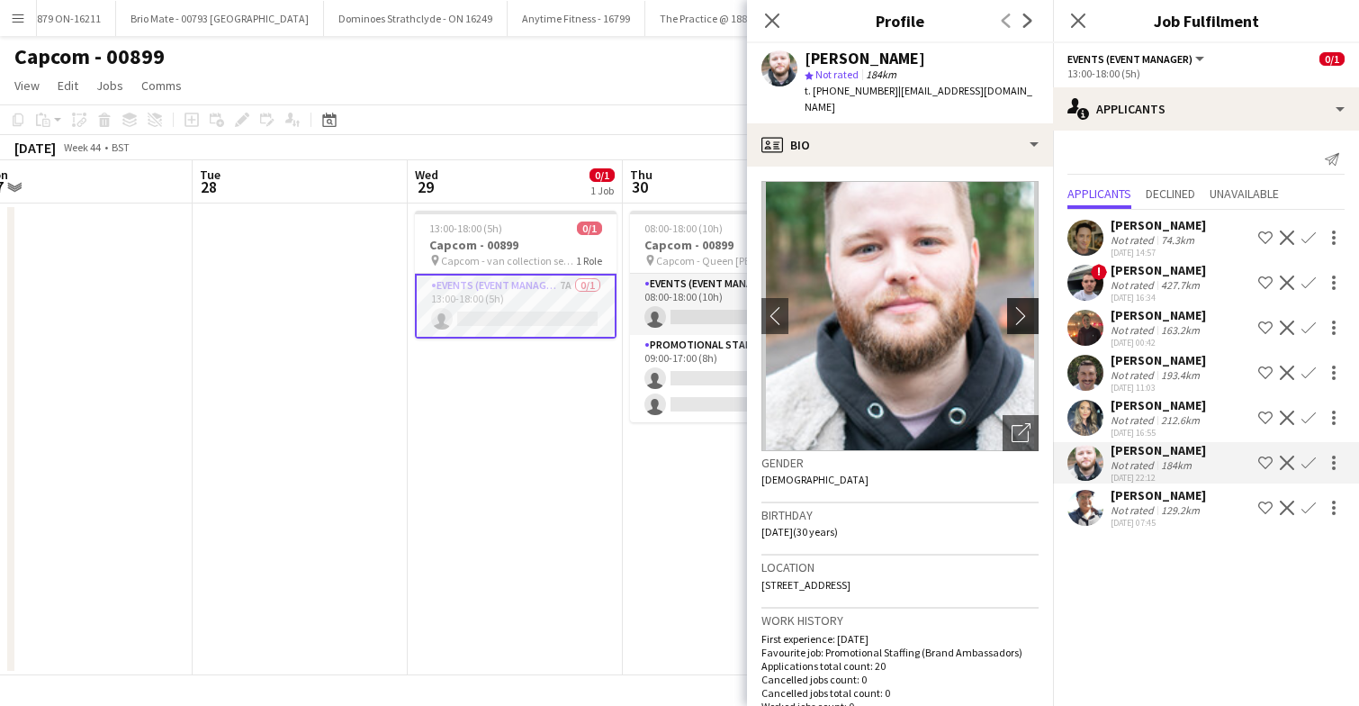
click at [1025, 306] on app-icon "chevron-right" at bounding box center [1026, 315] width 28 height 19
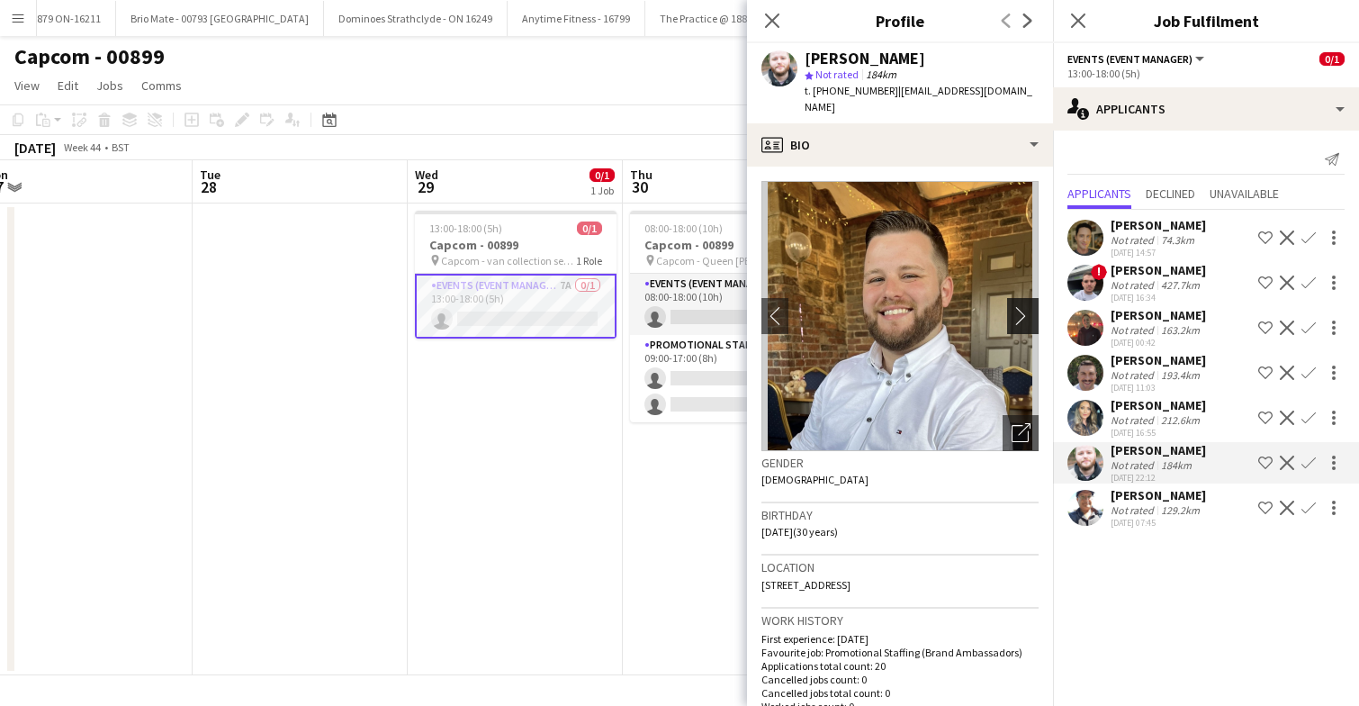
click at [1025, 306] on app-icon "chevron-right" at bounding box center [1026, 315] width 28 height 19
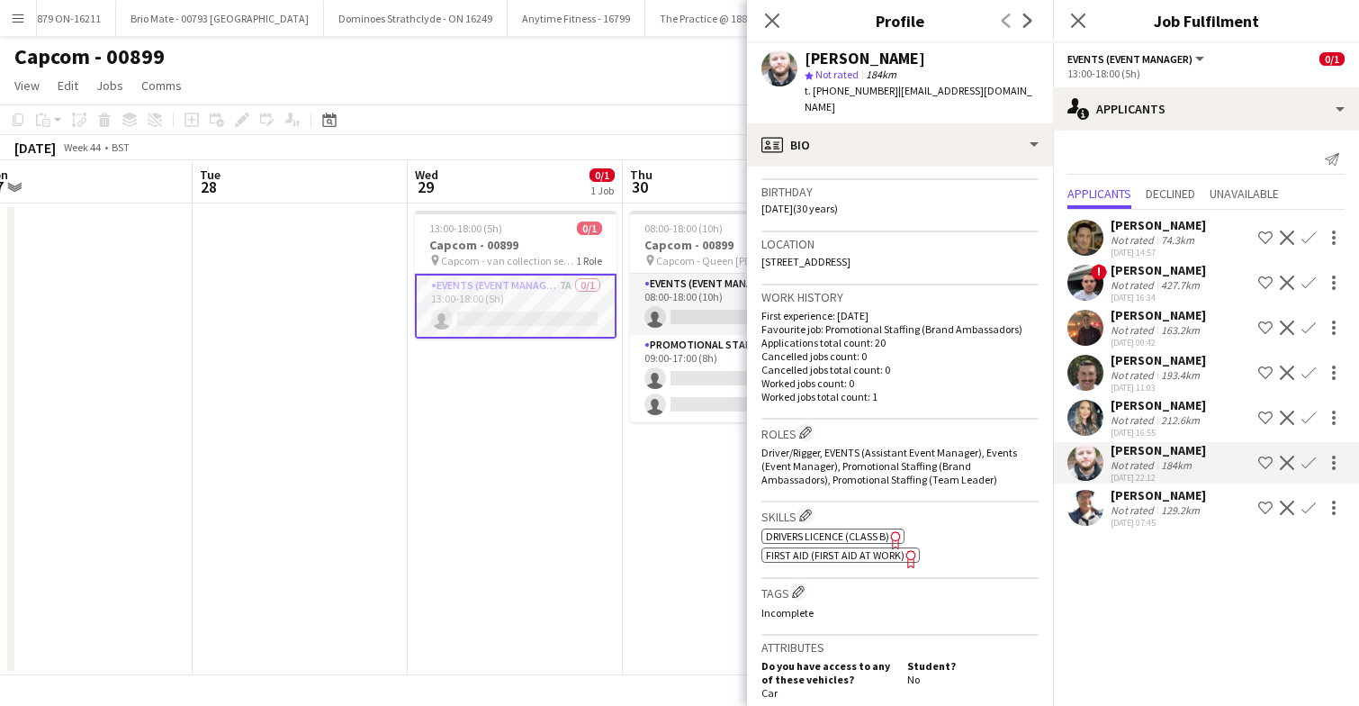
scroll to position [319, 0]
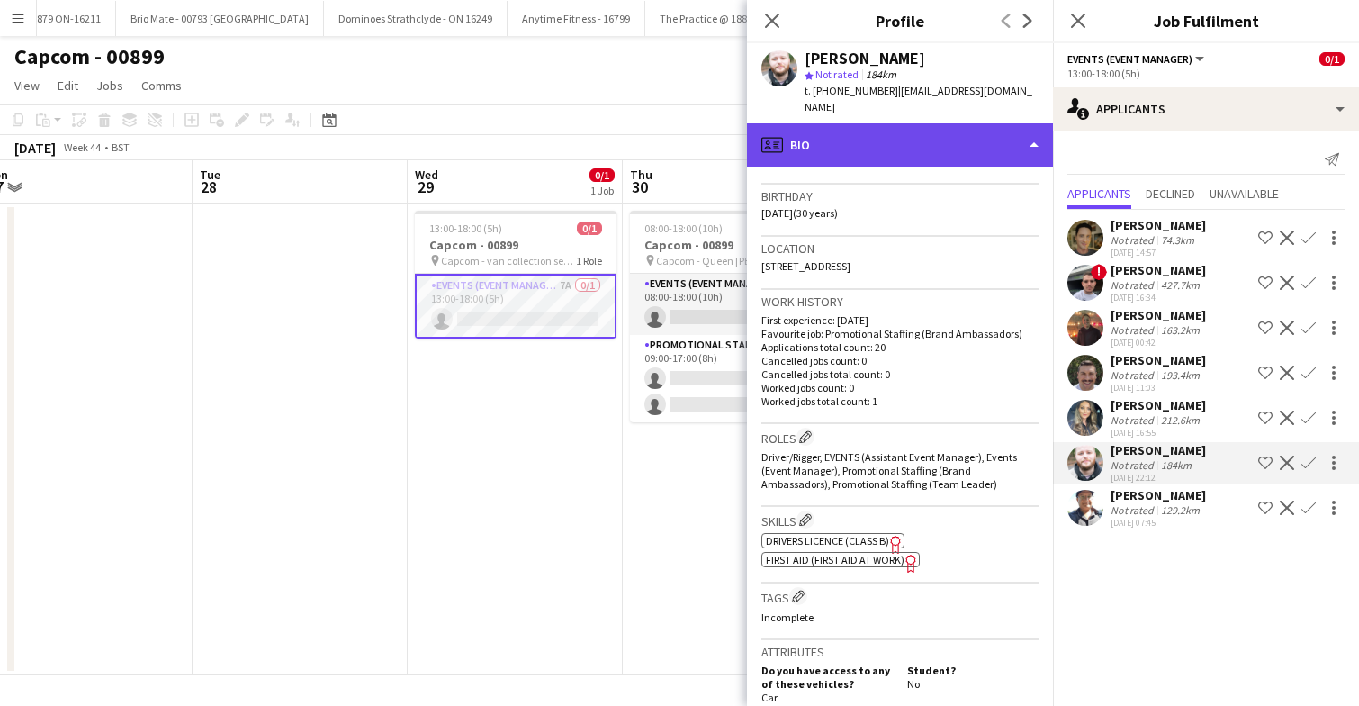
click at [940, 137] on div "profile Bio" at bounding box center [900, 144] width 306 height 43
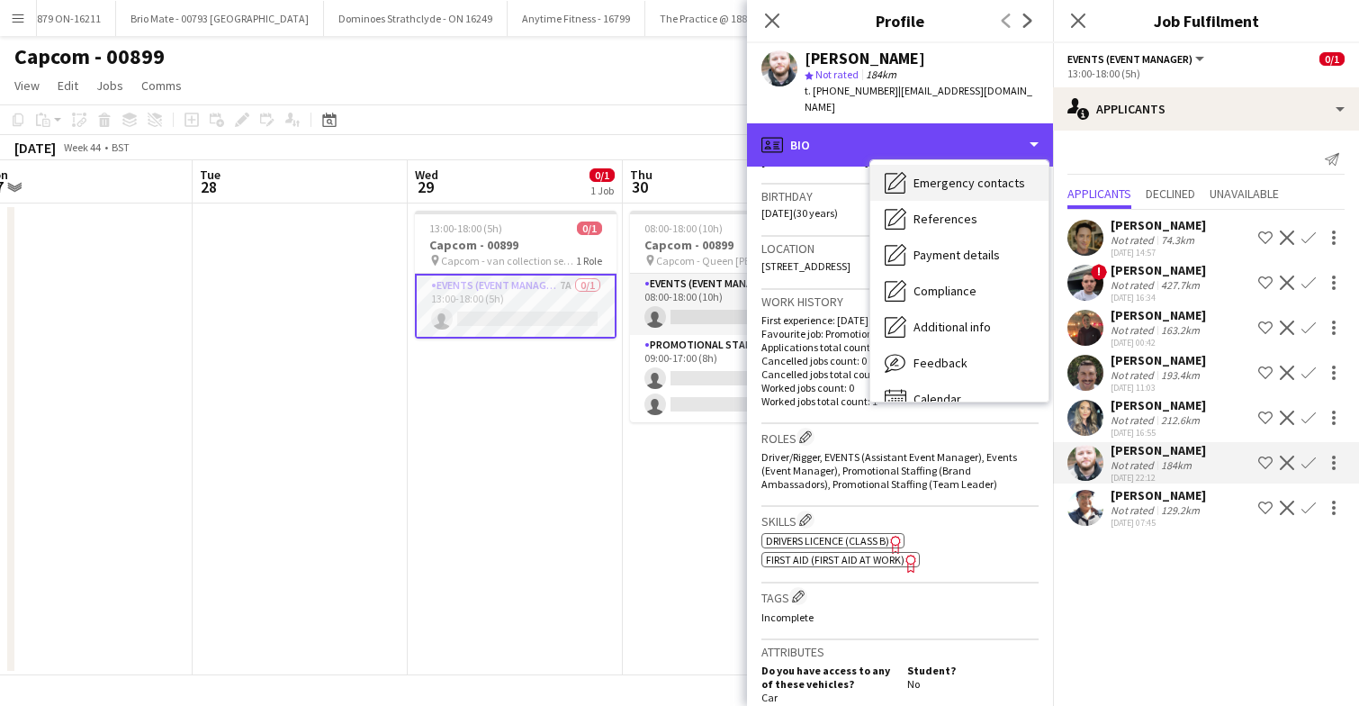
scroll to position [169, 0]
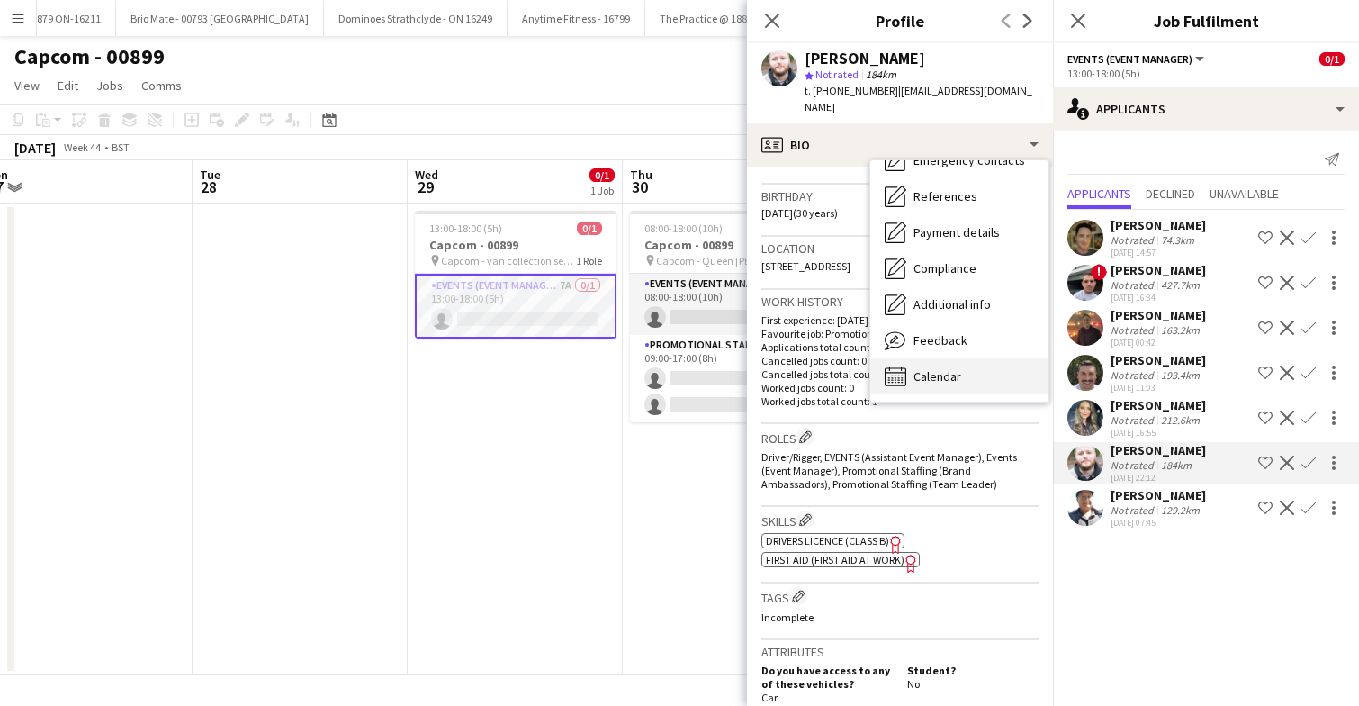
click at [983, 359] on div "Calendar Calendar" at bounding box center [959, 376] width 178 height 36
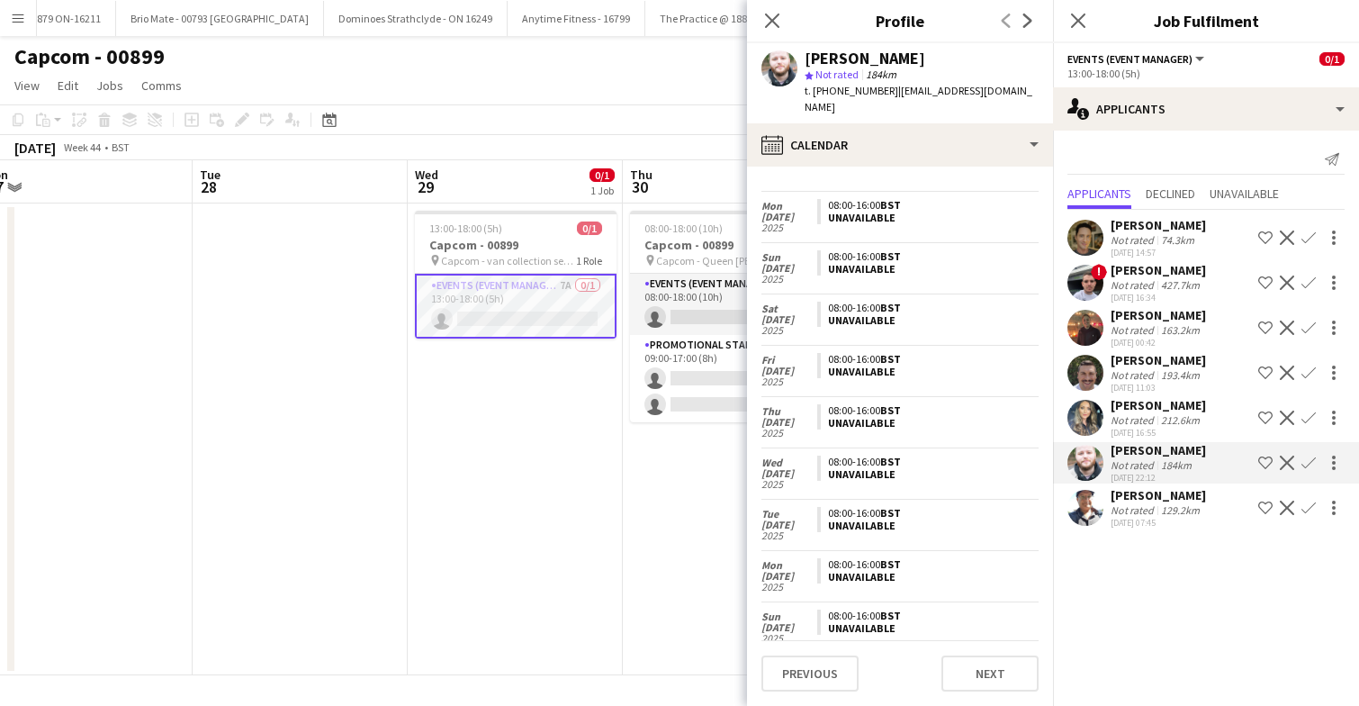
scroll to position [0, 0]
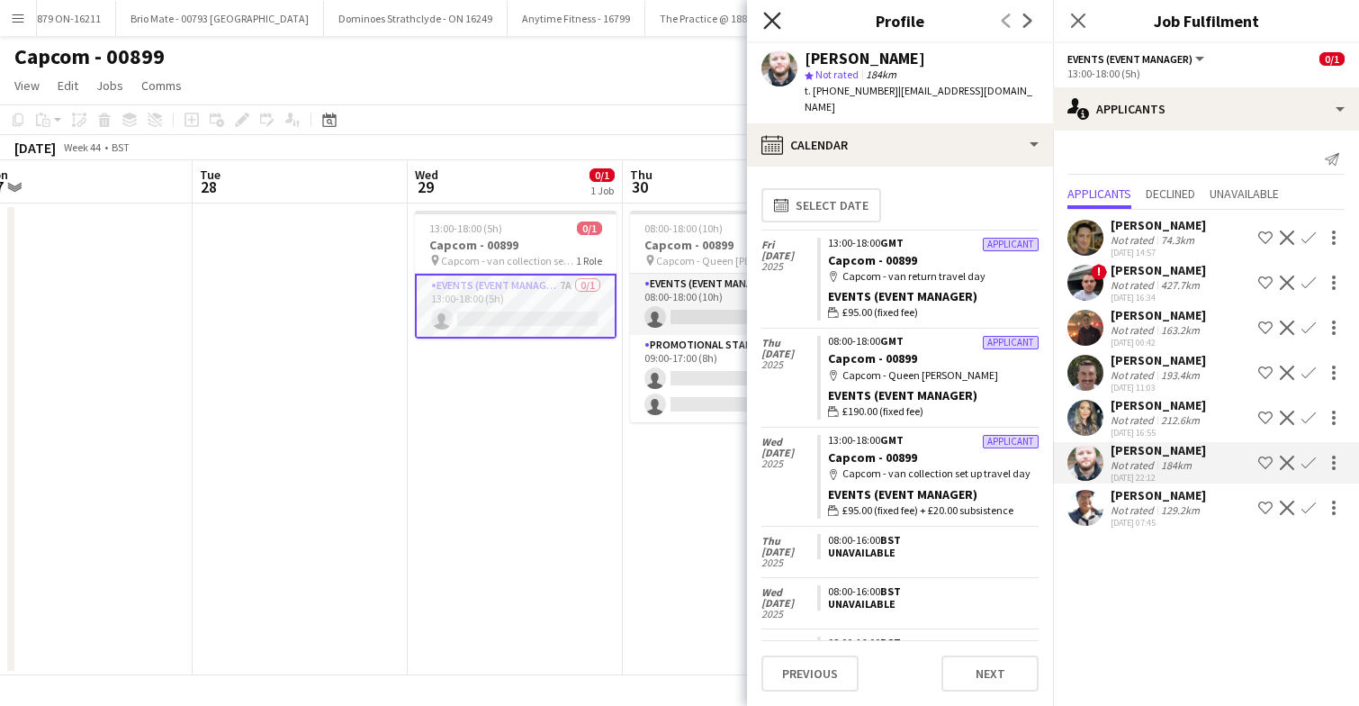
click at [770, 22] on icon at bounding box center [771, 20] width 17 height 17
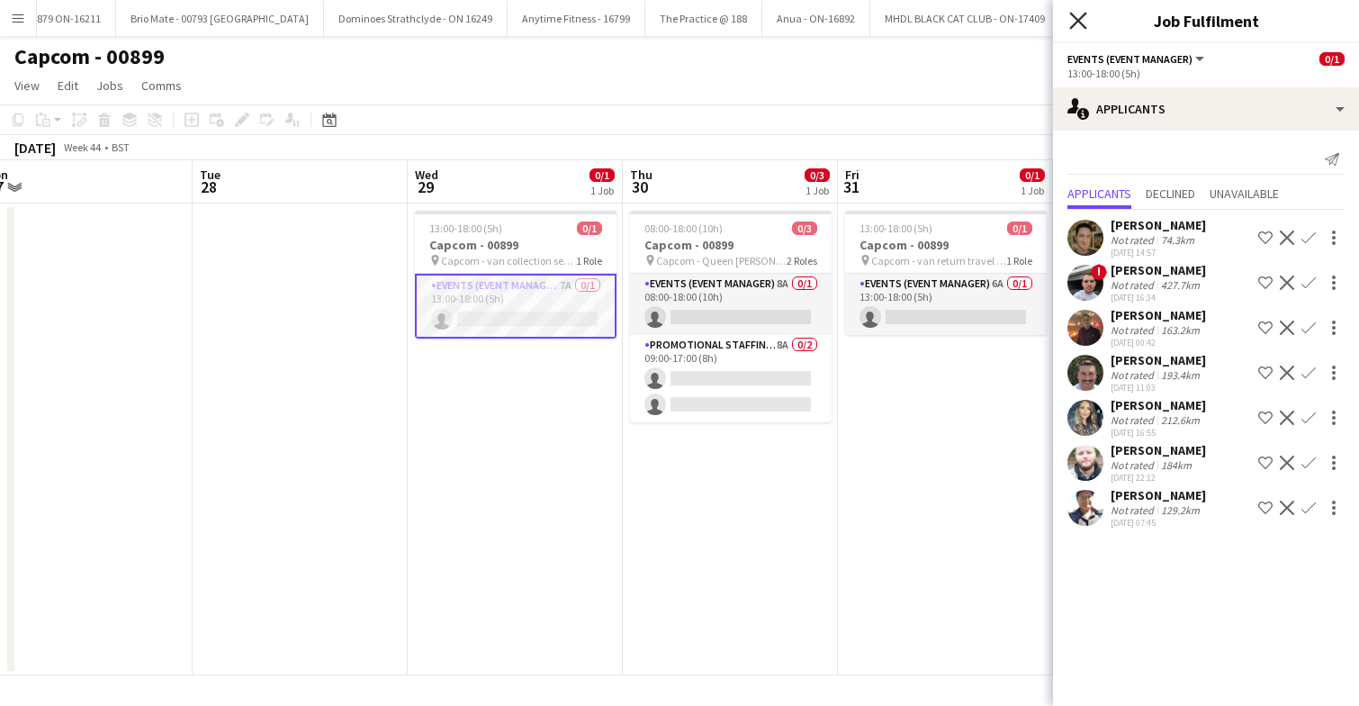
click at [1081, 21] on icon "Close pop-in" at bounding box center [1077, 20] width 17 height 17
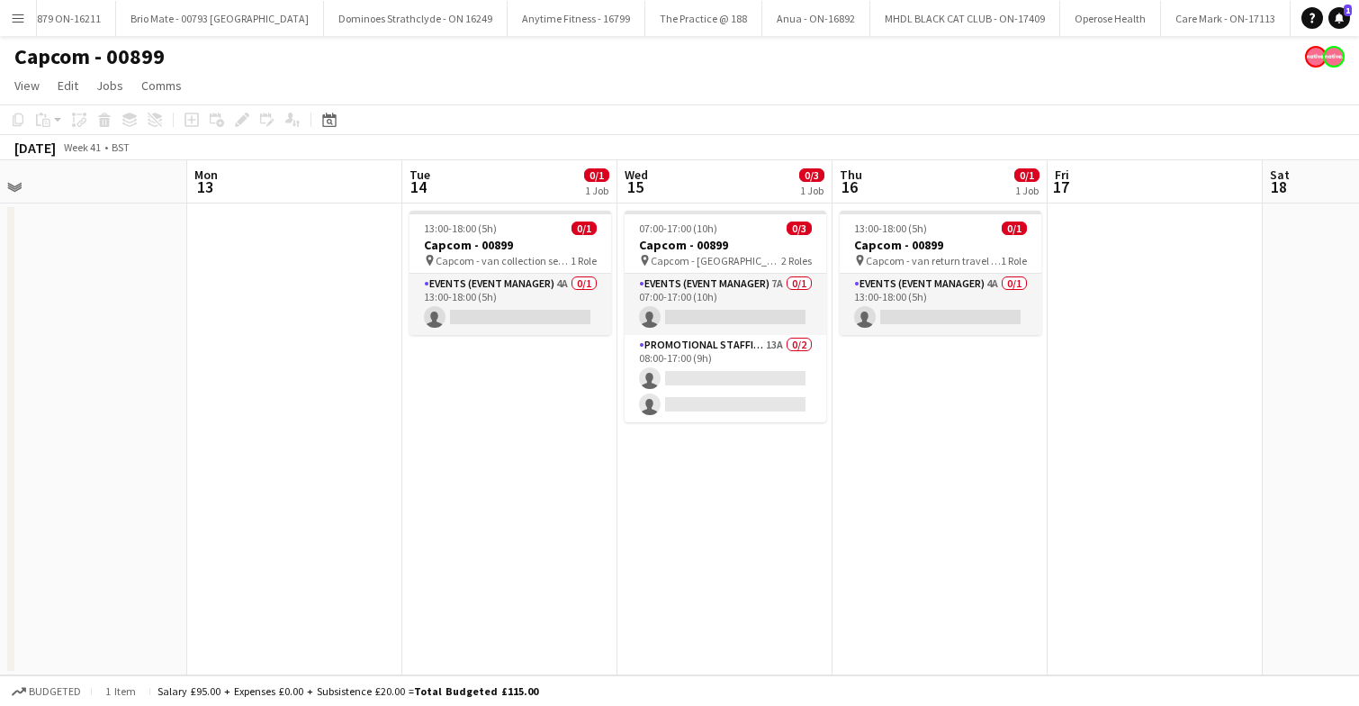
scroll to position [0, 411]
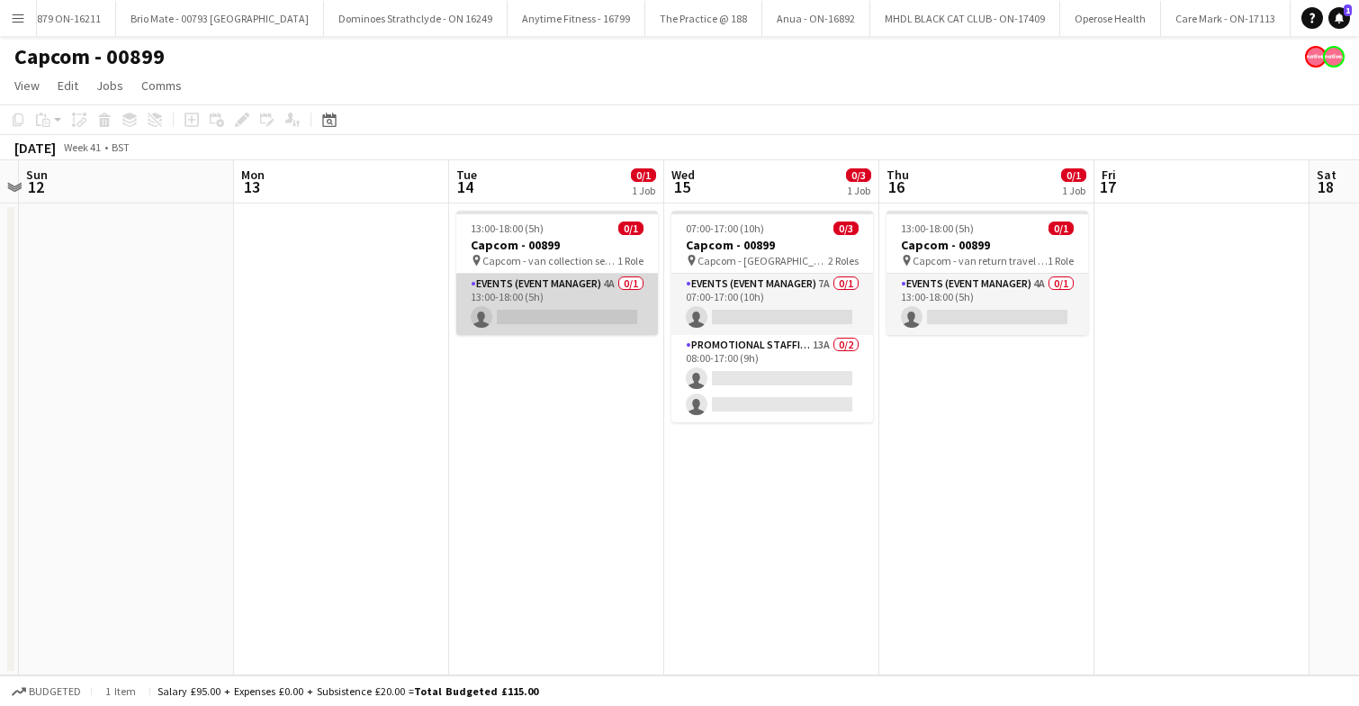
click at [580, 293] on app-card-role "Events (Event Manager) 4A 0/1 13:00-18:00 (5h) single-neutral-actions" at bounding box center [557, 304] width 202 height 61
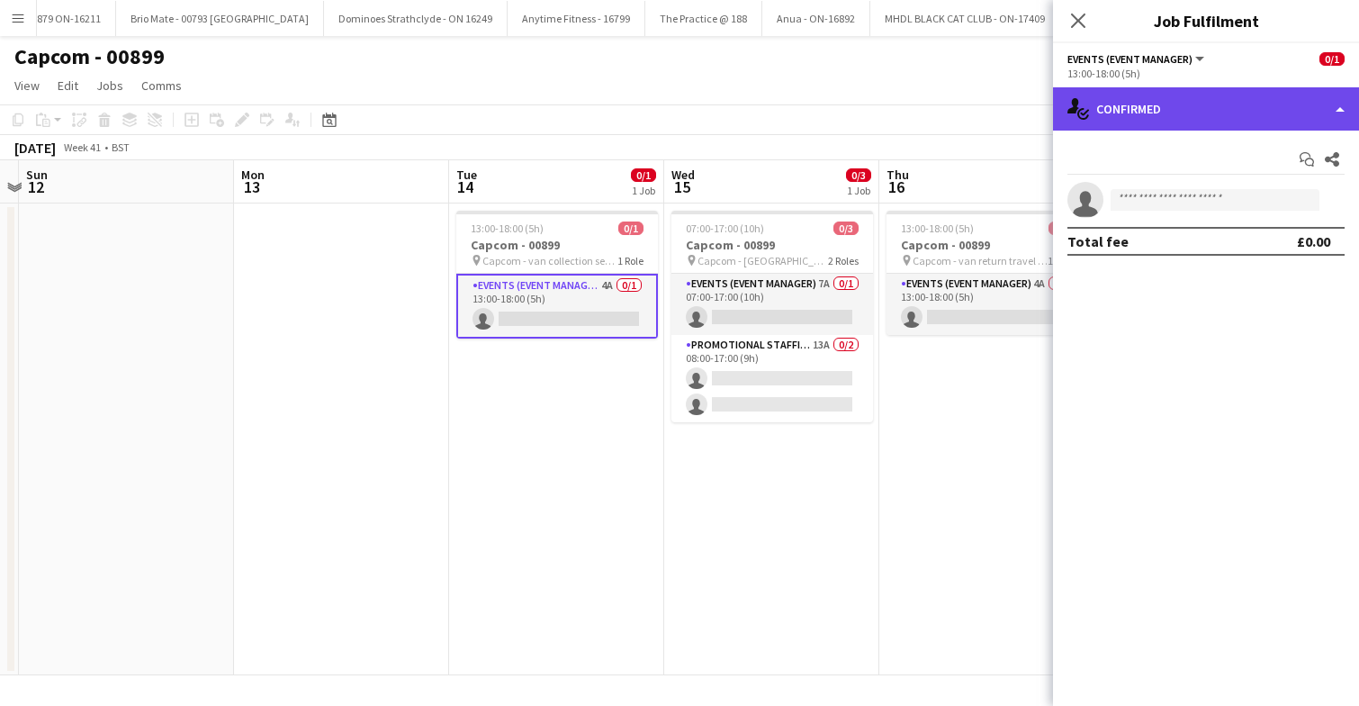
click at [1271, 104] on div "single-neutral-actions-check-2 Confirmed" at bounding box center [1206, 108] width 306 height 43
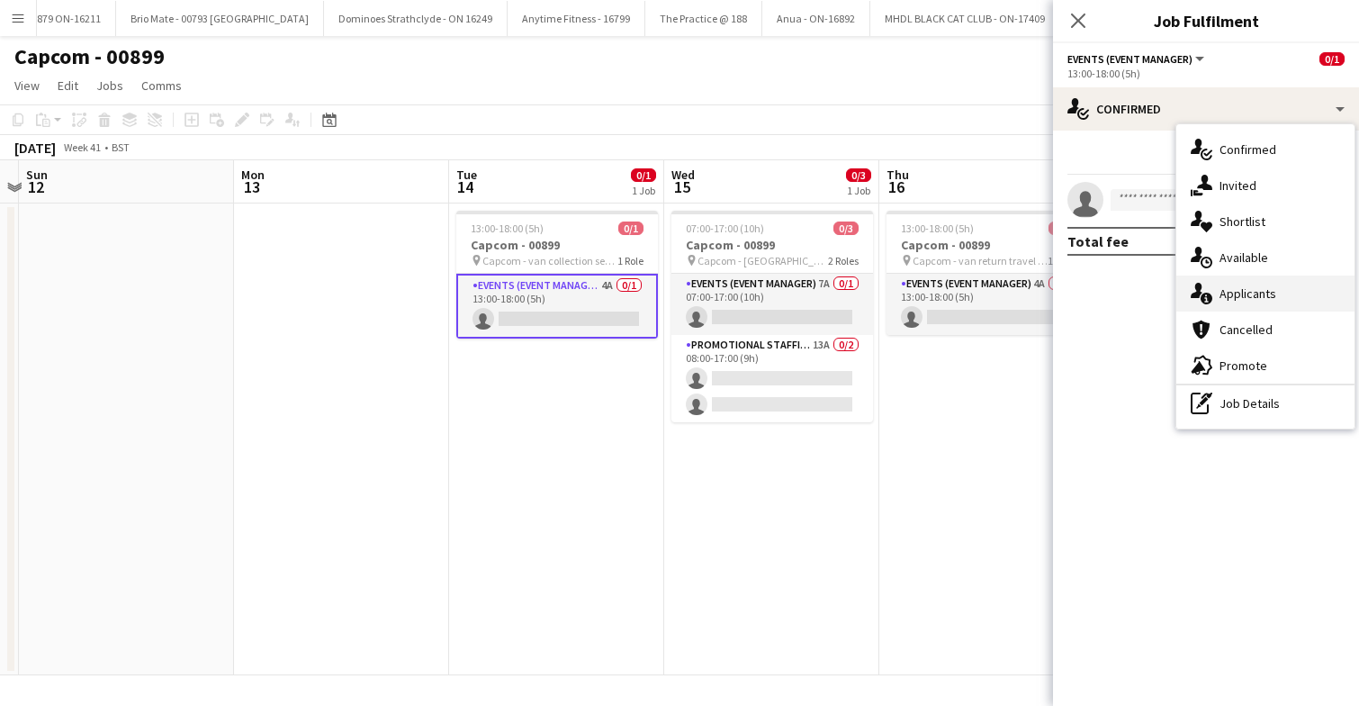
click at [1277, 291] on div "single-neutral-actions-information Applicants" at bounding box center [1265, 293] width 178 height 36
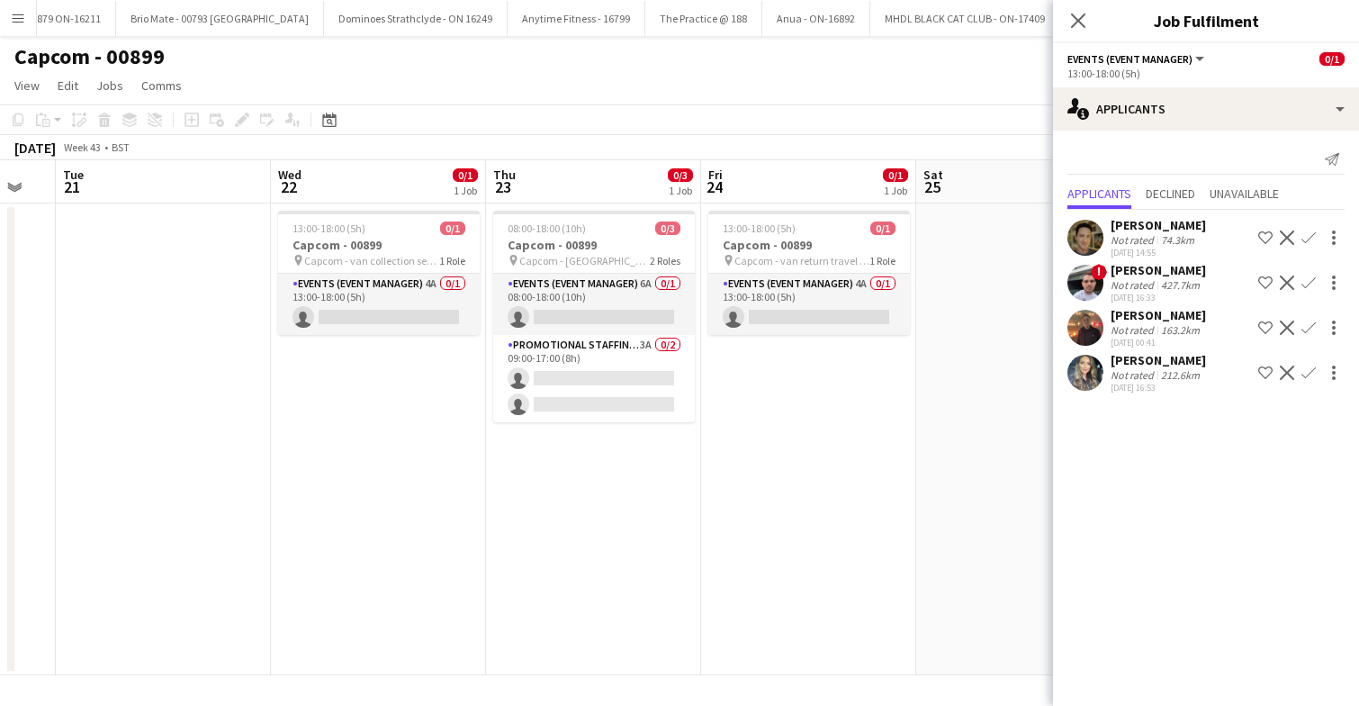
scroll to position [0, 601]
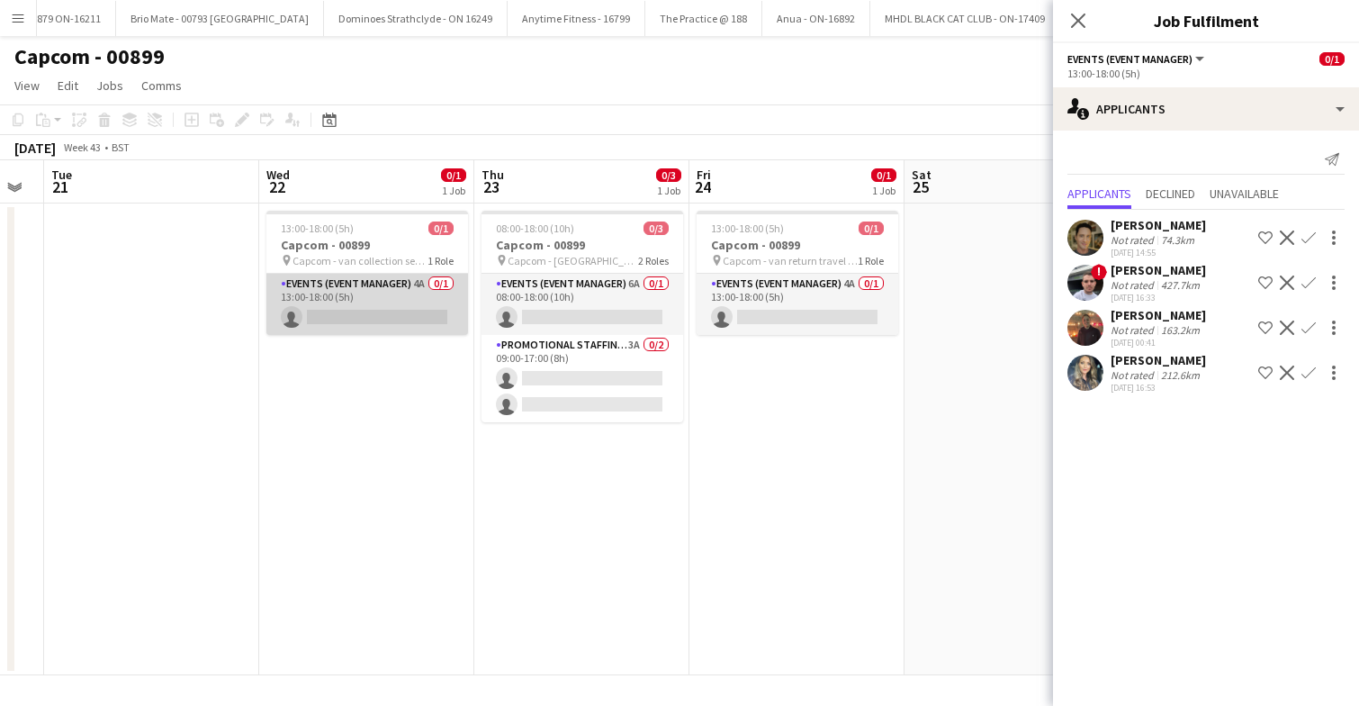
click at [365, 307] on app-card-role "Events (Event Manager) 4A 0/1 13:00-18:00 (5h) single-neutral-actions" at bounding box center [367, 304] width 202 height 61
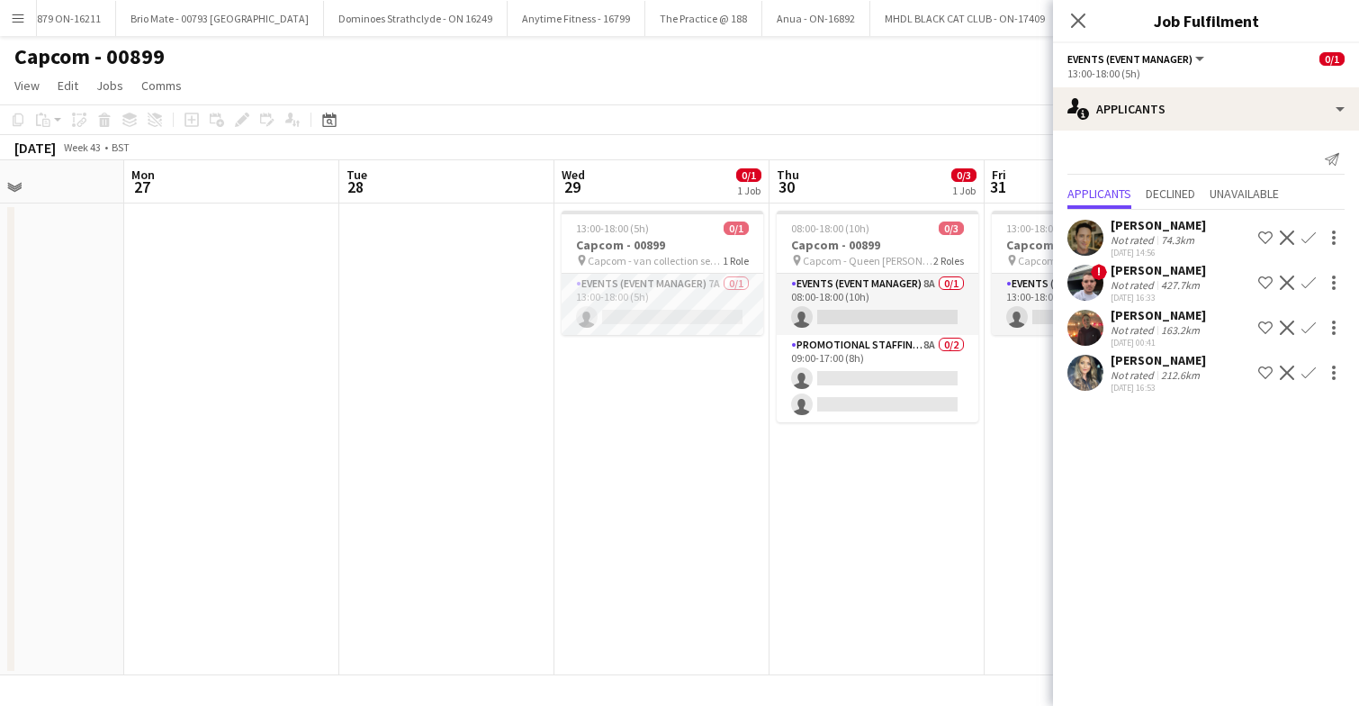
scroll to position [0, 532]
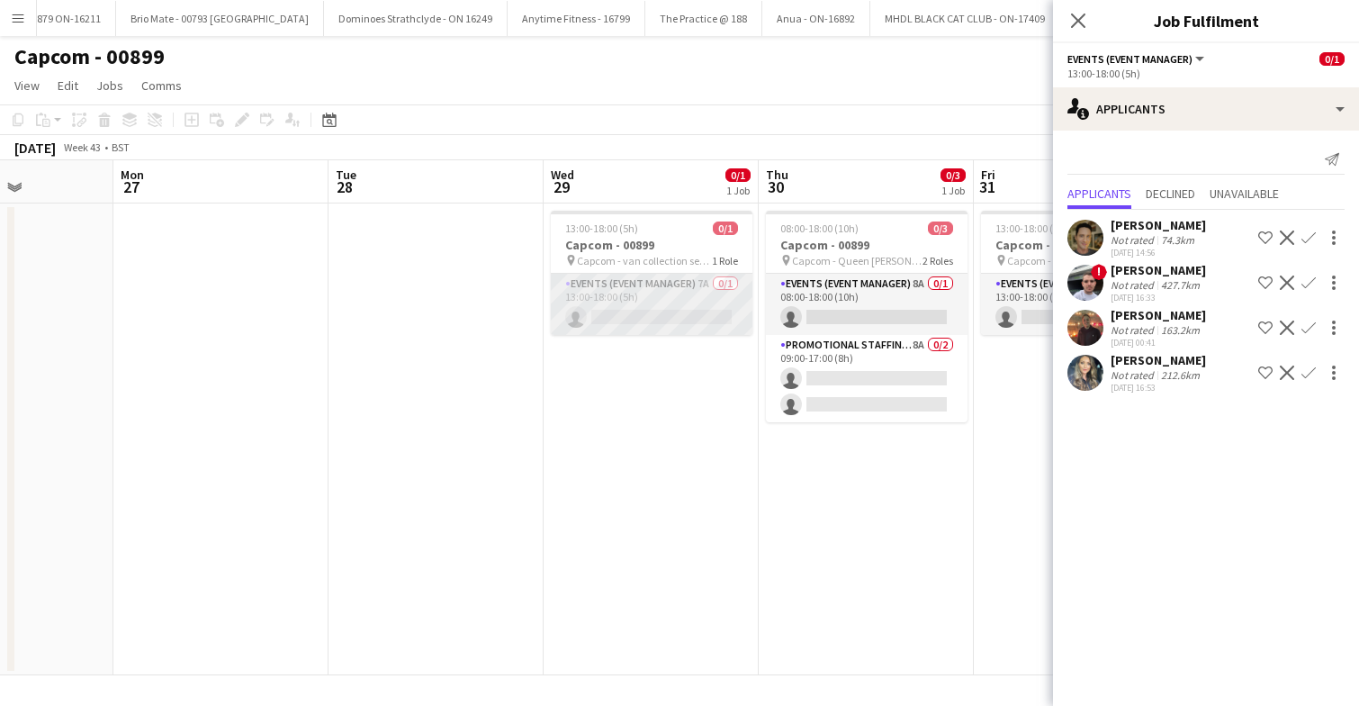
click at [677, 285] on app-card-role "Events (Event Manager) 7A 0/1 13:00-18:00 (5h) single-neutral-actions" at bounding box center [652, 304] width 202 height 61
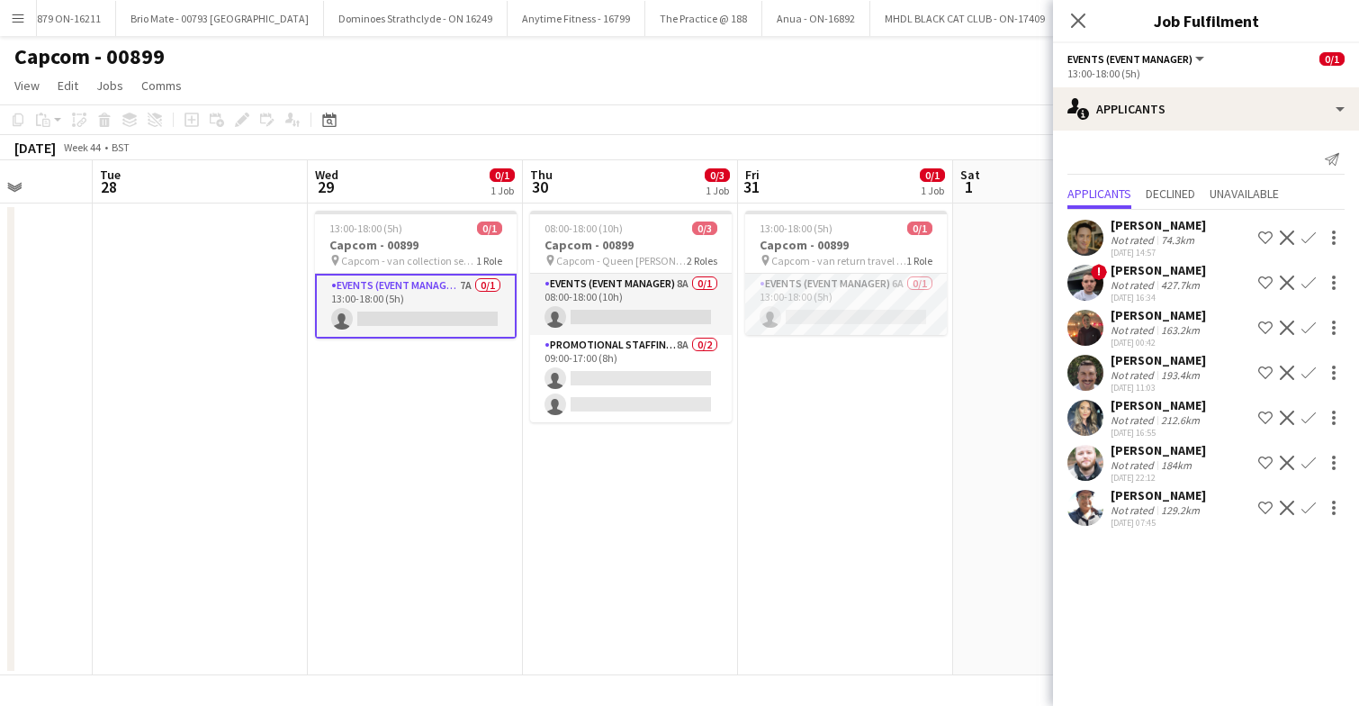
scroll to position [0, 552]
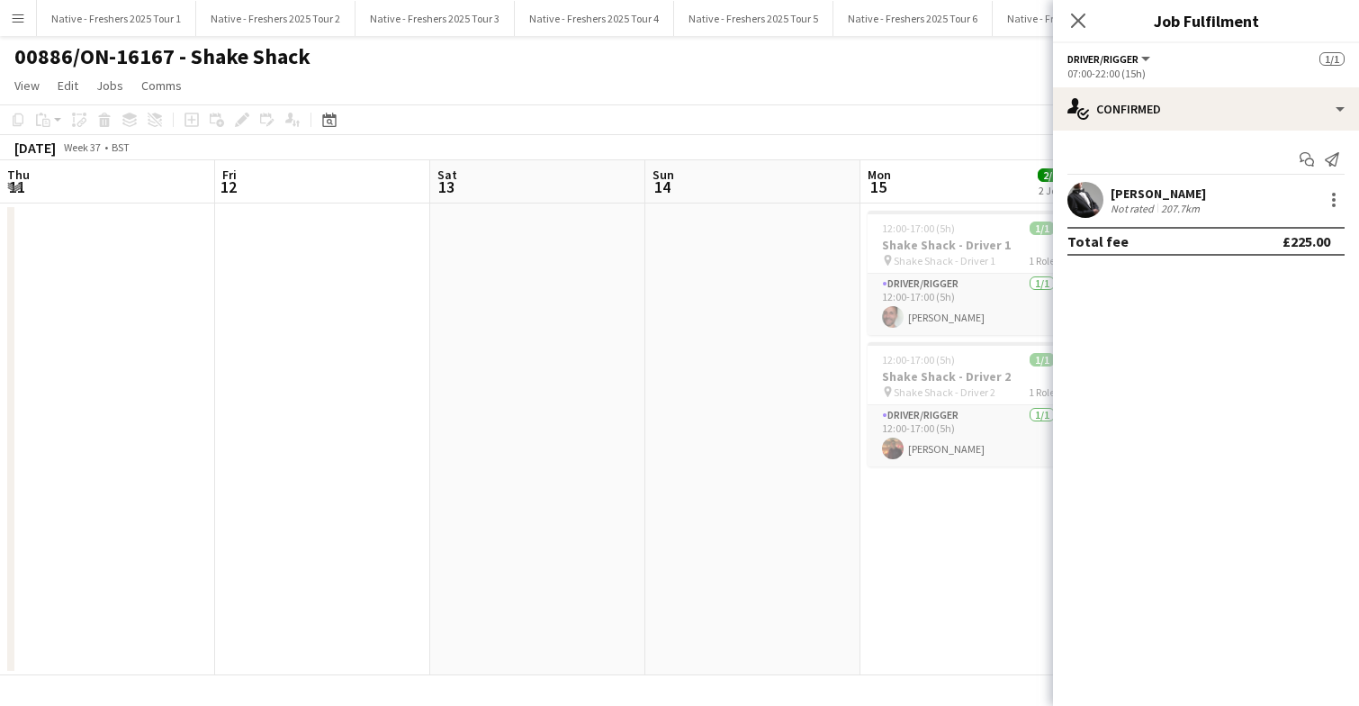
scroll to position [0, 784]
